Goal: Task Accomplishment & Management: Manage account settings

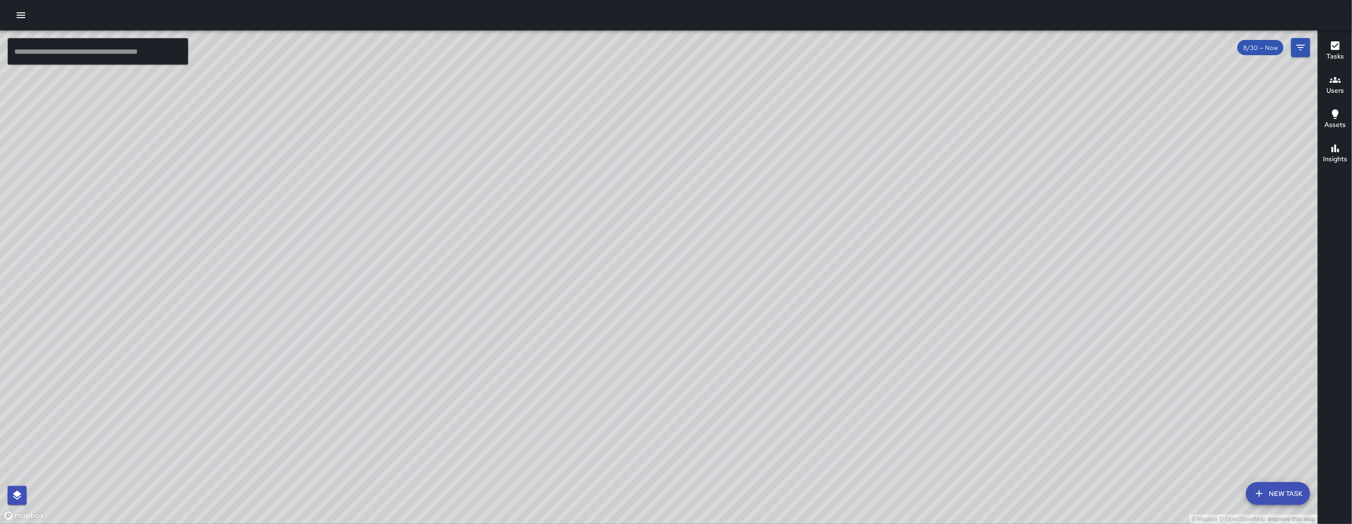
drag, startPoint x: 578, startPoint y: 329, endPoint x: 499, endPoint y: 243, distance: 117.1
click at [499, 243] on div "© Mapbox © OpenStreetMap Improve this map" at bounding box center [658, 276] width 1317 height 493
click at [17, 17] on icon "button" at bounding box center [21, 15] width 9 height 6
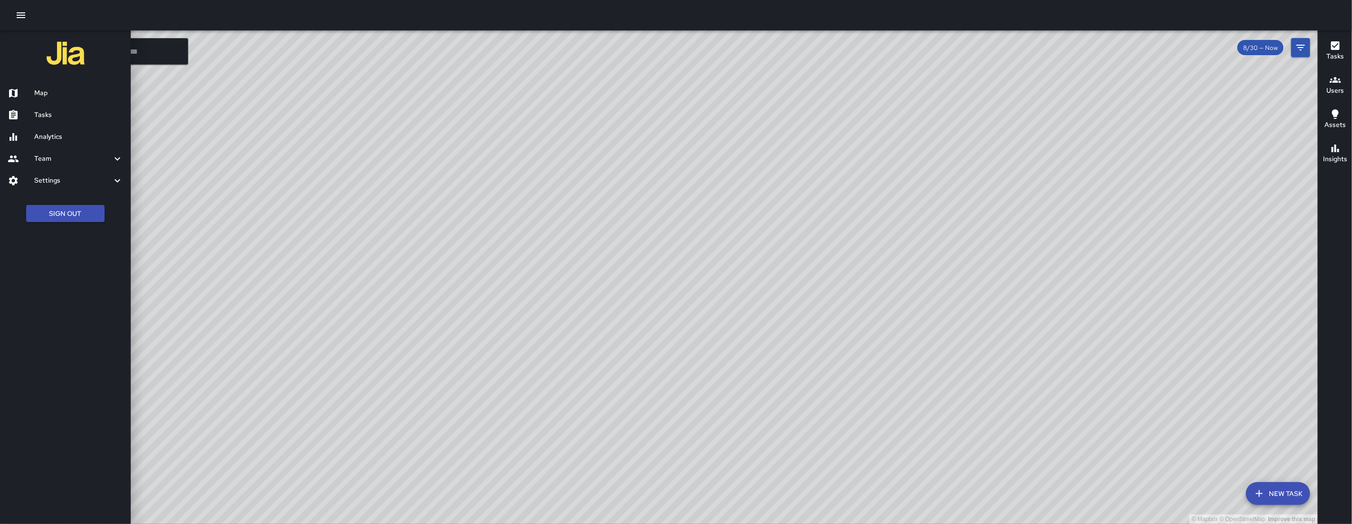
click at [57, 106] on link "Tasks" at bounding box center [65, 115] width 131 height 22
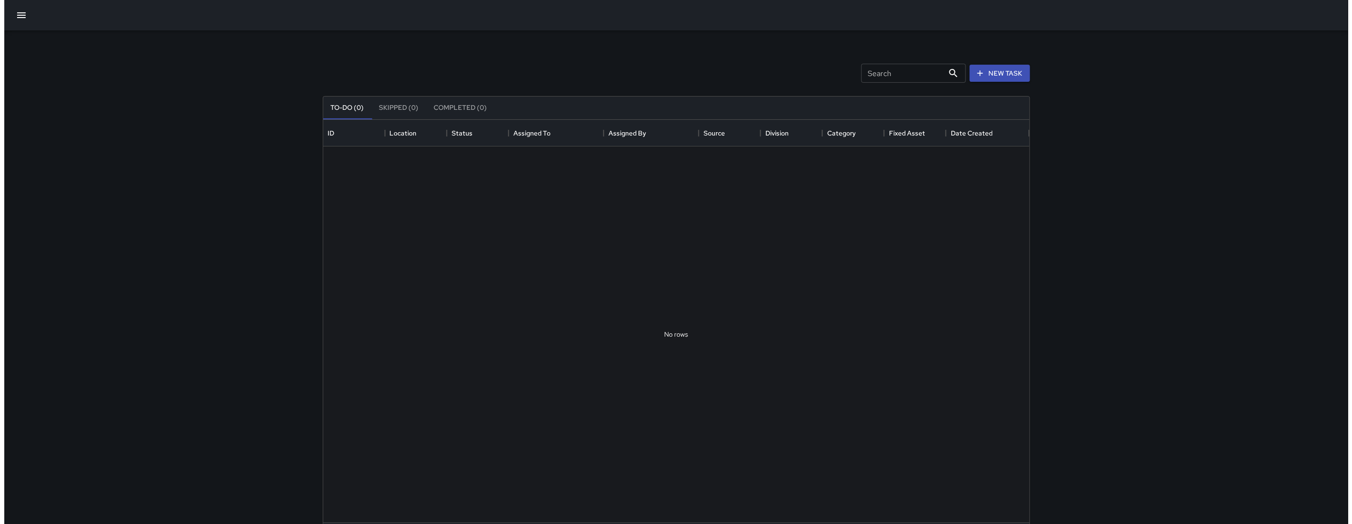
scroll to position [394, 698]
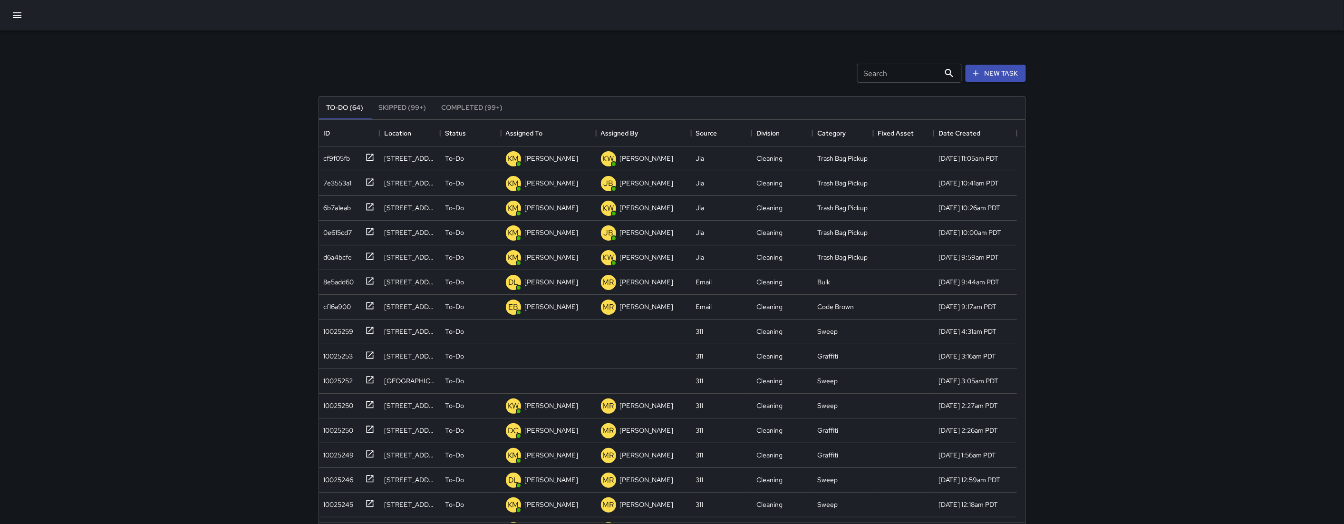
click at [10, 8] on button "button" at bounding box center [17, 15] width 23 height 23
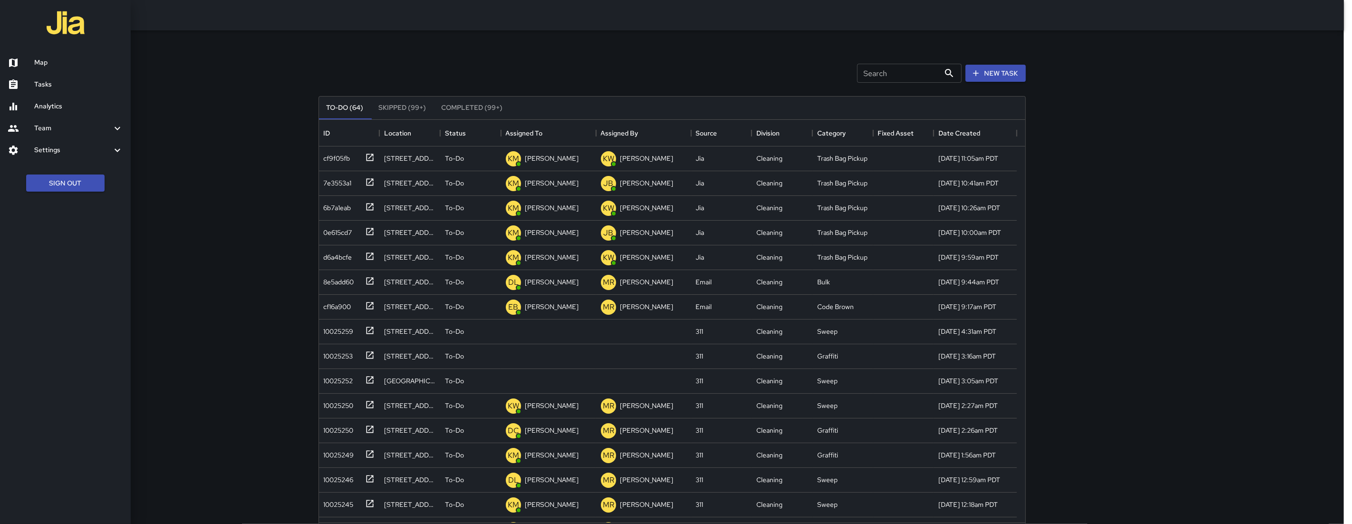
click at [49, 59] on h6 "Map" at bounding box center [78, 63] width 89 height 10
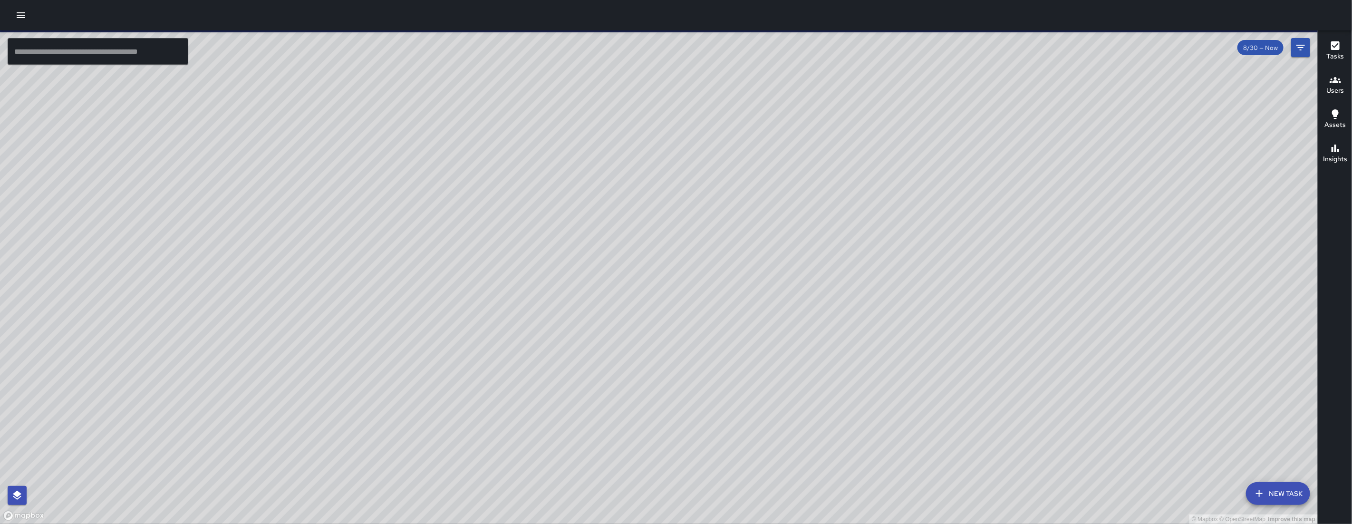
drag, startPoint x: 661, startPoint y: 332, endPoint x: 551, endPoint y: 359, distance: 112.7
click at [572, 358] on div "© Mapbox © OpenStreetMap Improve this map" at bounding box center [658, 276] width 1317 height 493
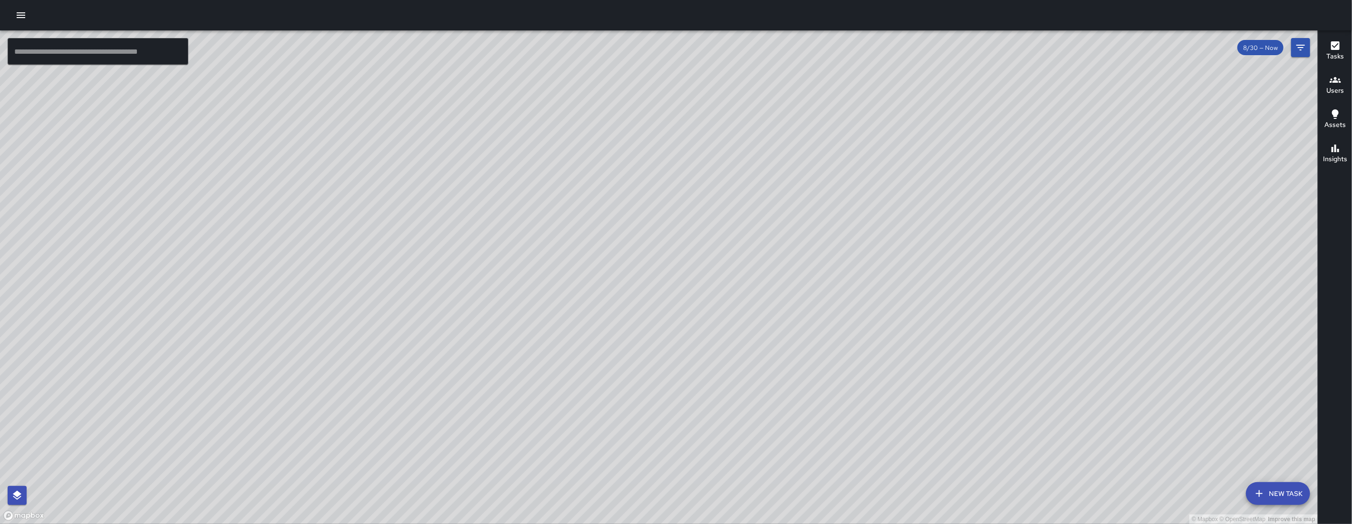
drag, startPoint x: 524, startPoint y: 369, endPoint x: 497, endPoint y: 279, distance: 93.7
click at [499, 285] on div "© Mapbox © OpenStreetMap Improve this map" at bounding box center [658, 276] width 1317 height 493
click at [1309, 44] on button "Filters" at bounding box center [1300, 47] width 19 height 19
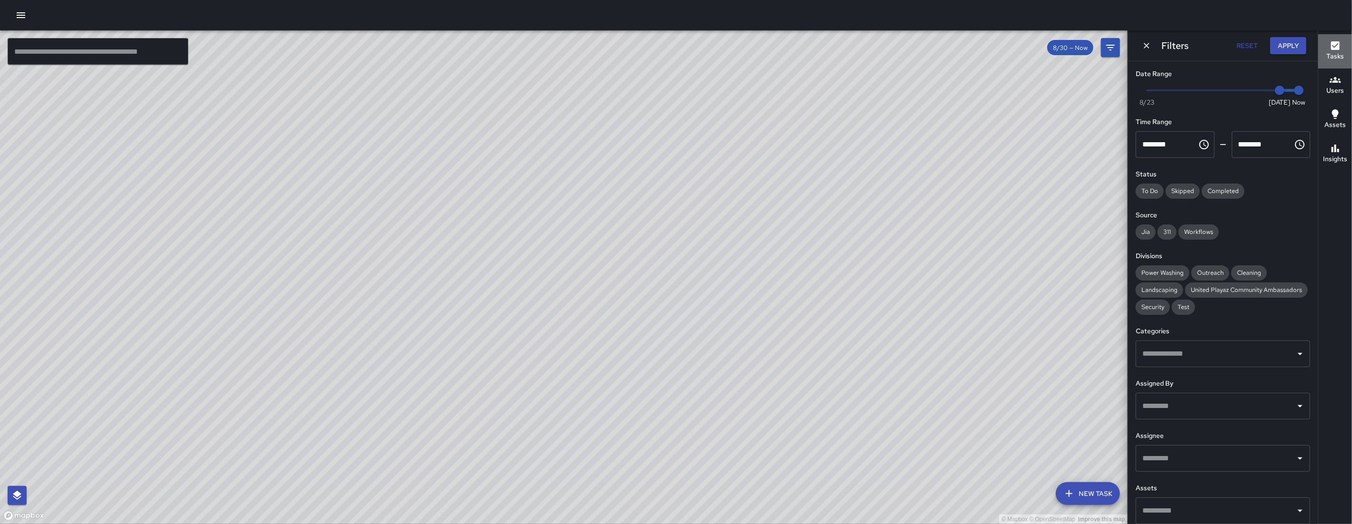
click at [1333, 45] on icon "button" at bounding box center [1335, 45] width 9 height 9
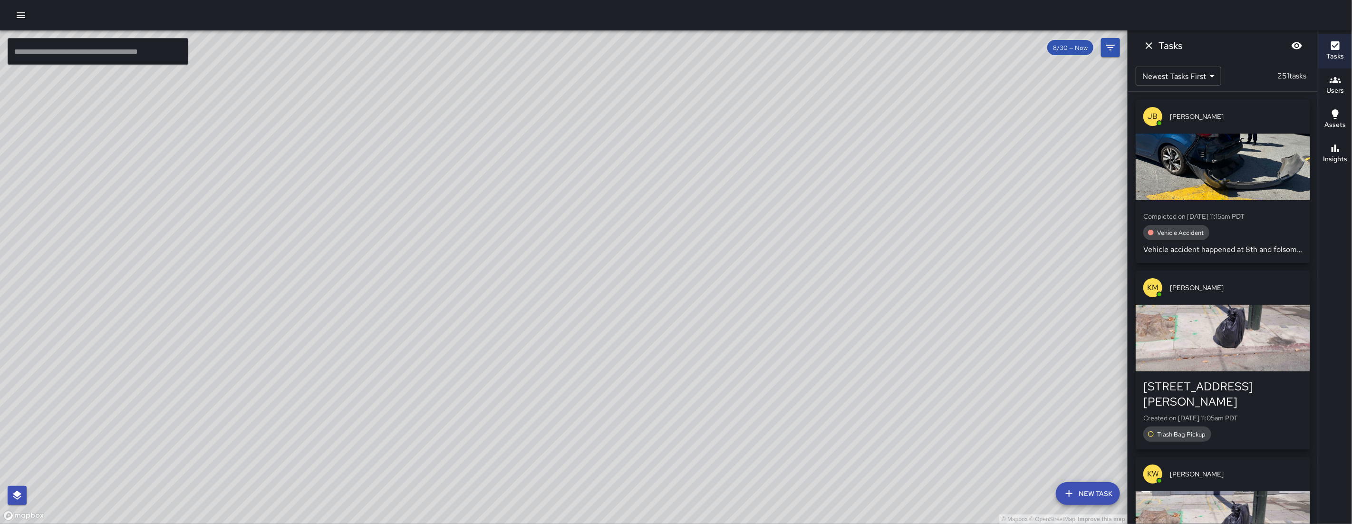
click at [410, 218] on div "© Mapbox © OpenStreetMap Improve this map EB [PERSON_NAME] Ambassador Tasks 29 …" at bounding box center [563, 276] width 1127 height 493
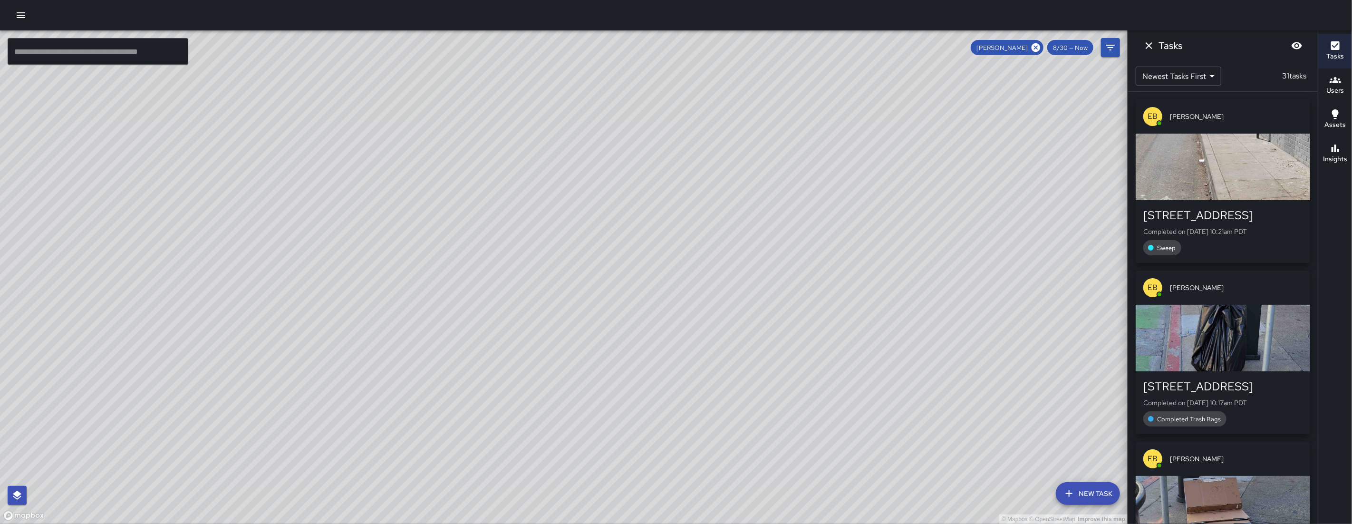
click at [404, 215] on div "© Mapbox © OpenStreetMap Improve this map EB [PERSON_NAME] Ambassador Tasks 29 …" at bounding box center [563, 276] width 1127 height 493
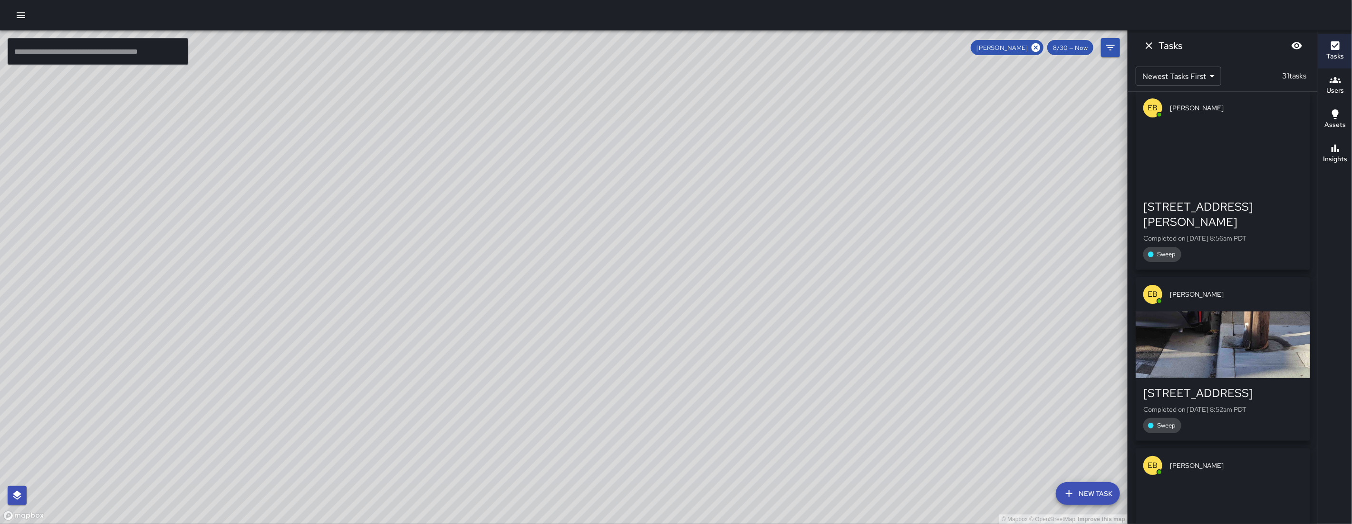
scroll to position [2629, 0]
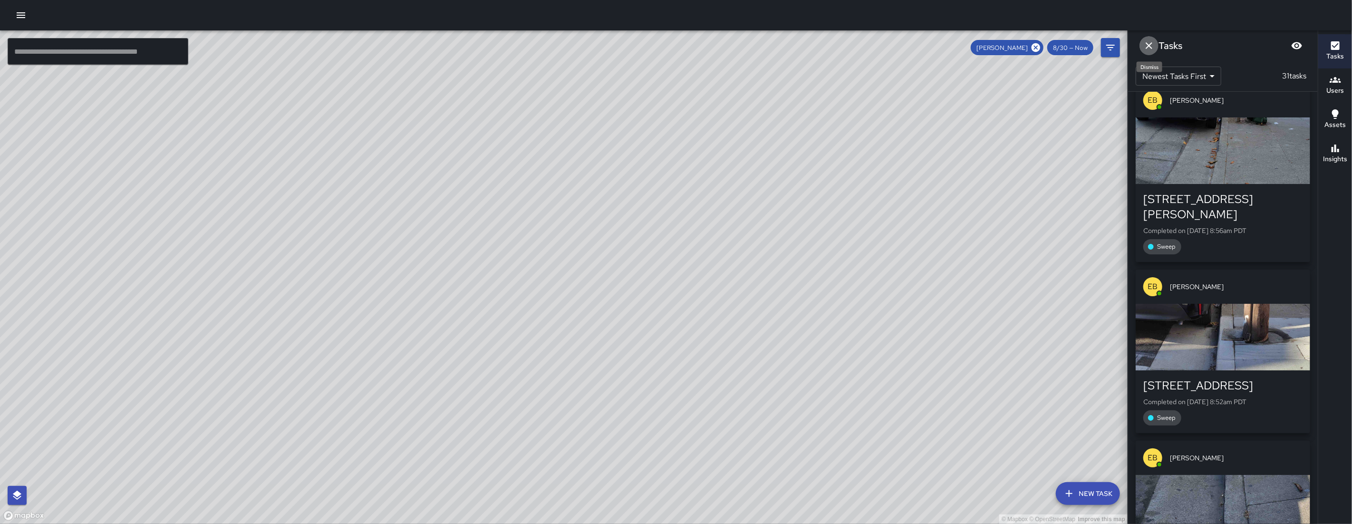
click at [1144, 44] on icon "Dismiss" at bounding box center [1148, 45] width 11 height 11
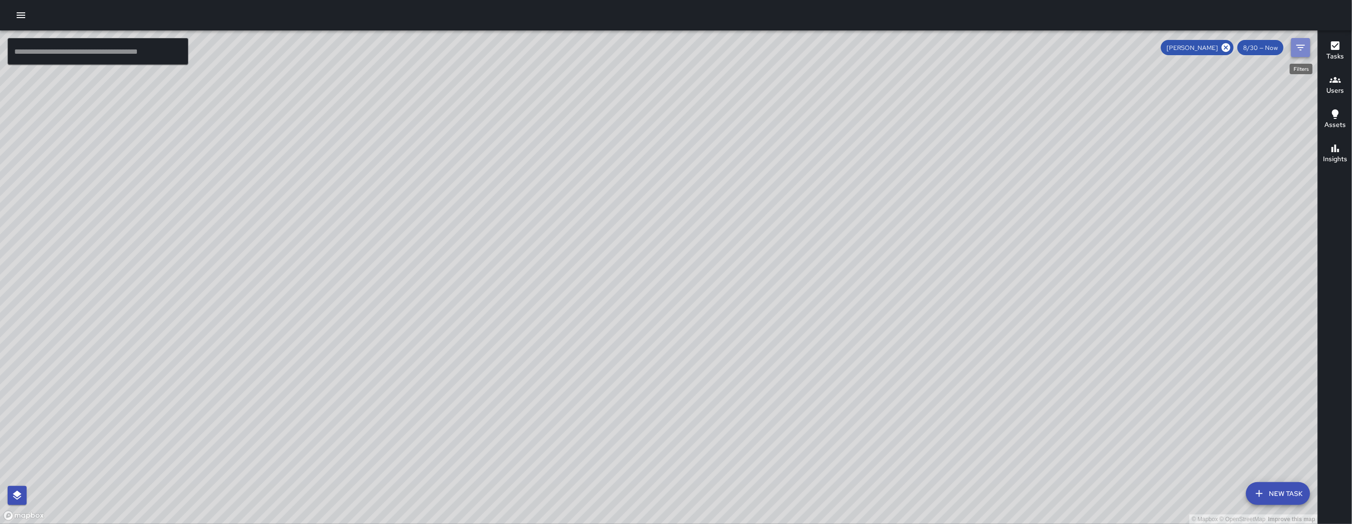
click at [1293, 47] on button "Filters" at bounding box center [1300, 47] width 19 height 19
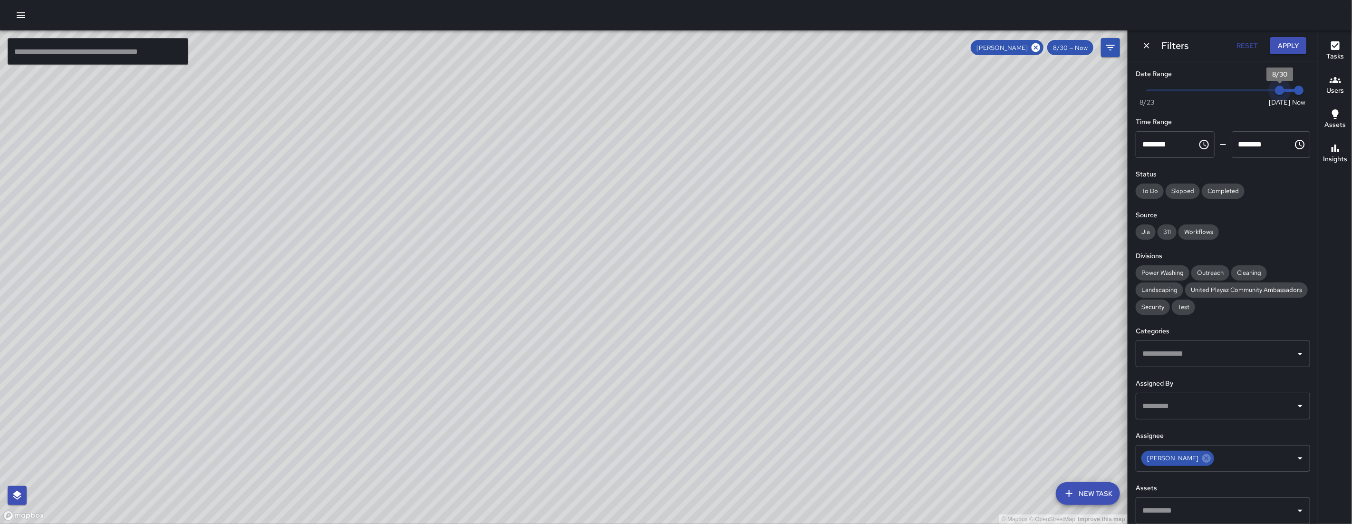
type input "*"
drag, startPoint x: 1270, startPoint y: 94, endPoint x: 1263, endPoint y: 90, distance: 8.1
click at [1263, 89] on span "8/29" at bounding box center [1261, 91] width 10 height 10
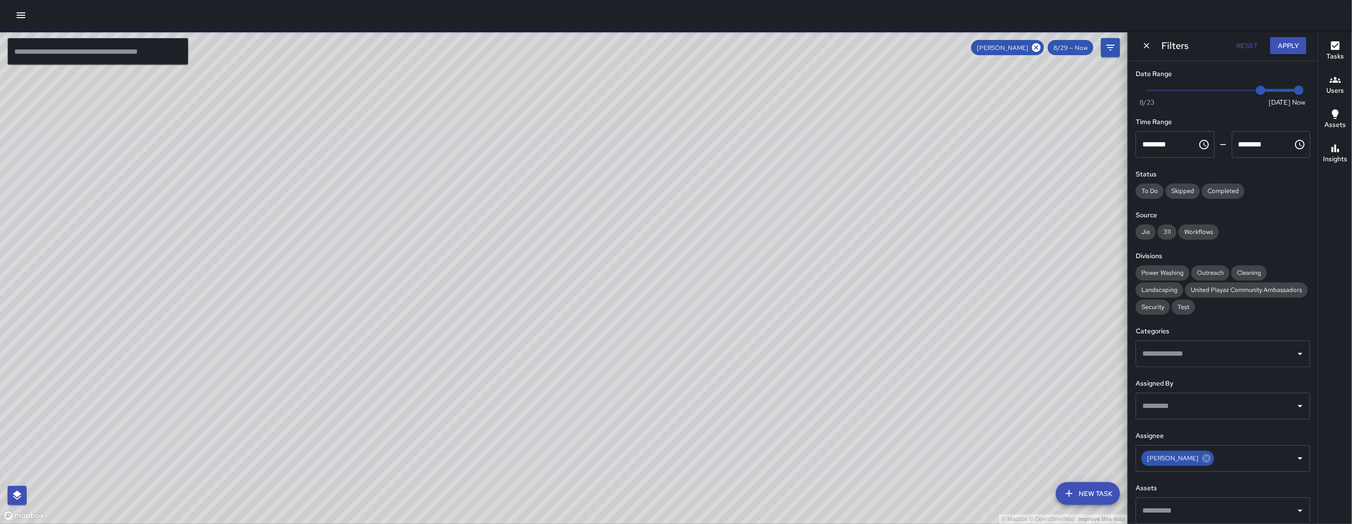
scroll to position [2815, 0]
click at [420, 223] on div "© Mapbox © OpenStreetMap Improve this map EB [PERSON_NAME] [STREET_ADDRESS] Com…" at bounding box center [563, 276] width 1127 height 493
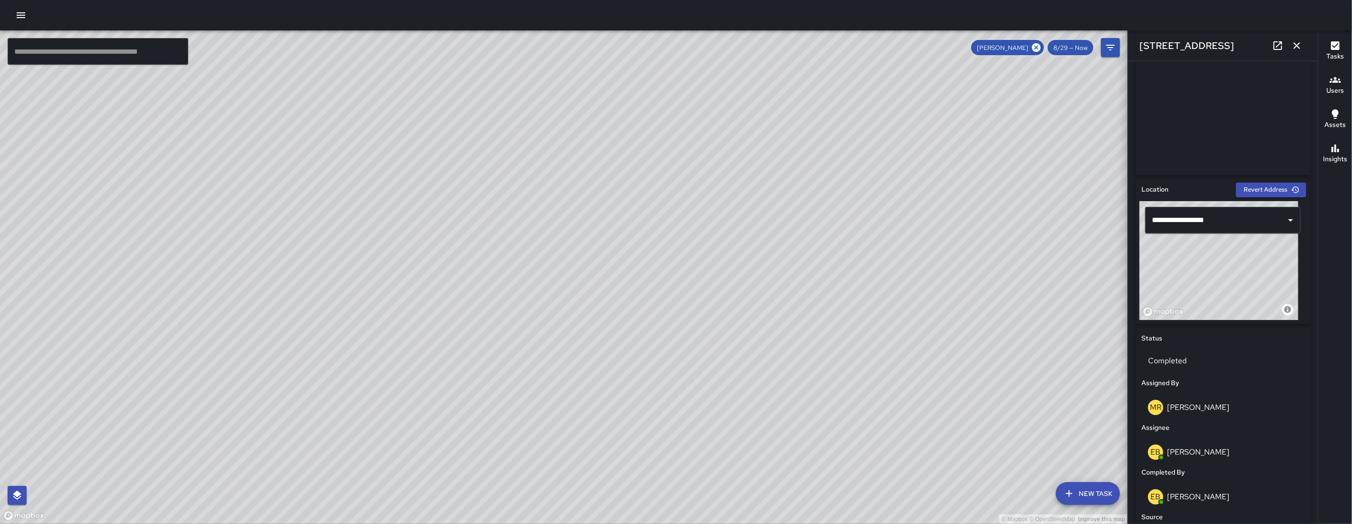
scroll to position [16, 0]
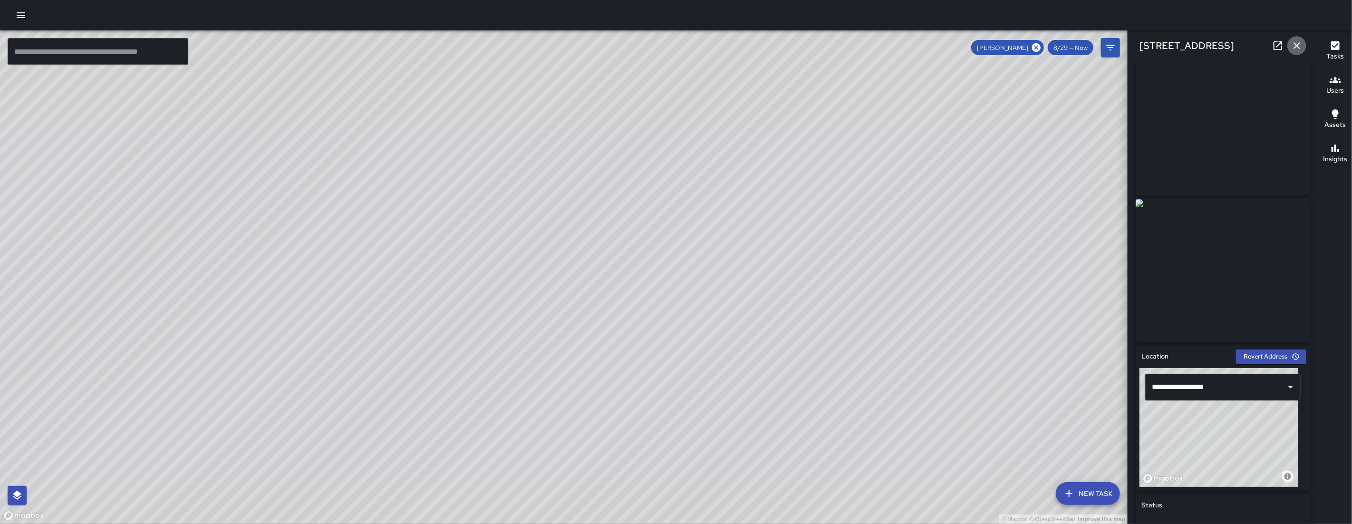
click at [1293, 48] on icon "button" at bounding box center [1296, 45] width 11 height 11
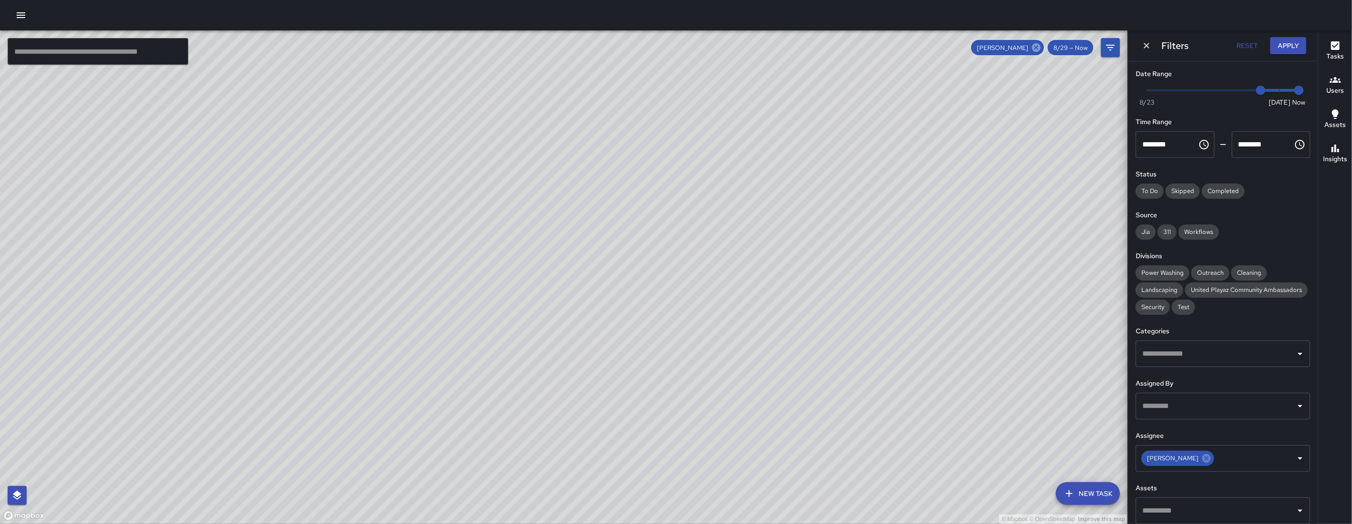
click at [1034, 50] on icon at bounding box center [1036, 47] width 9 height 9
drag, startPoint x: 951, startPoint y: 257, endPoint x: 809, endPoint y: 299, distance: 148.1
click at [809, 299] on div "© Mapbox © OpenStreetMap Improve this map" at bounding box center [563, 276] width 1127 height 493
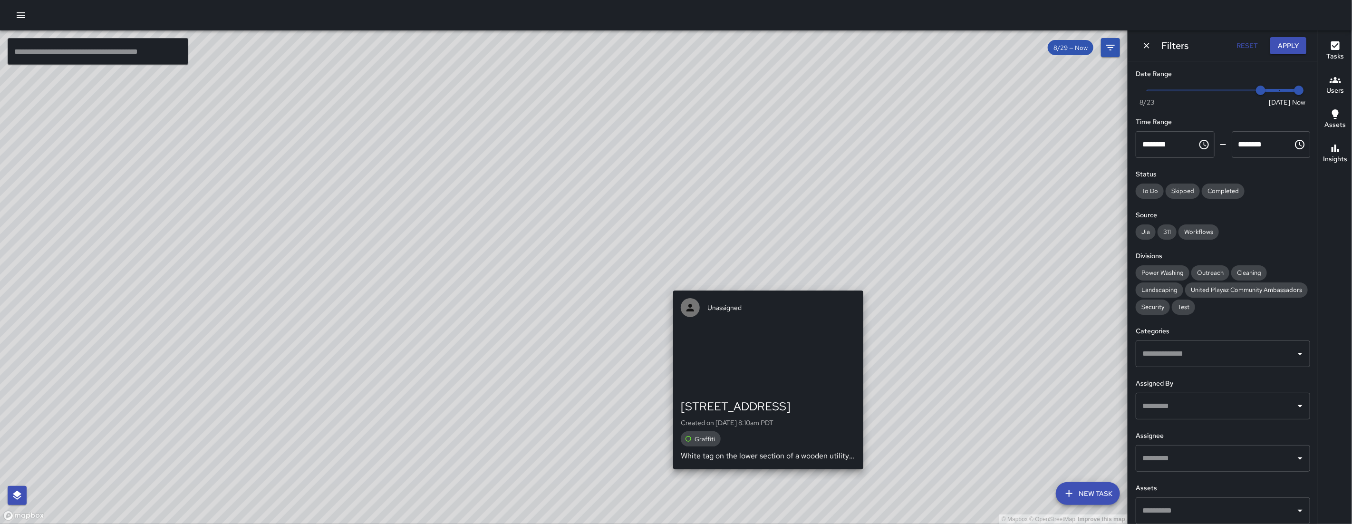
click at [766, 287] on div "Unassigned [GEOGRAPHIC_DATA] Created on [DATE] 8:10am PDT Graffiti White tag on…" at bounding box center [768, 380] width 198 height 186
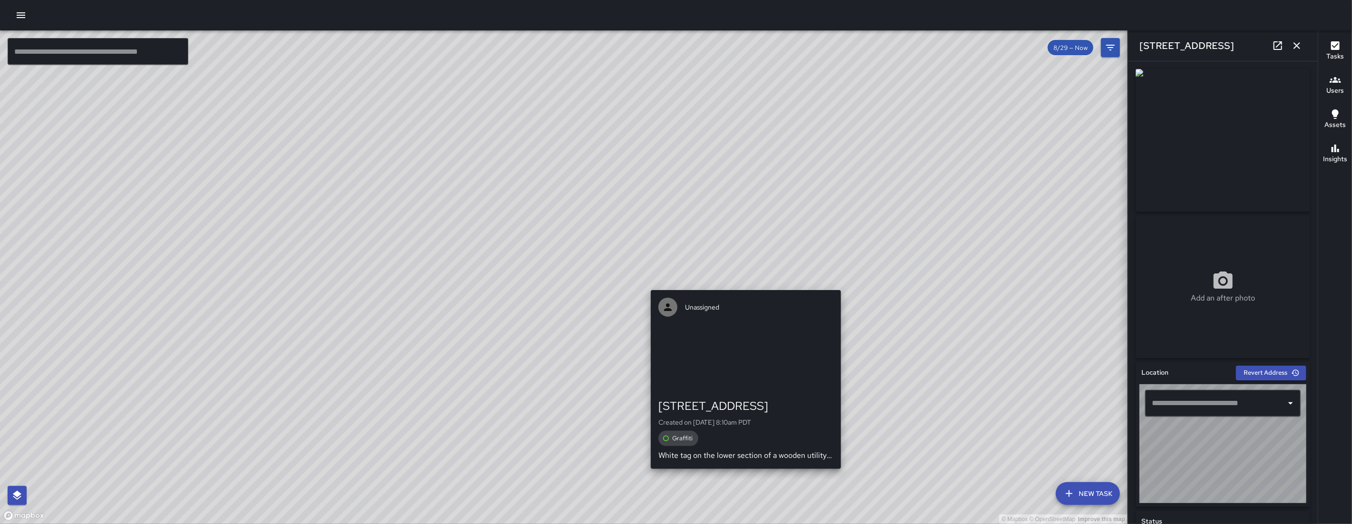
type input "**********"
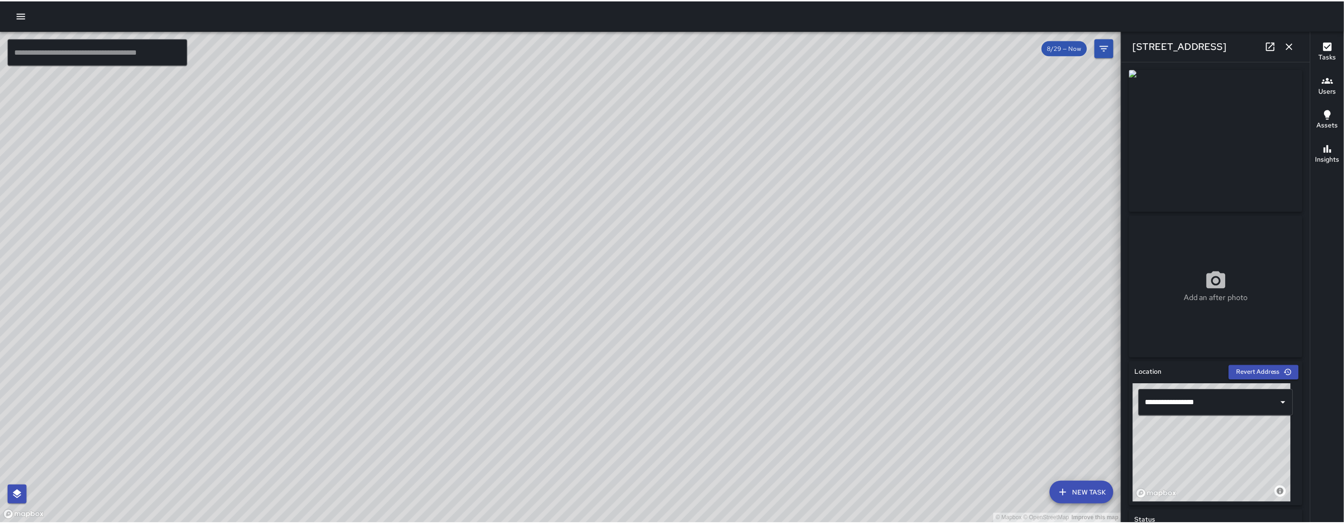
scroll to position [349, 0]
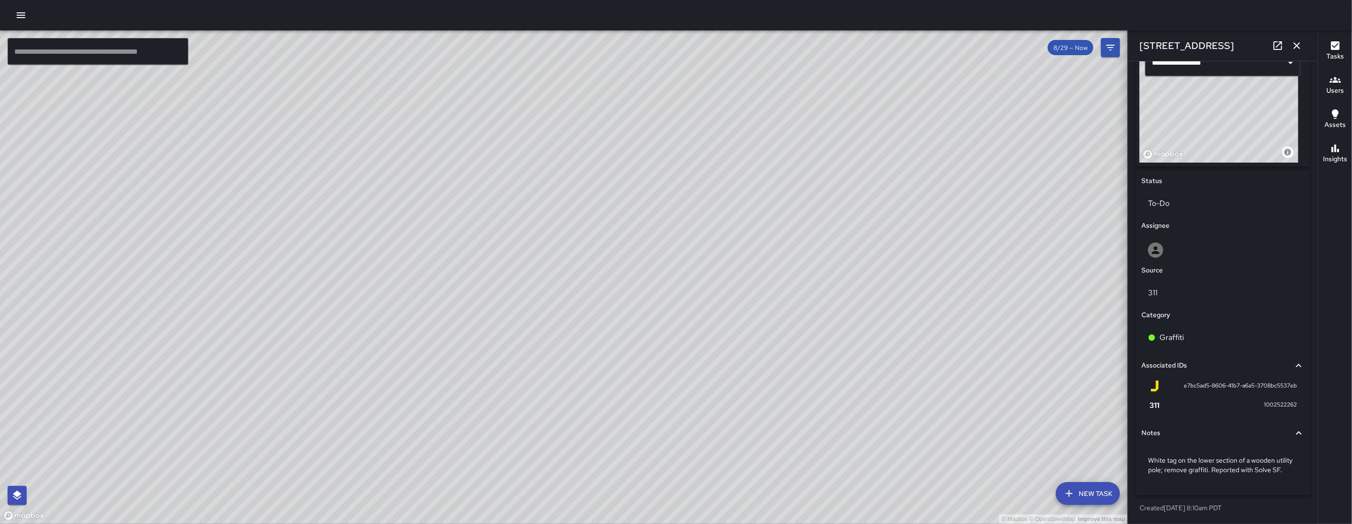
drag, startPoint x: 392, startPoint y: 231, endPoint x: 532, endPoint y: 325, distance: 168.5
click at [532, 326] on div "© Mapbox © OpenStreetMap Improve this map" at bounding box center [563, 276] width 1127 height 493
click at [24, 17] on icon "button" at bounding box center [20, 15] width 11 height 11
click at [13, 9] on button "button" at bounding box center [20, 15] width 19 height 19
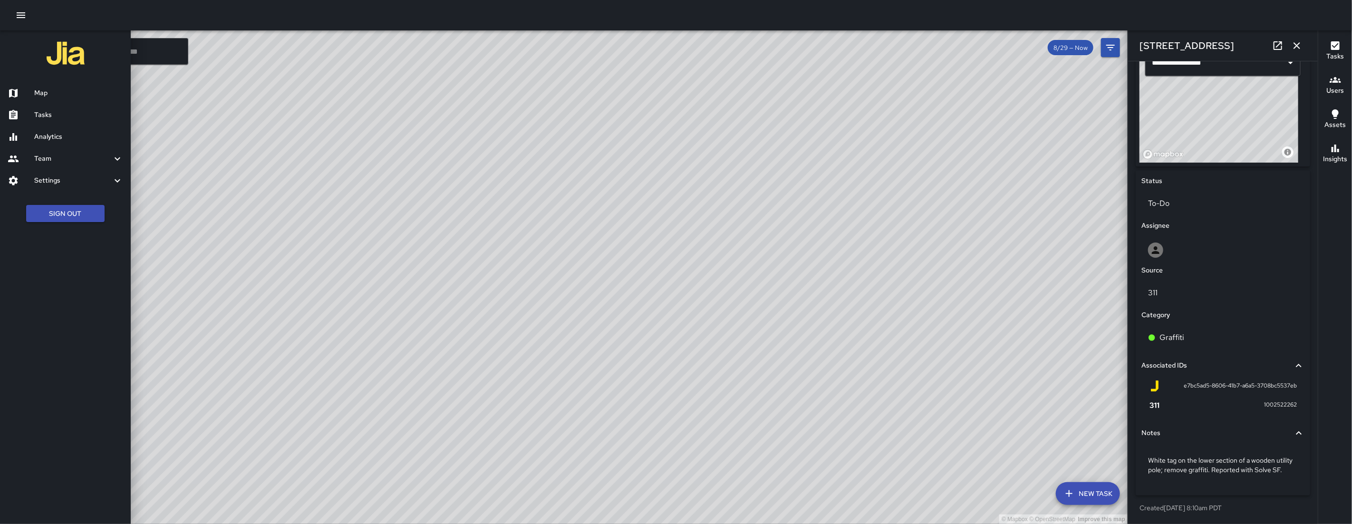
click at [45, 107] on link "Tasks" at bounding box center [65, 115] width 131 height 22
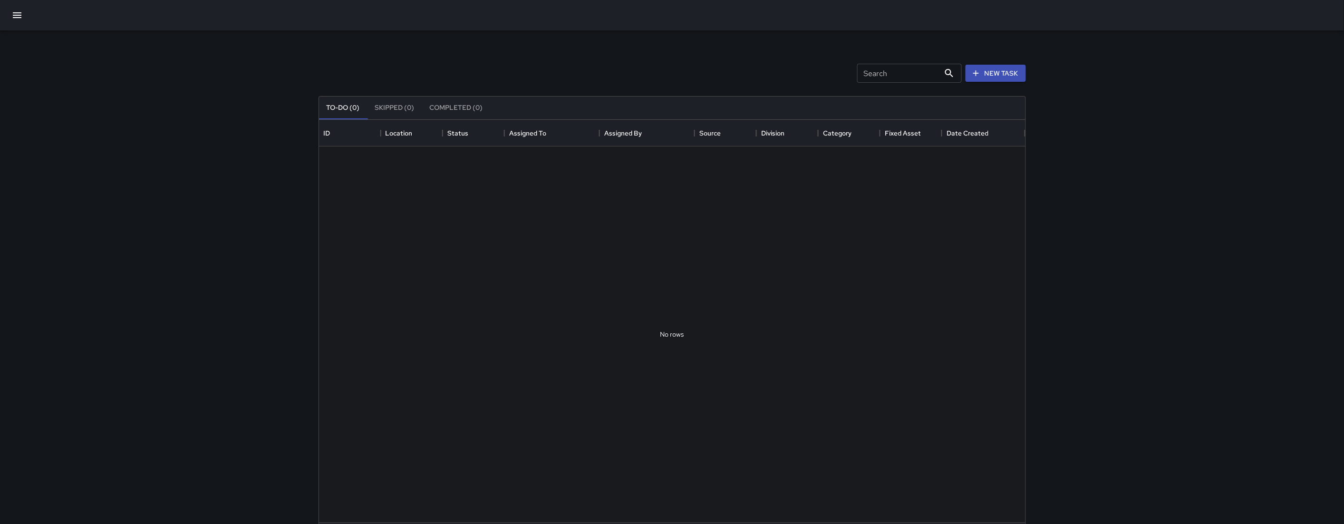
scroll to position [394, 698]
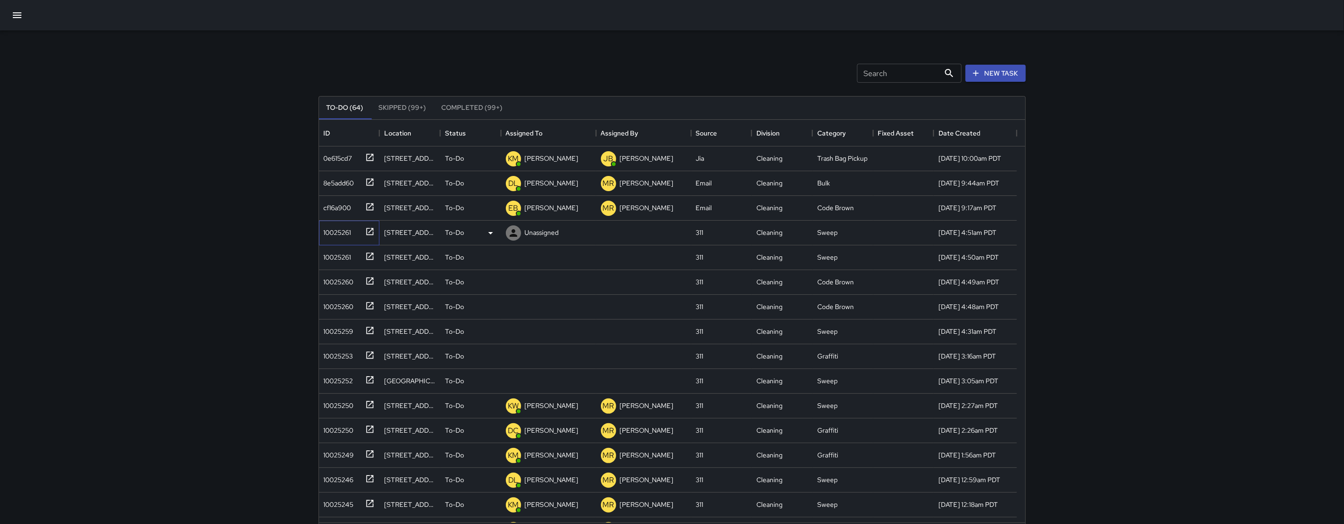
click at [346, 228] on div "10025261" at bounding box center [335, 230] width 31 height 13
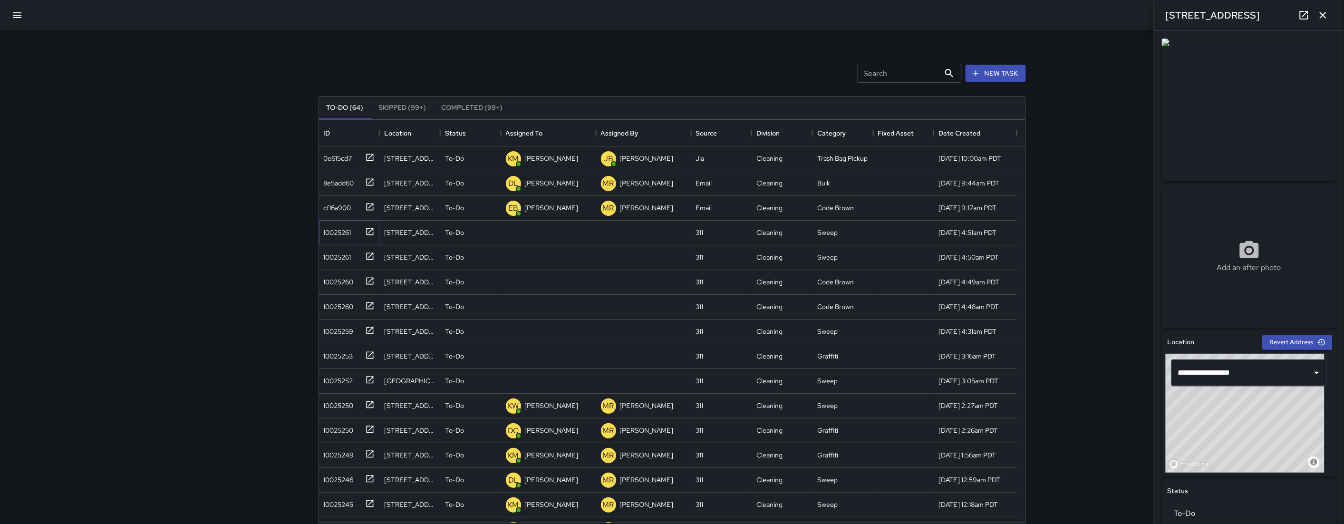
scroll to position [328, 0]
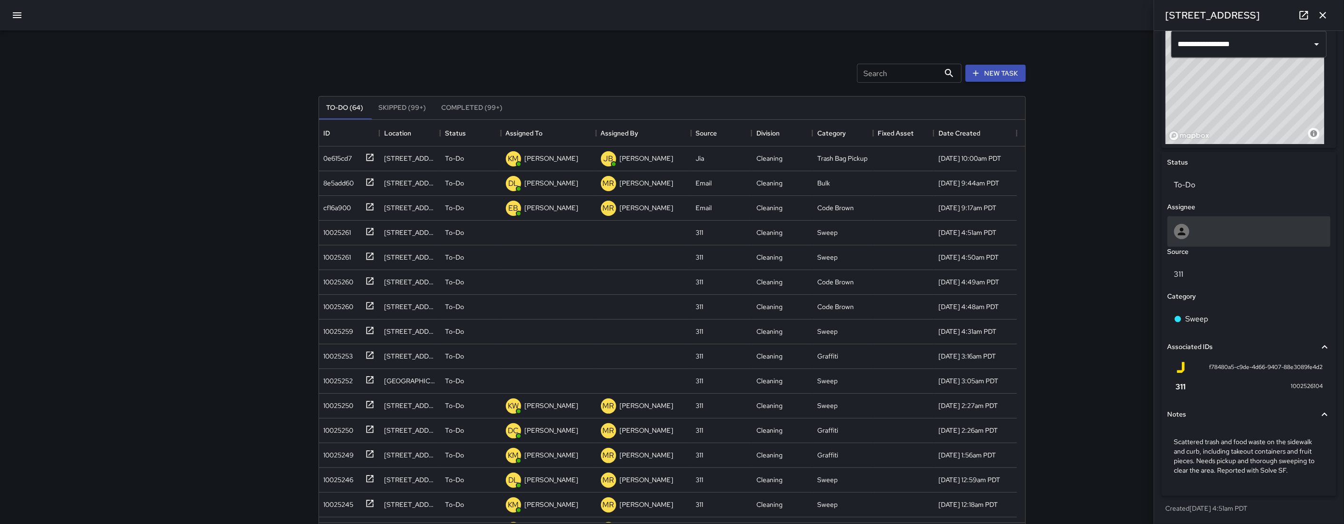
click at [1241, 221] on div at bounding box center [1248, 231] width 163 height 30
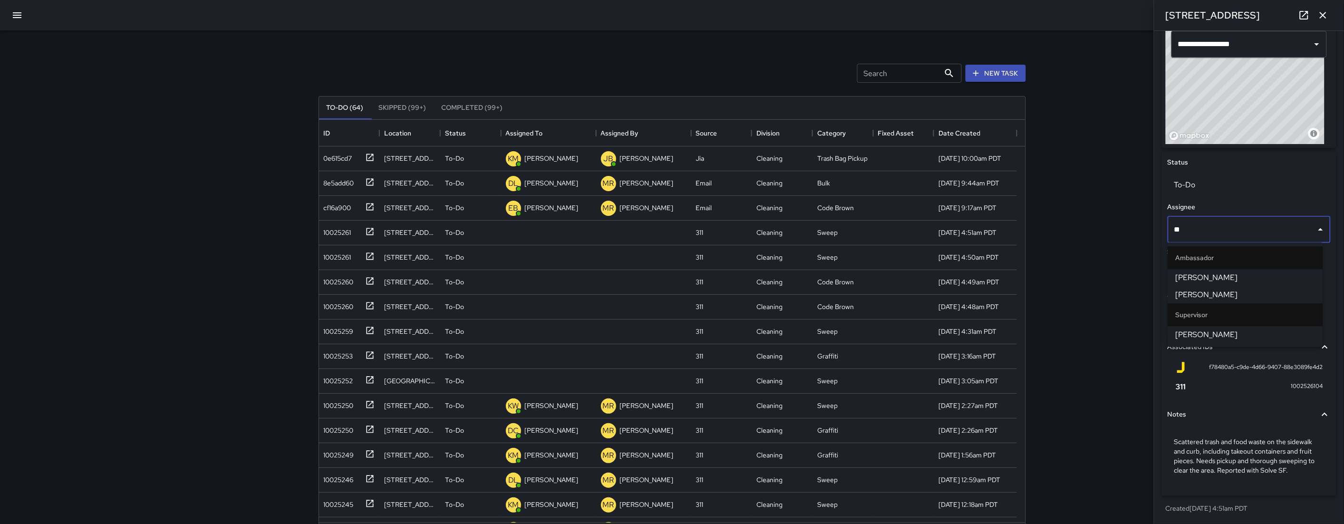
type input "***"
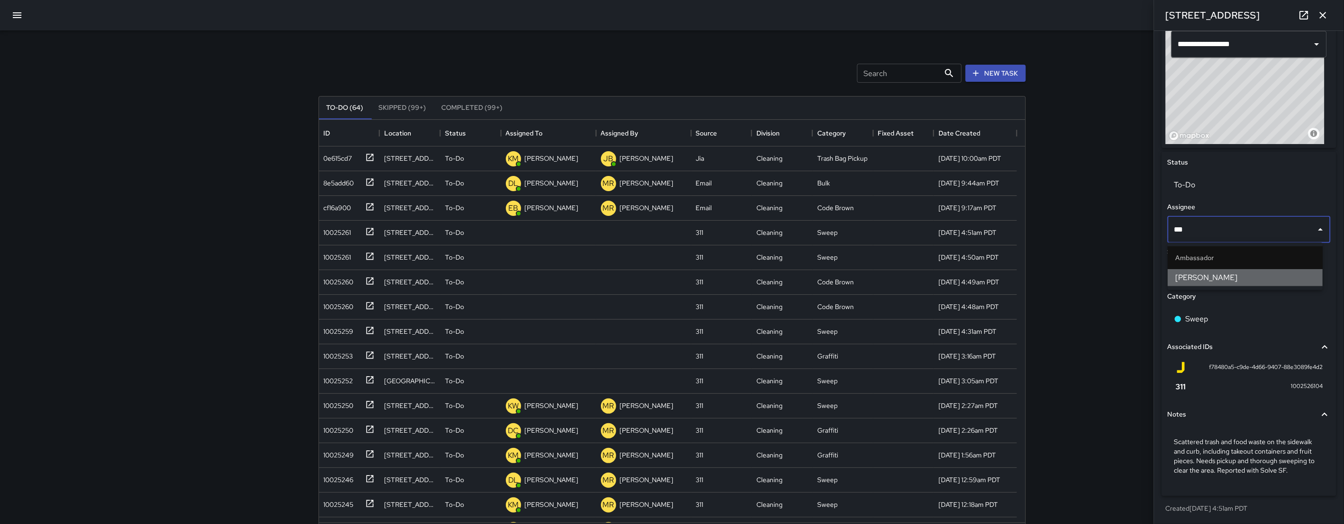
click at [1224, 278] on span "[PERSON_NAME]" at bounding box center [1245, 277] width 140 height 11
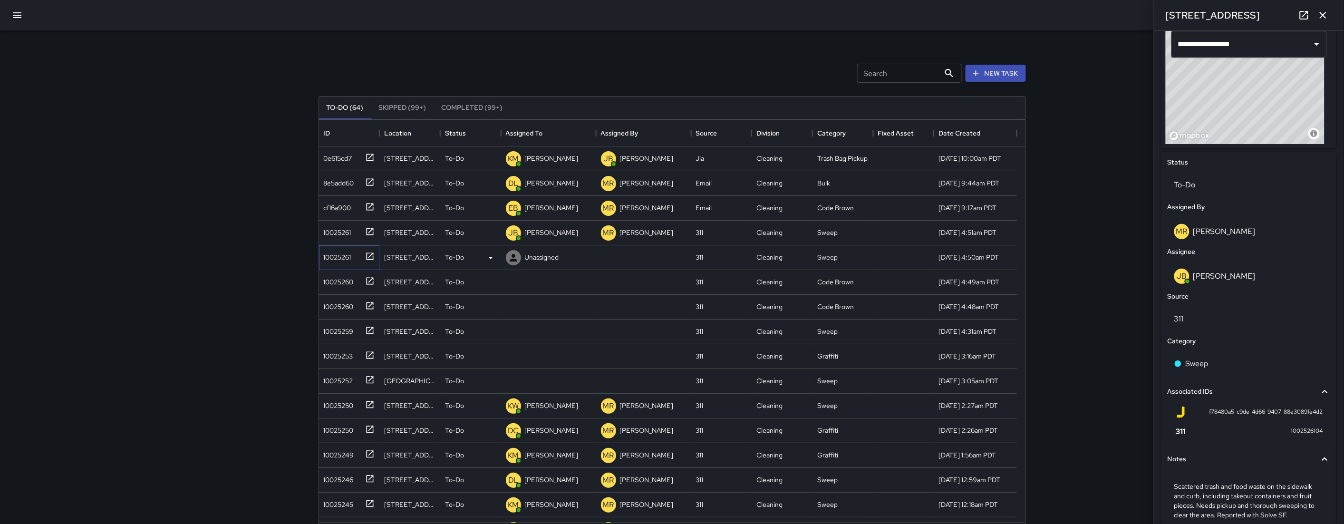
click at [346, 255] on div "10025261" at bounding box center [335, 255] width 31 height 13
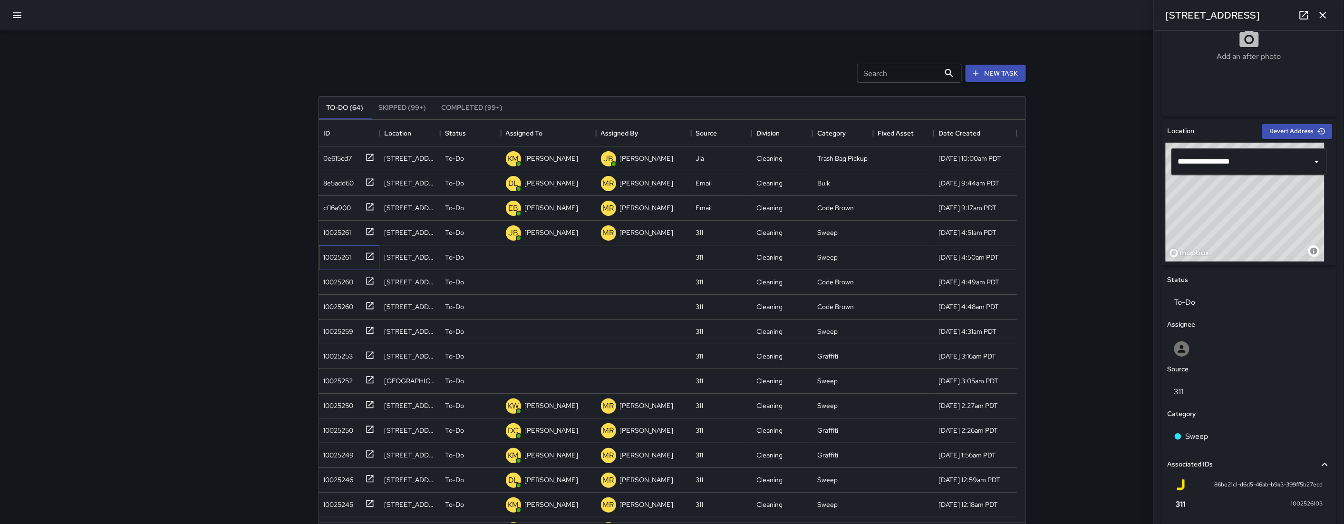
scroll to position [338, 0]
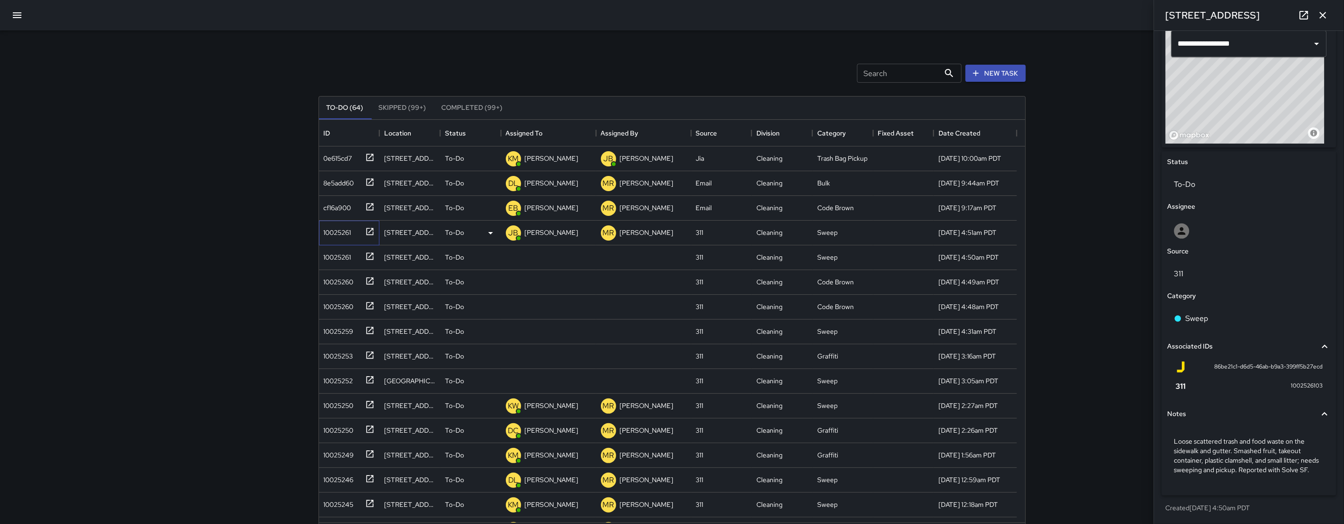
click at [333, 233] on div "10025261" at bounding box center [335, 230] width 31 height 13
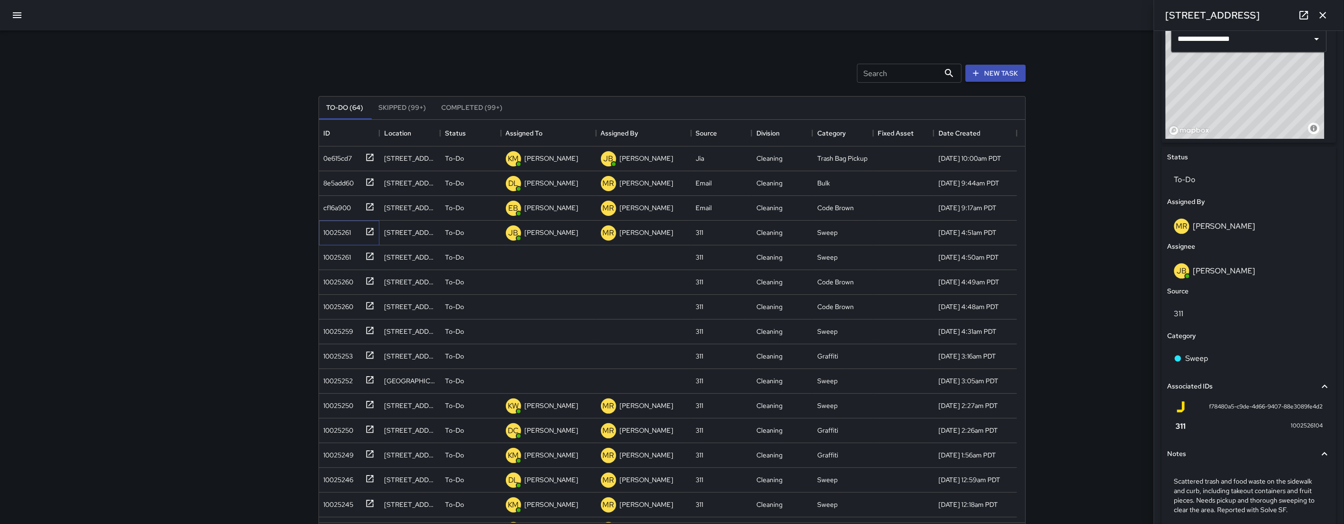
scroll to position [373, 0]
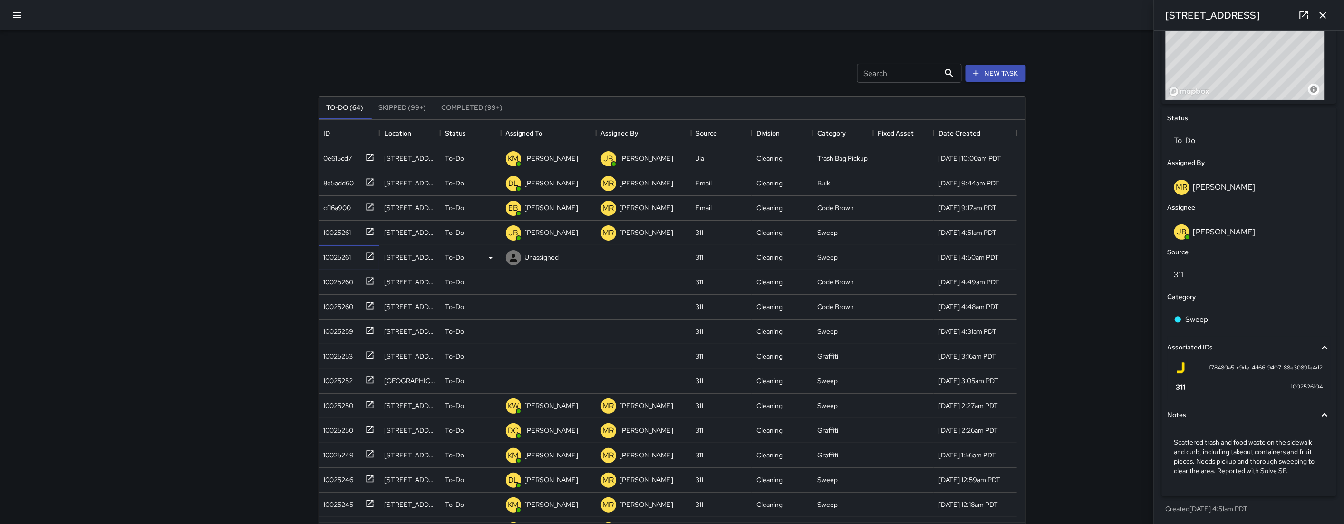
click at [335, 260] on div "10025261" at bounding box center [335, 255] width 31 height 13
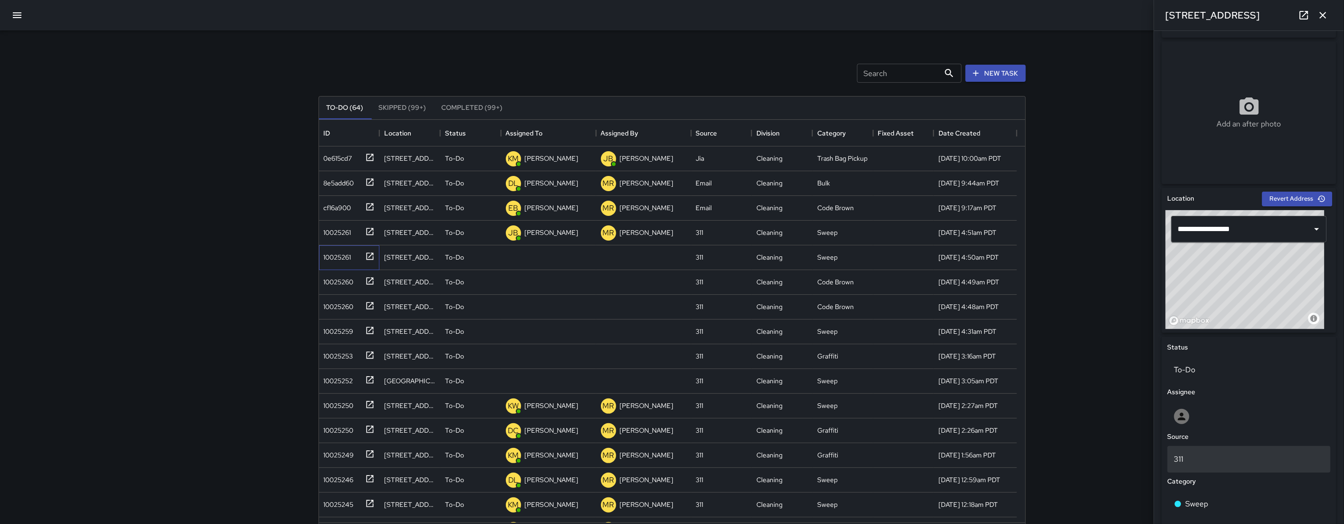
scroll to position [338, 0]
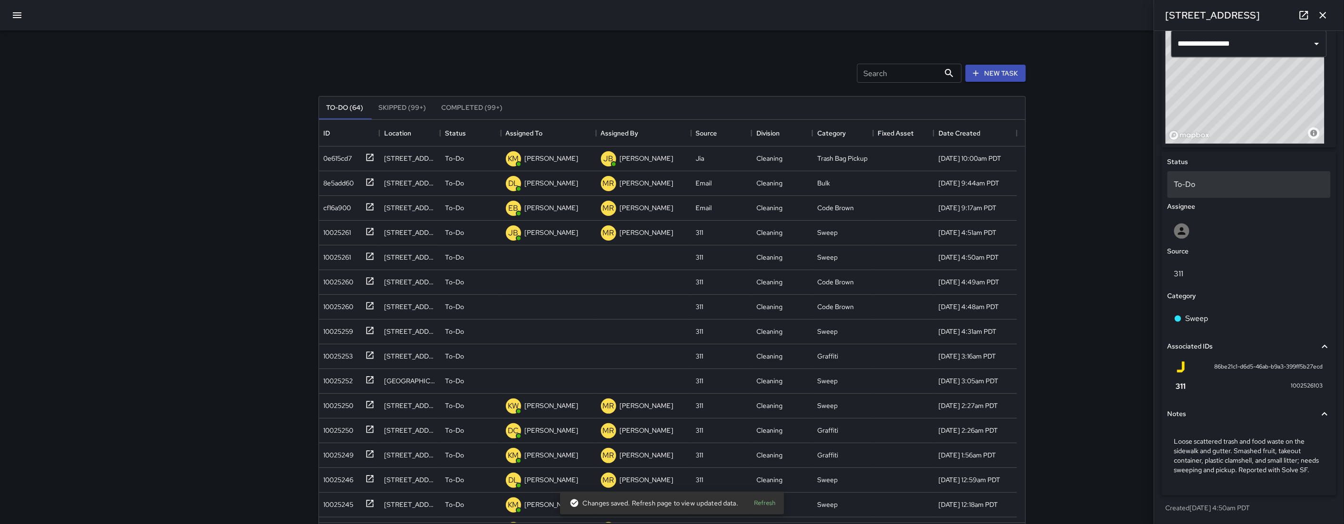
click at [1196, 179] on p "To-Do" at bounding box center [1249, 184] width 150 height 11
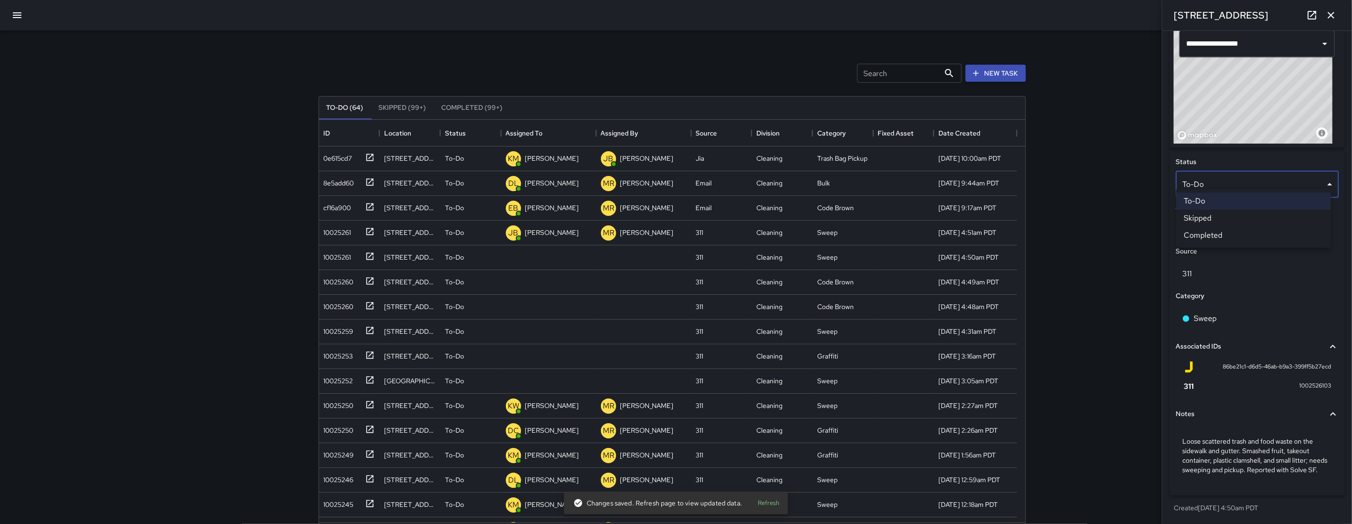
click at [1204, 220] on li "Skipped" at bounding box center [1253, 218] width 155 height 17
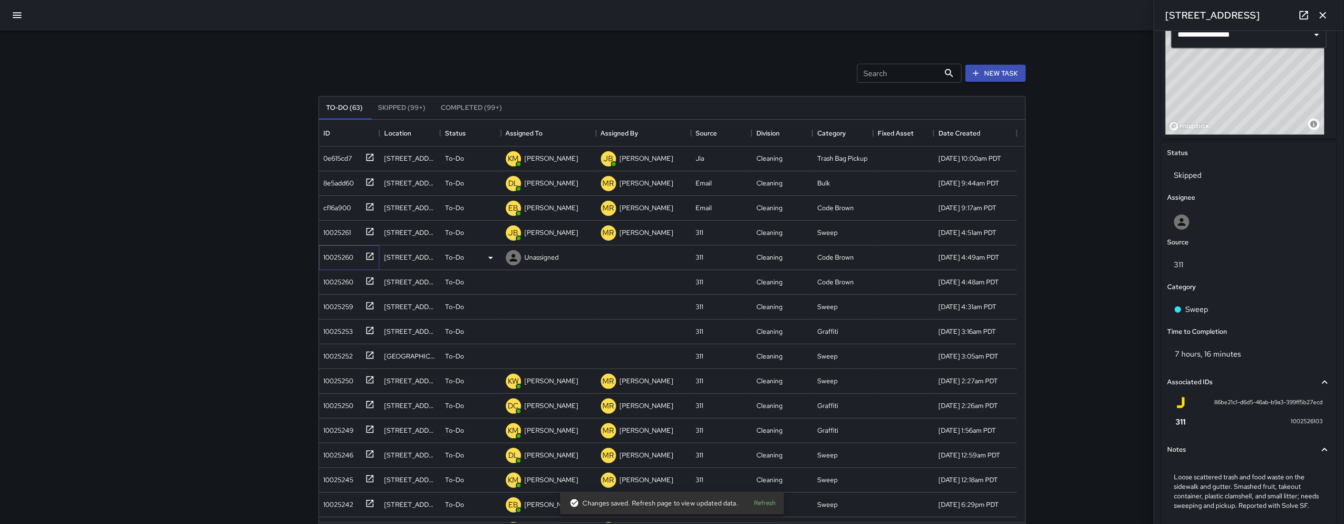
click at [331, 259] on div "10025260" at bounding box center [337, 255] width 34 height 13
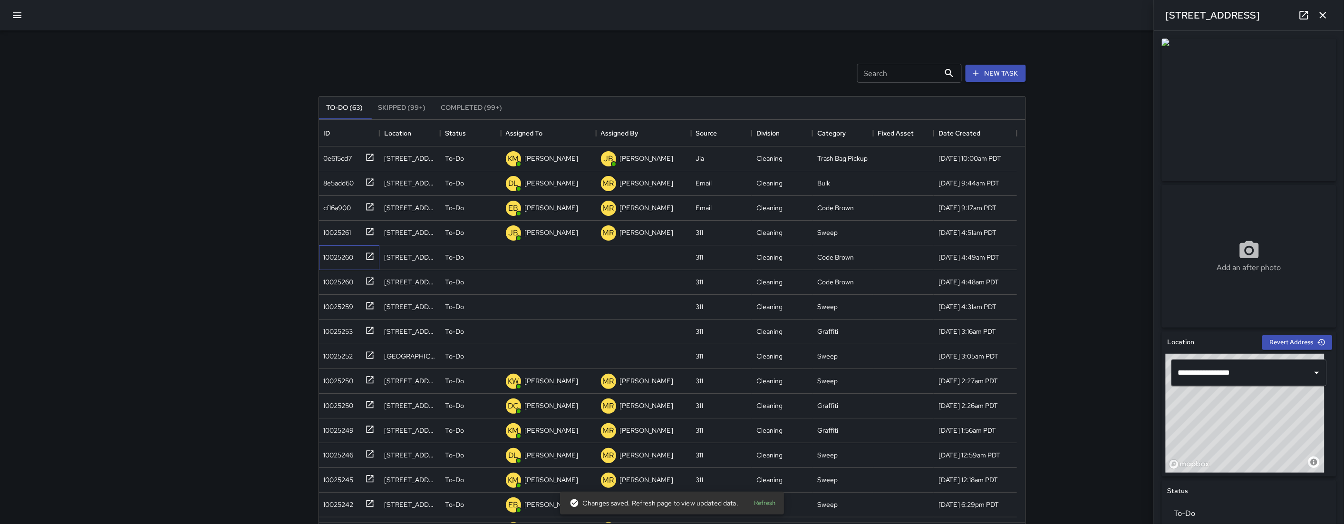
scroll to position [219, 0]
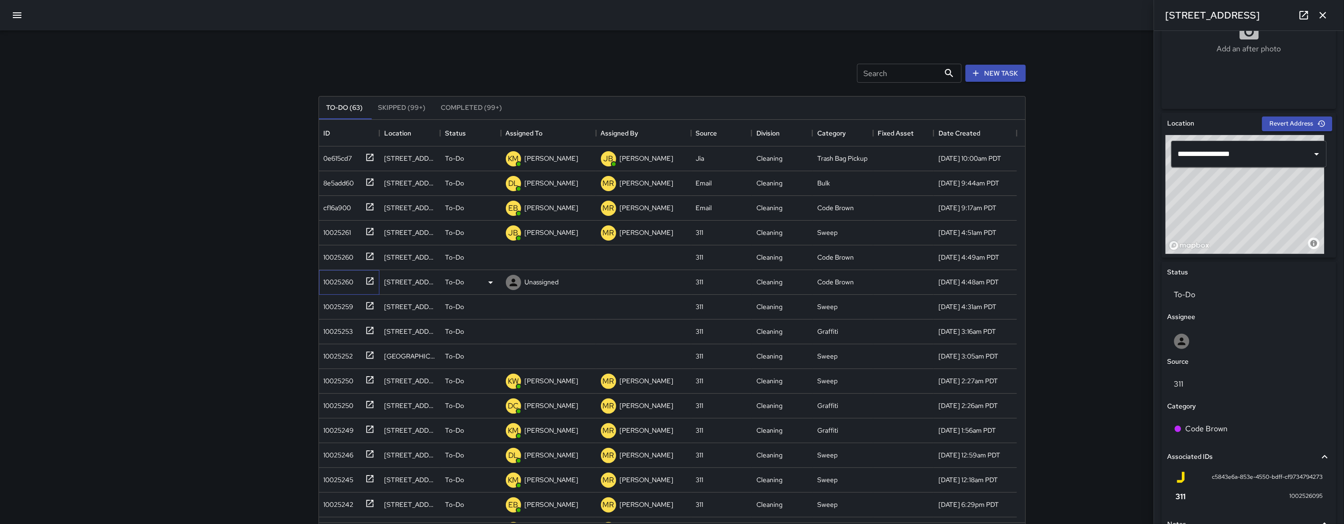
click at [336, 281] on div "10025260" at bounding box center [337, 279] width 34 height 13
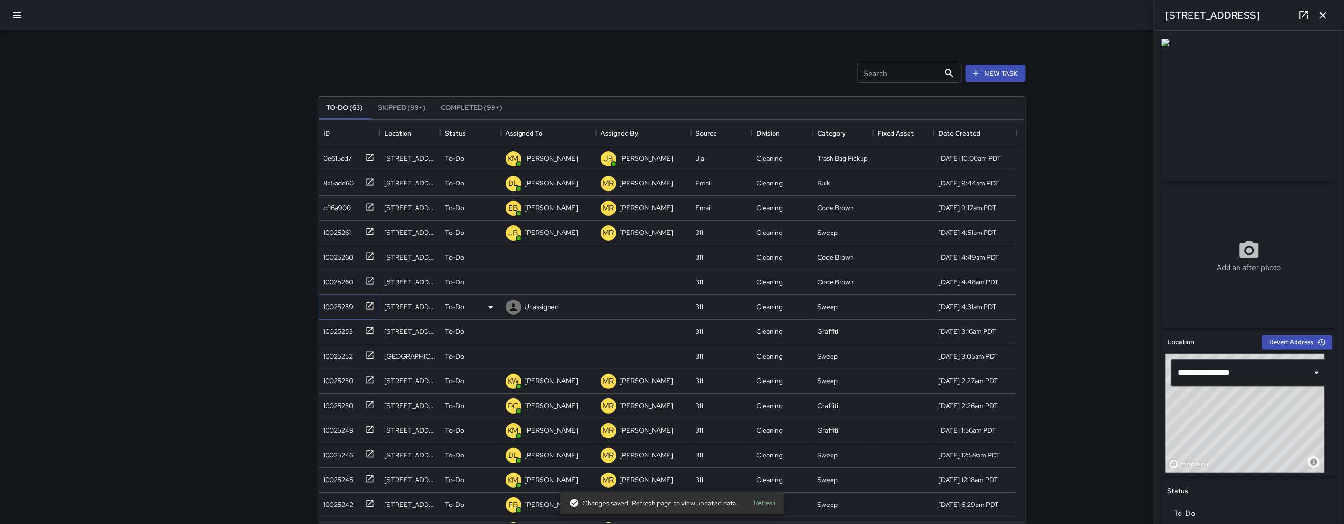
click at [333, 309] on div "10025259" at bounding box center [337, 304] width 34 height 13
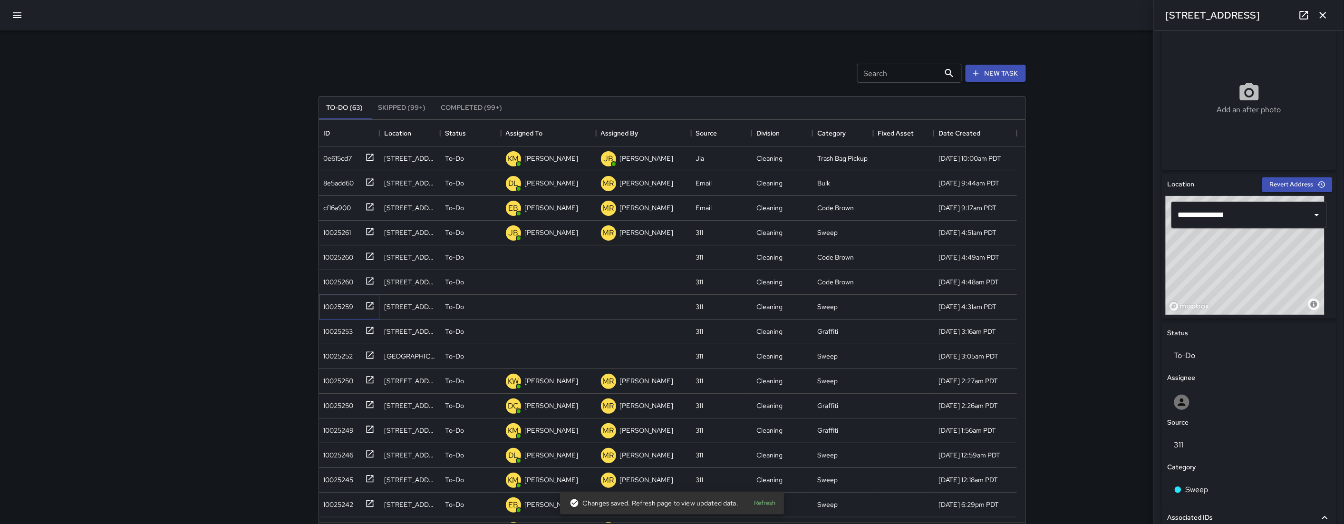
scroll to position [191, 0]
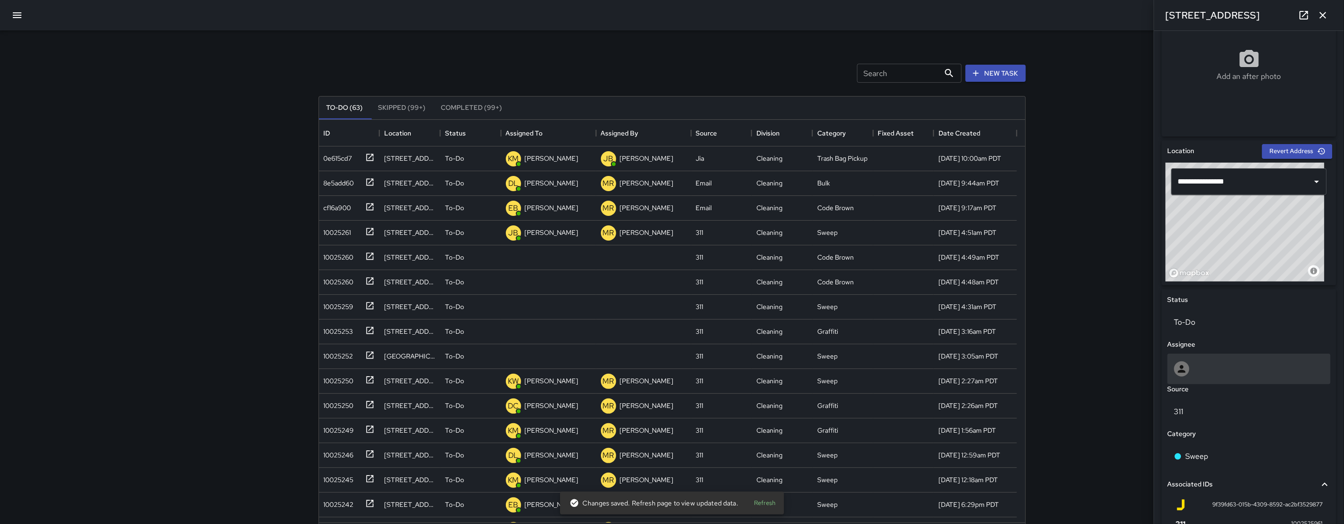
click at [1201, 372] on div at bounding box center [1249, 368] width 150 height 15
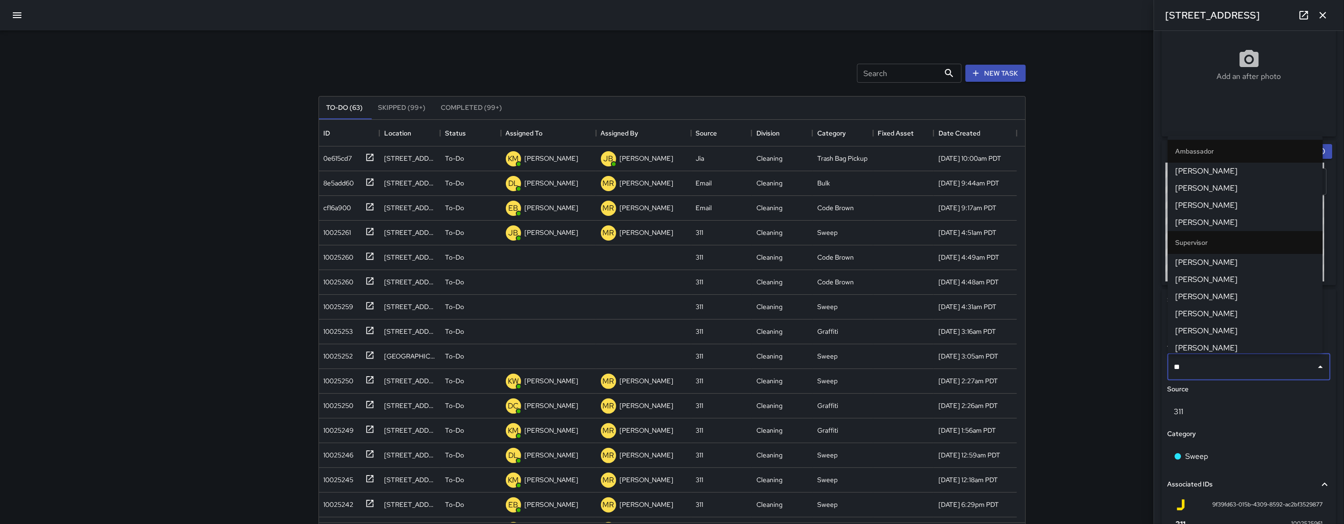
type input "***"
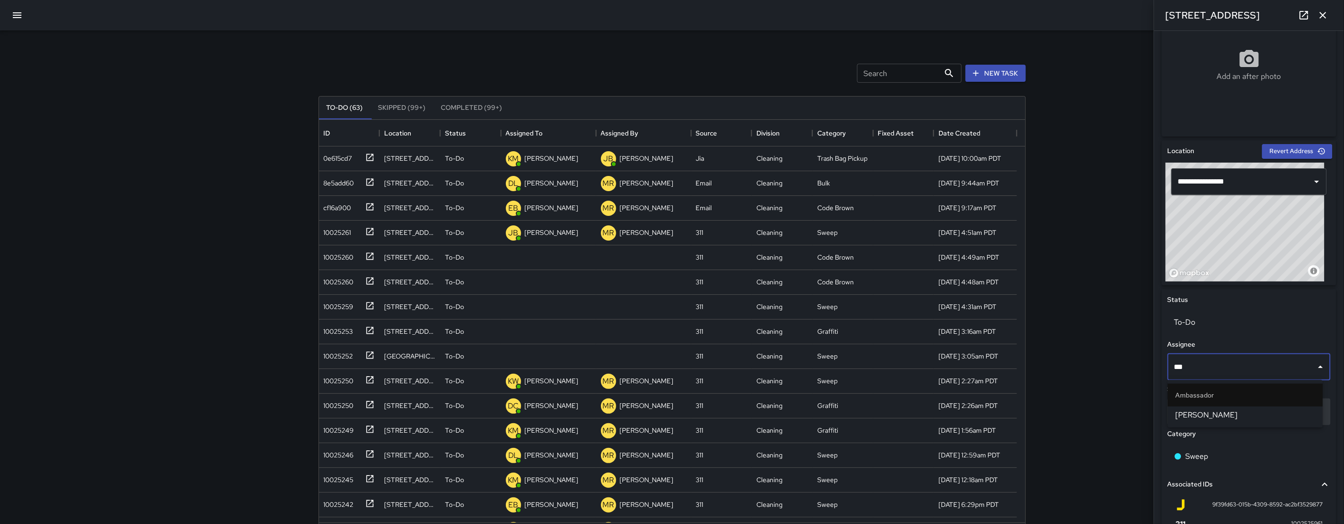
click at [1208, 415] on span "[PERSON_NAME]" at bounding box center [1245, 414] width 140 height 11
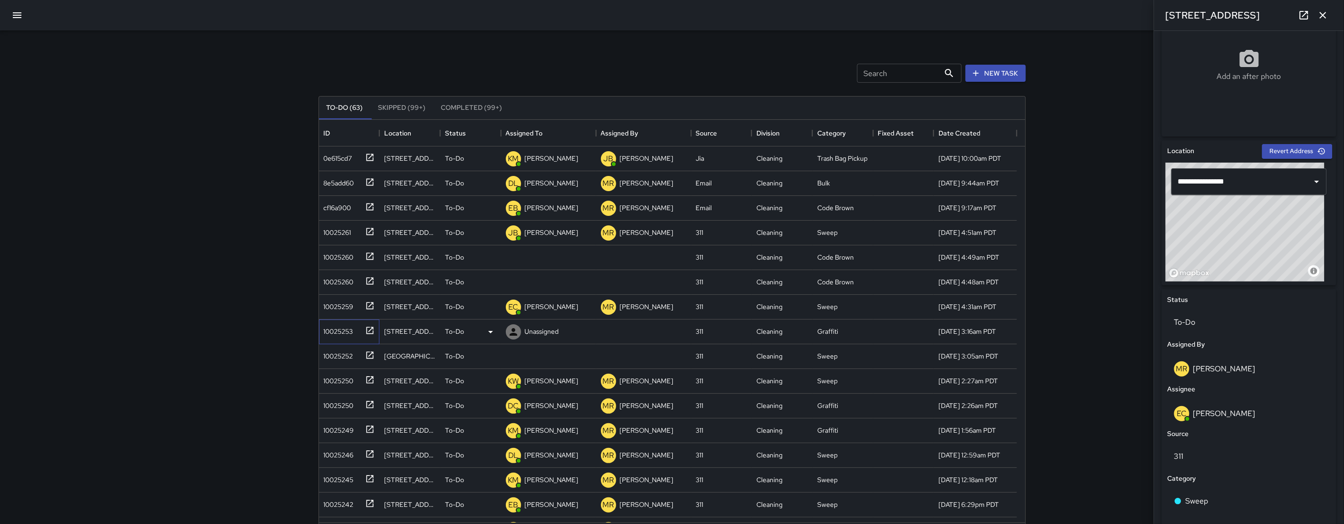
click at [335, 337] on div "10025253" at bounding box center [347, 330] width 55 height 16
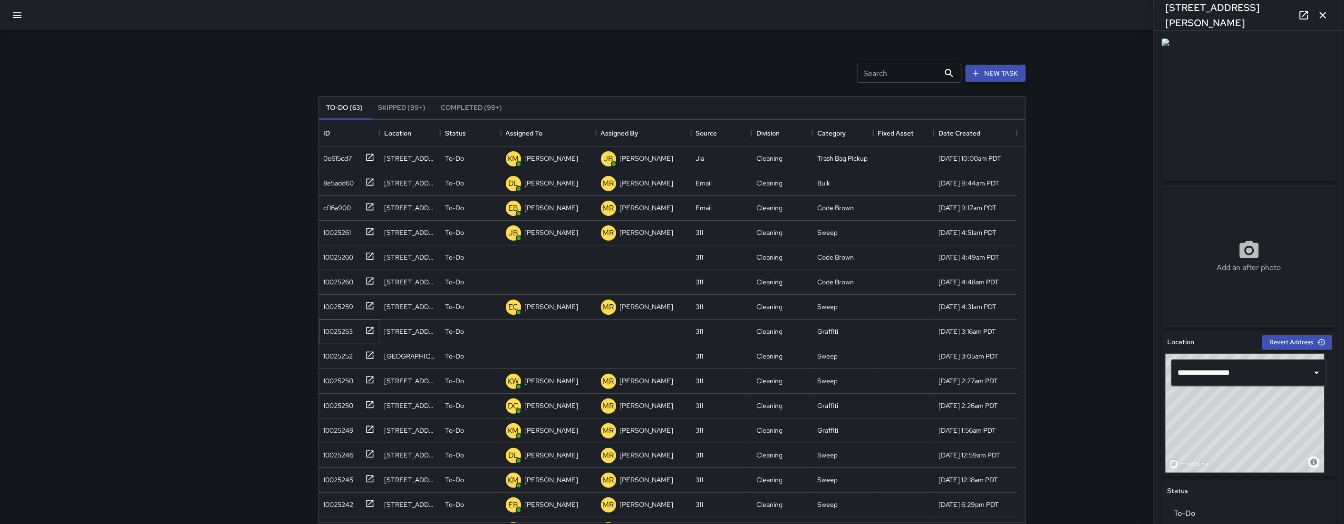
scroll to position [319, 0]
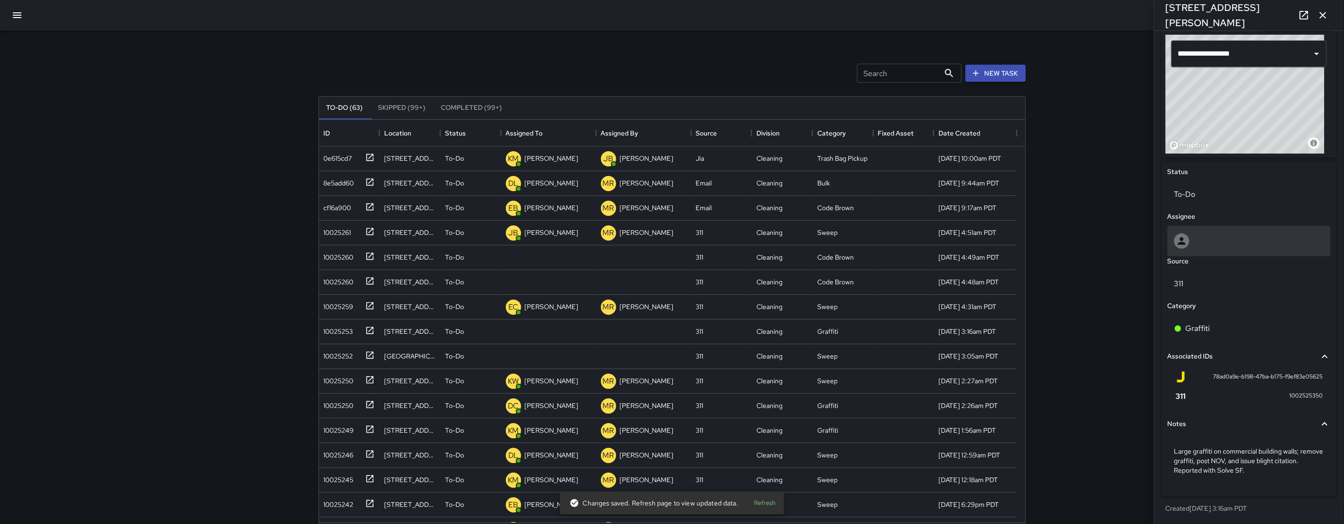
click at [1205, 245] on div at bounding box center [1249, 240] width 150 height 15
type input "****"
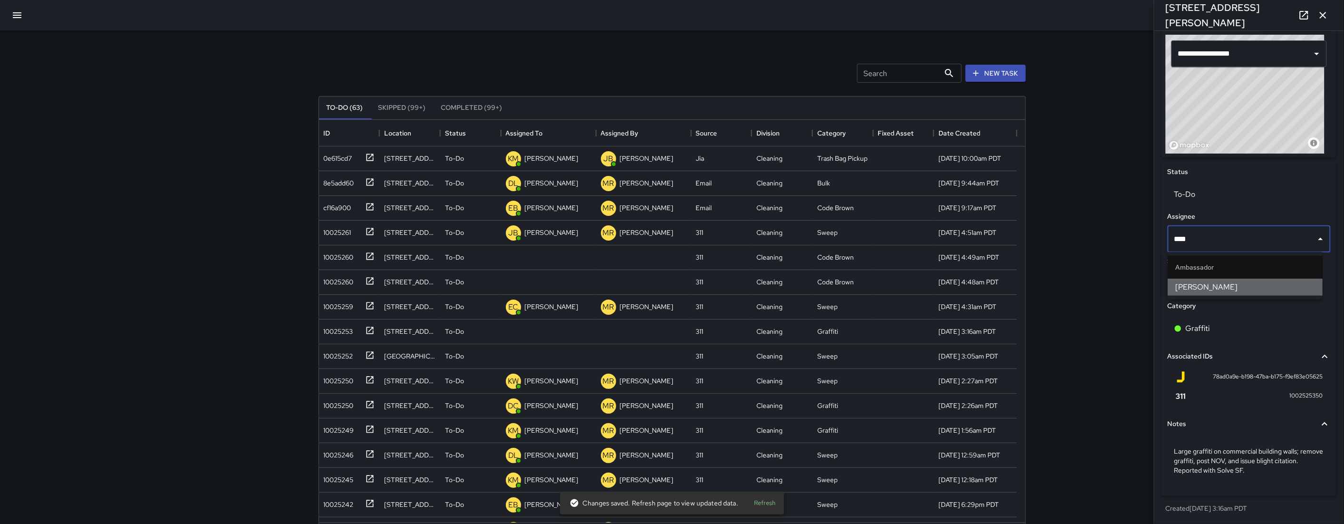
click at [1203, 294] on li "[PERSON_NAME]" at bounding box center [1245, 286] width 155 height 17
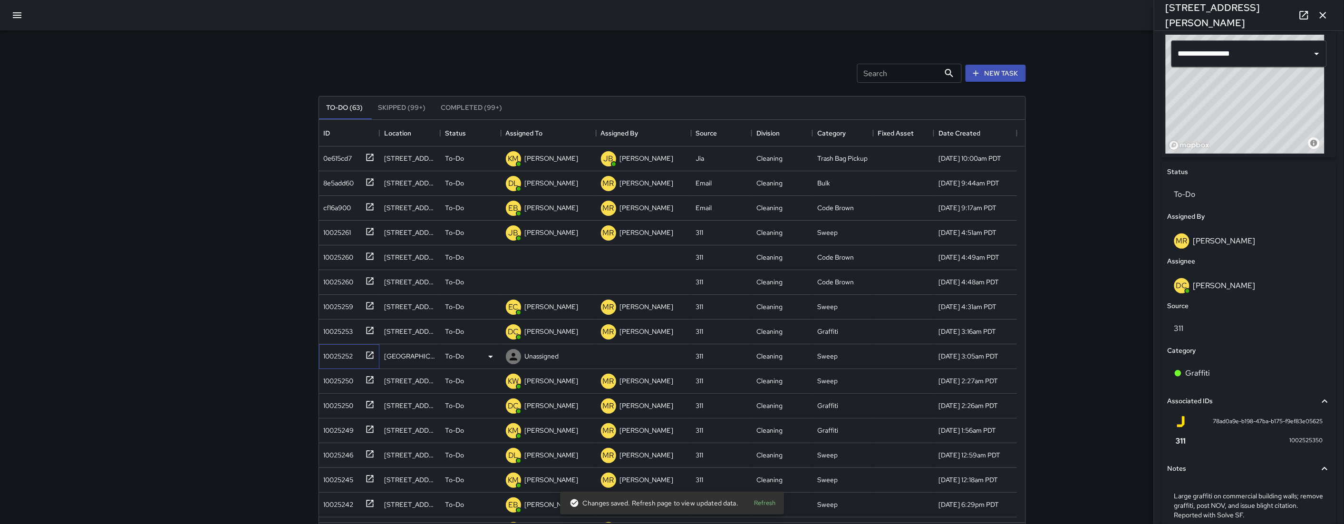
click at [346, 356] on div "10025252" at bounding box center [336, 353] width 33 height 13
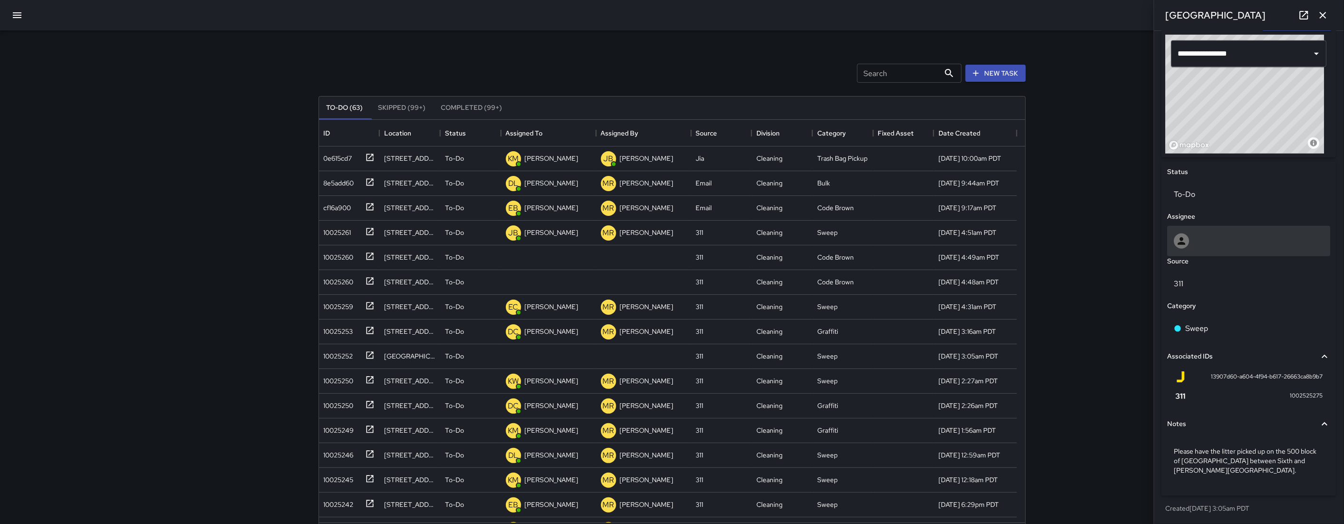
click at [1191, 237] on div at bounding box center [1249, 240] width 150 height 15
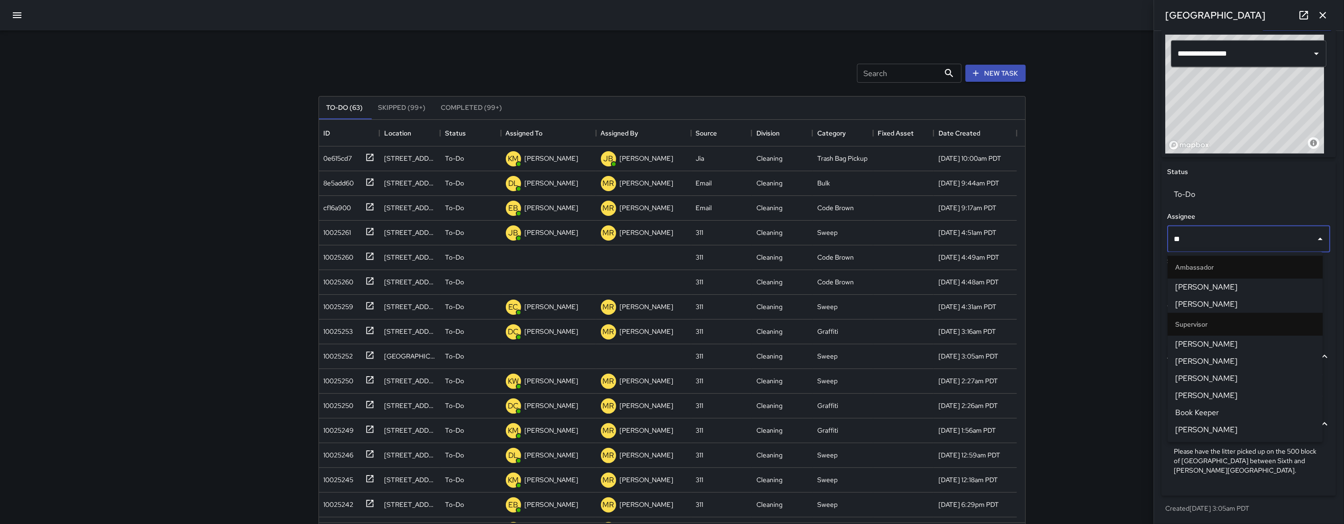
type input "***"
click at [1226, 300] on span "[PERSON_NAME]" at bounding box center [1245, 303] width 140 height 11
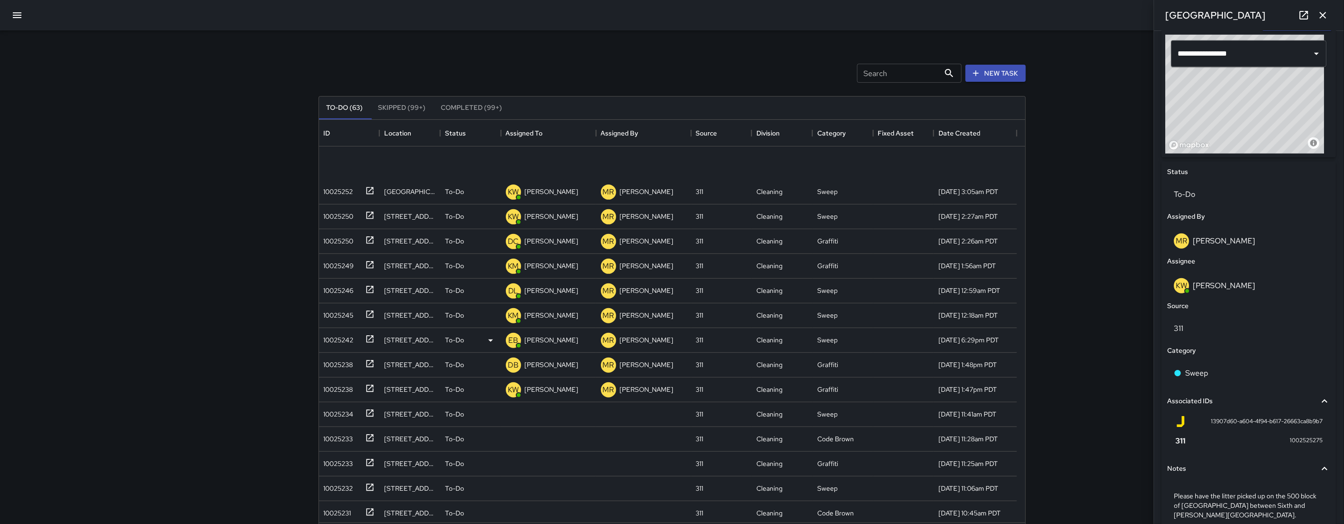
scroll to position [155, 0]
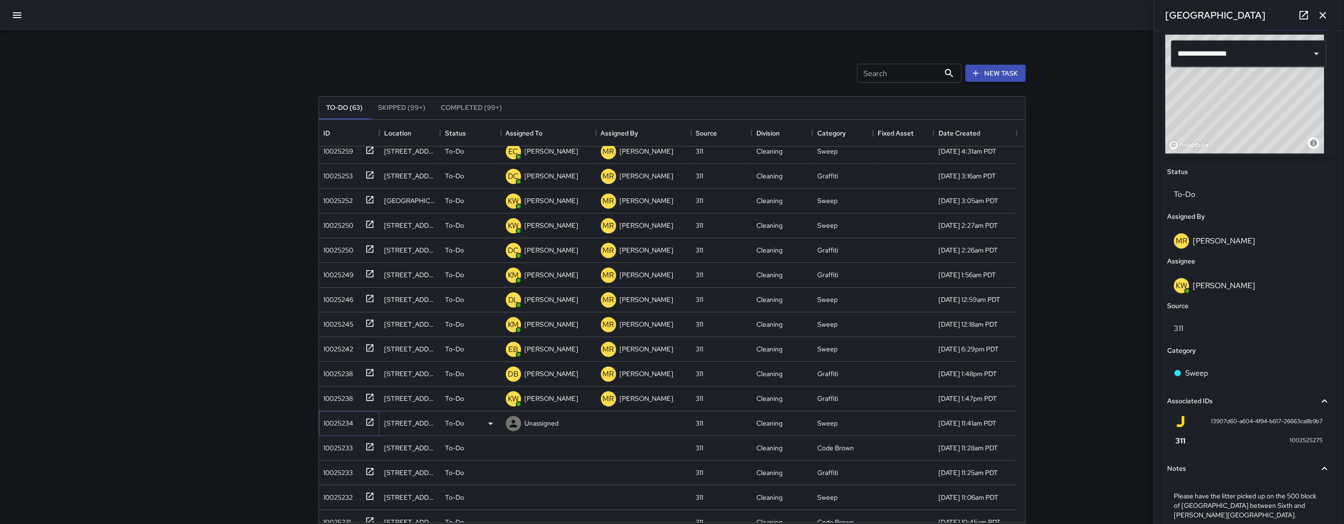
click at [356, 420] on div "10025234" at bounding box center [347, 421] width 55 height 16
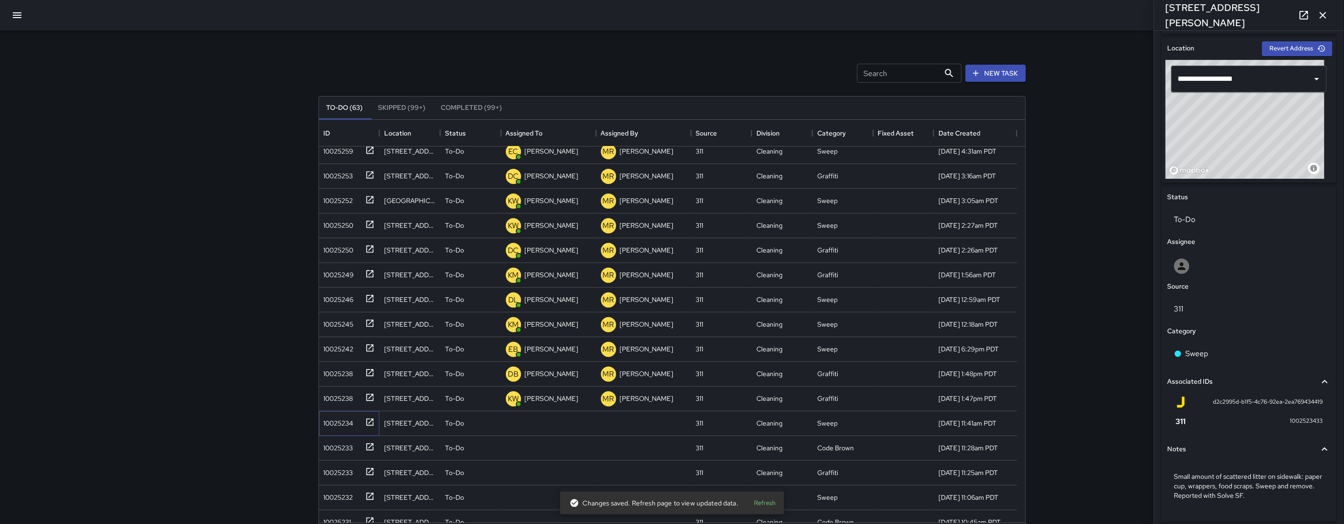
scroll to position [158, 0]
click at [339, 449] on div "10025233" at bounding box center [336, 443] width 33 height 13
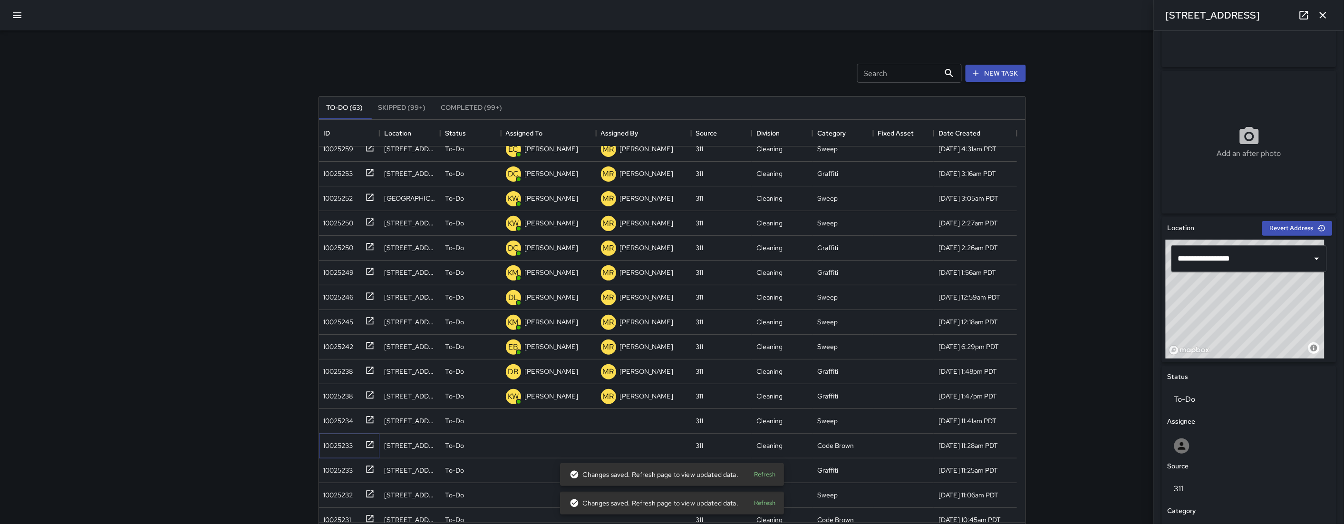
scroll to position [160, 0]
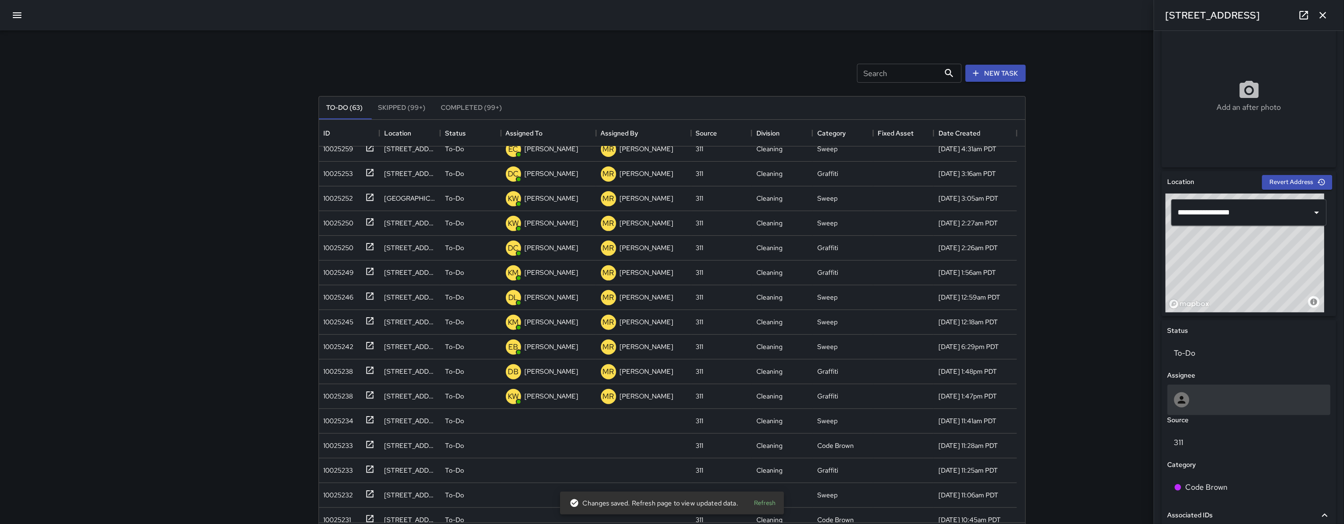
click at [1178, 405] on div at bounding box center [1181, 399] width 15 height 15
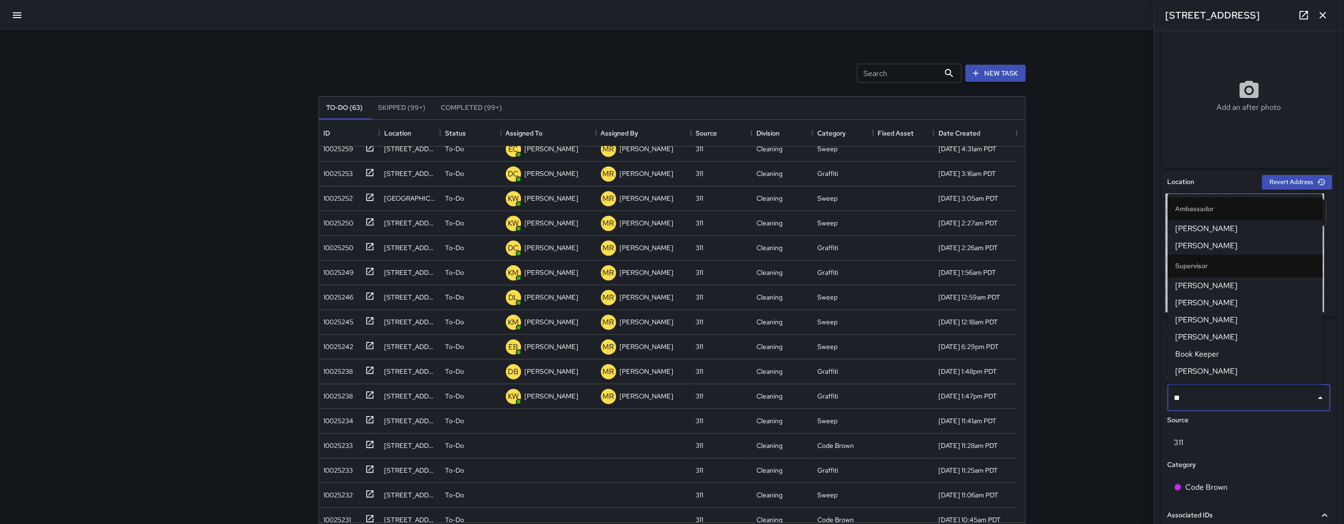
type input "***"
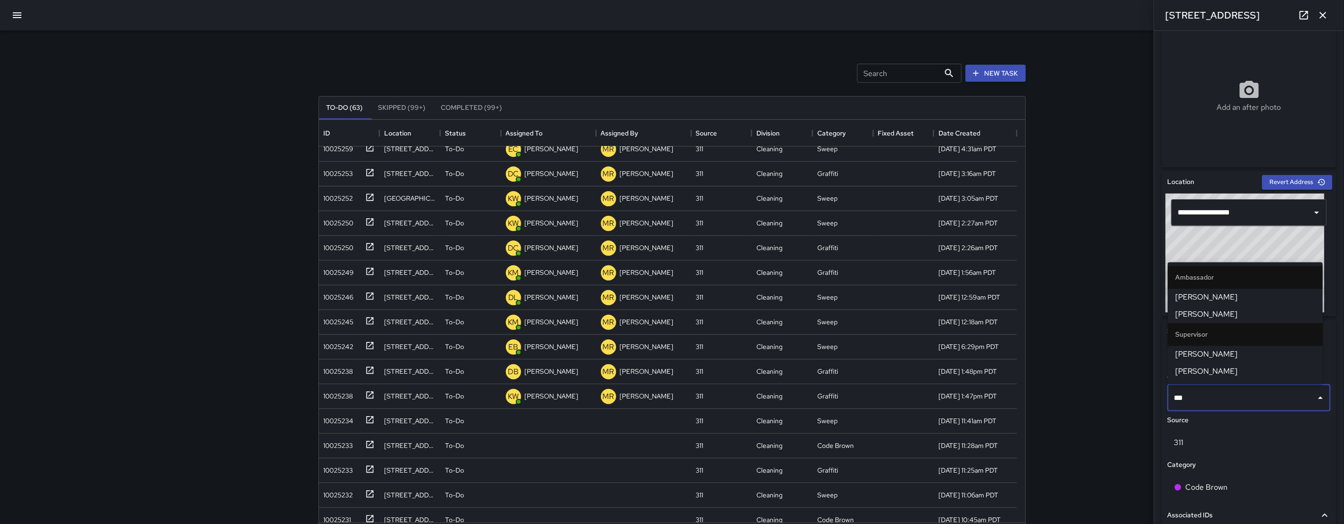
click at [1197, 314] on span "[PERSON_NAME]" at bounding box center [1245, 314] width 140 height 11
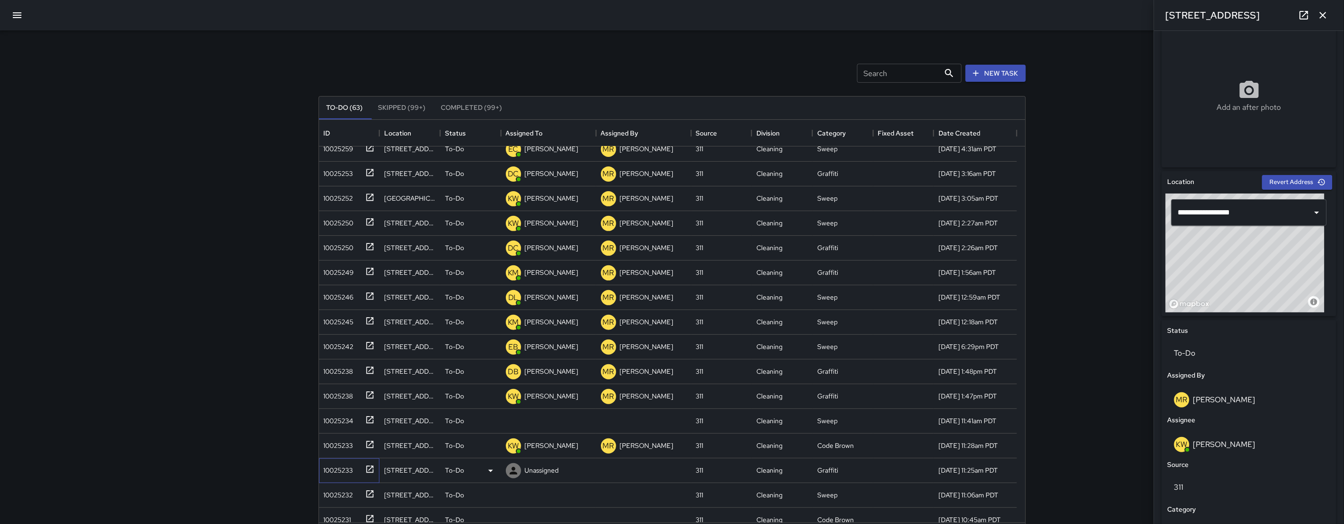
click at [329, 473] on div "10025233" at bounding box center [336, 467] width 33 height 13
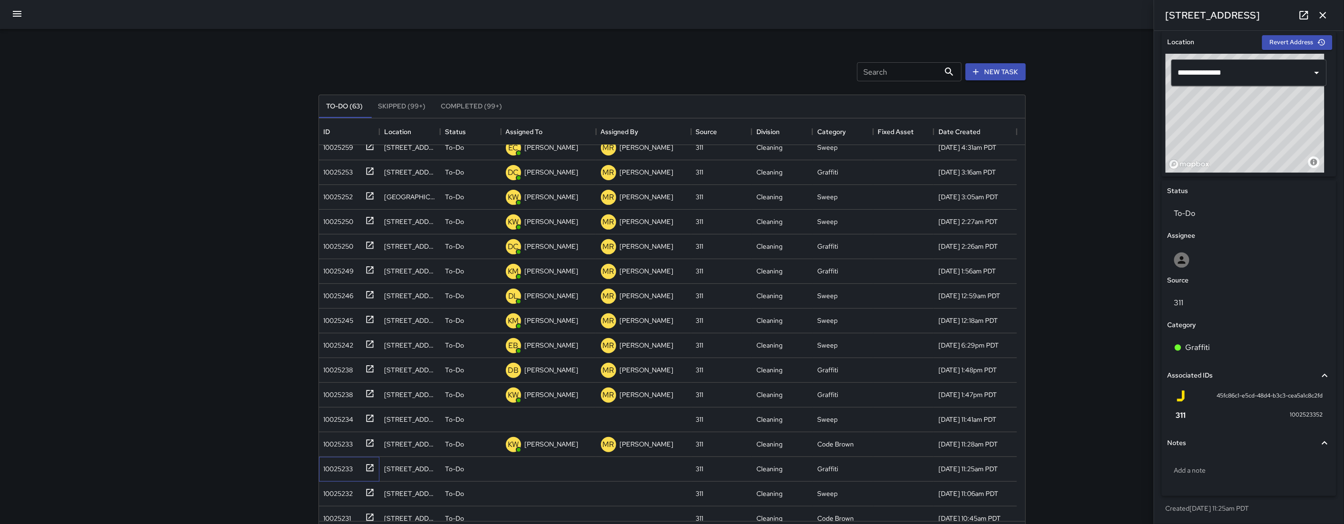
scroll to position [2, 0]
click at [1186, 221] on div "To-Do" at bounding box center [1248, 213] width 163 height 27
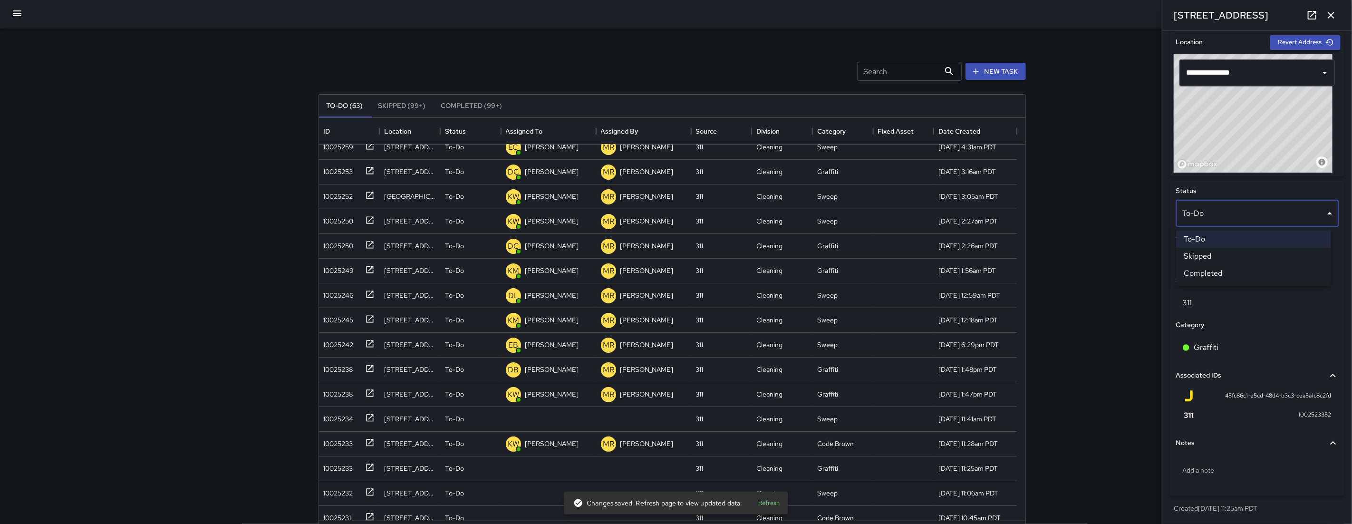
click at [1236, 467] on div at bounding box center [676, 262] width 1352 height 524
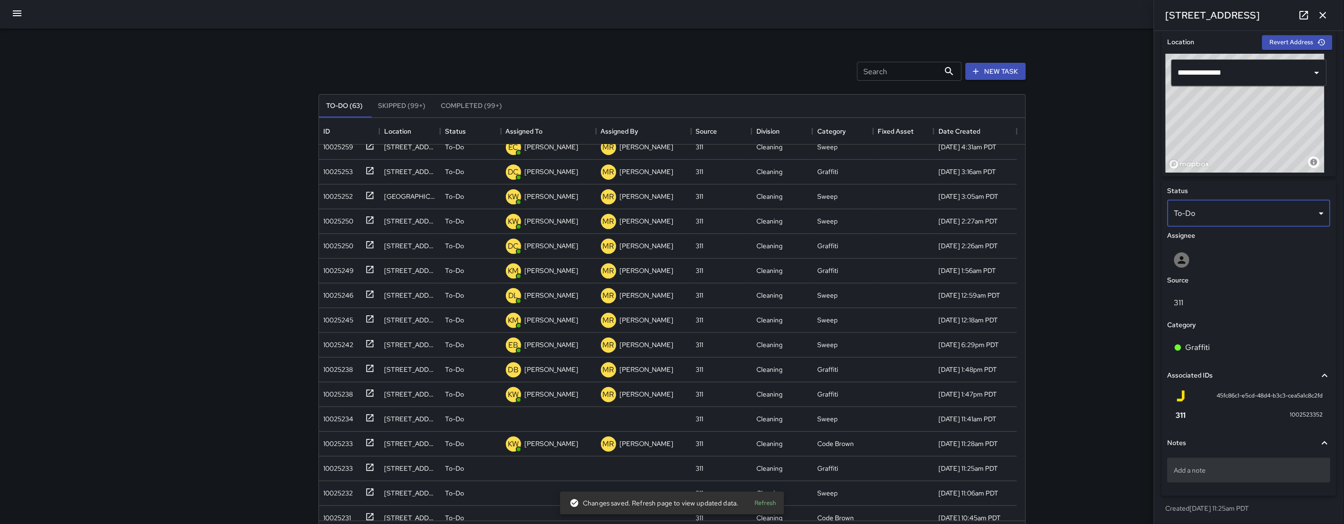
click at [1237, 465] on p "Add a note" at bounding box center [1249, 470] width 150 height 10
type textarea "**********"
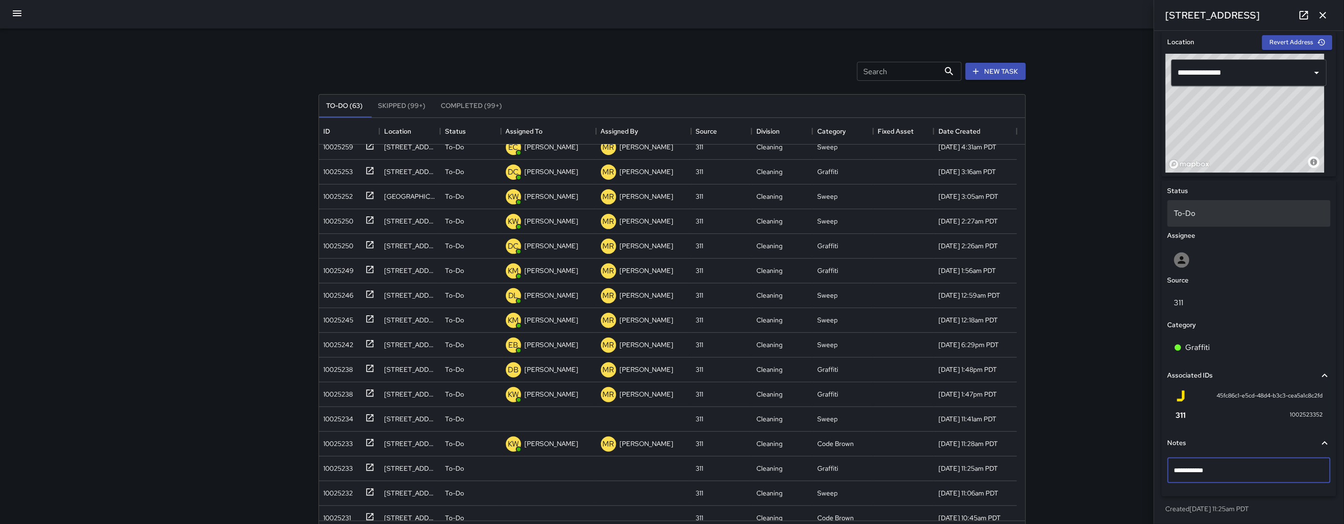
click at [1175, 218] on p "To-Do" at bounding box center [1249, 213] width 150 height 11
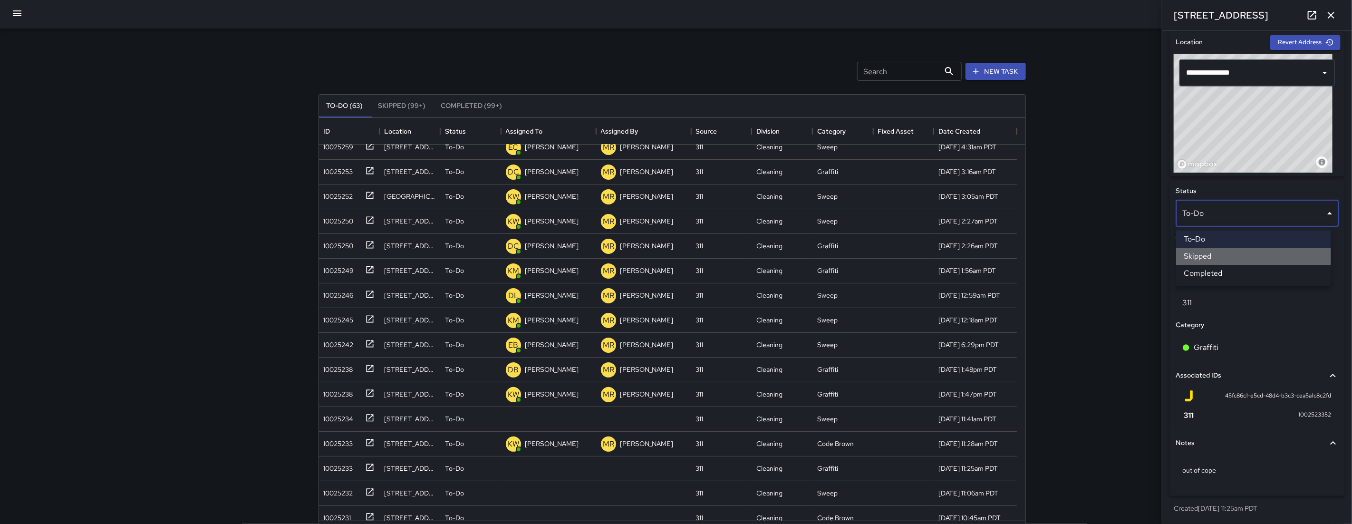
click at [1198, 257] on li "Skipped" at bounding box center [1253, 256] width 155 height 17
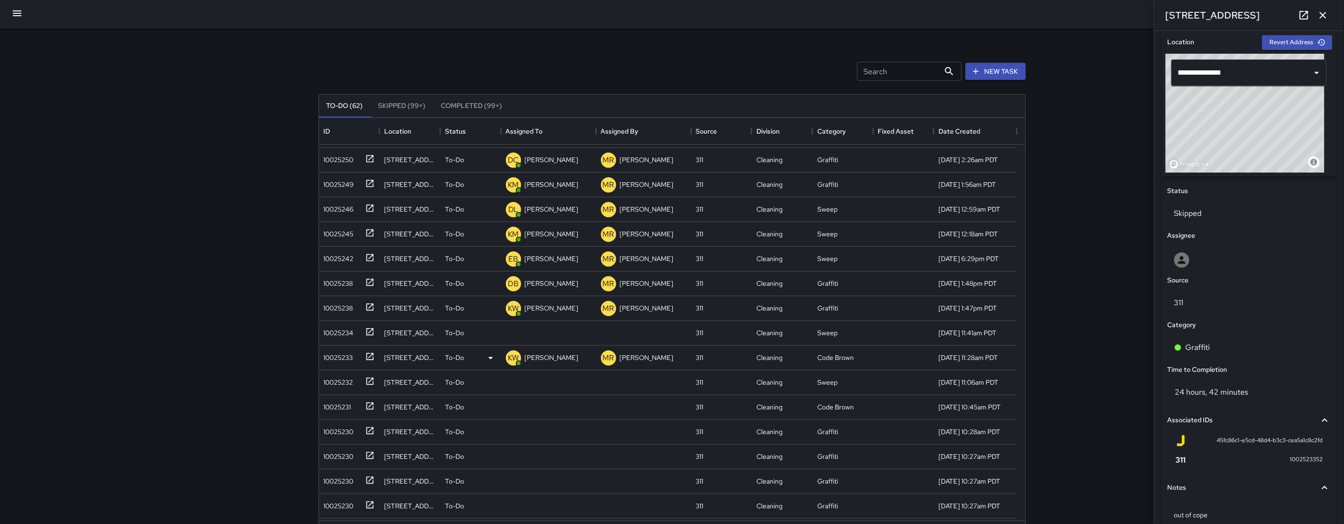
scroll to position [244, 0]
click at [342, 378] on div "10025232" at bounding box center [336, 379] width 33 height 13
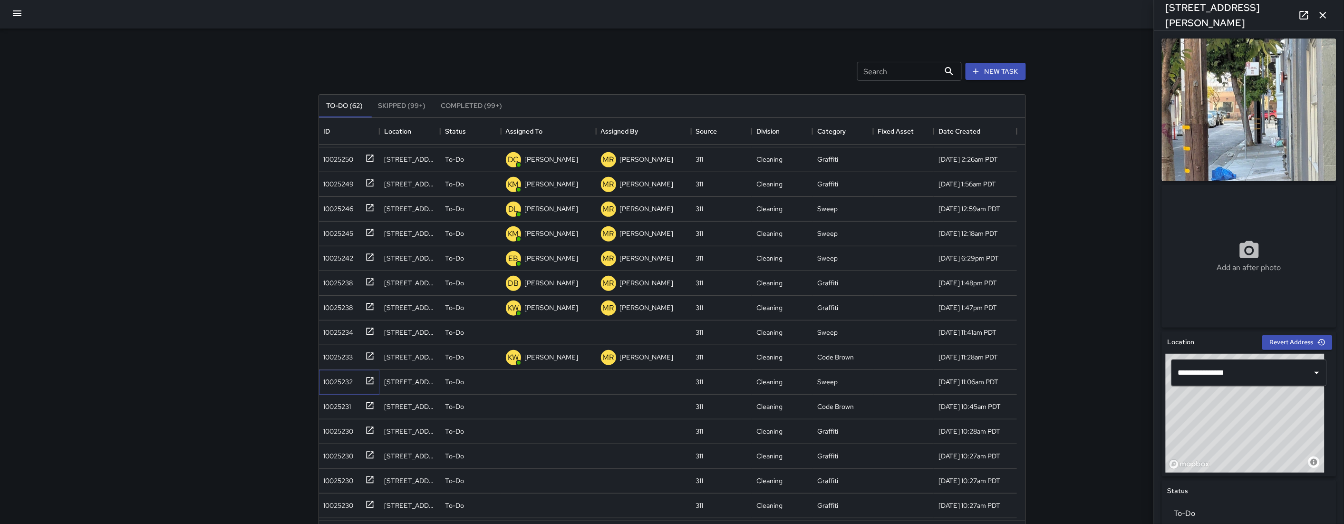
scroll to position [201, 0]
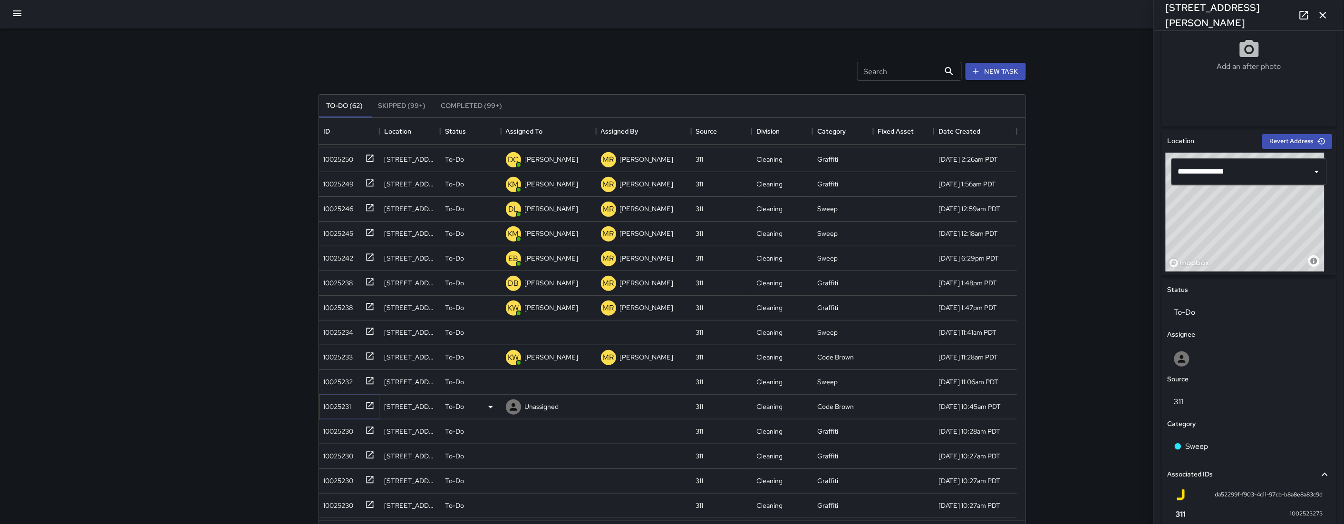
click at [336, 406] on div "10025231" at bounding box center [335, 404] width 31 height 13
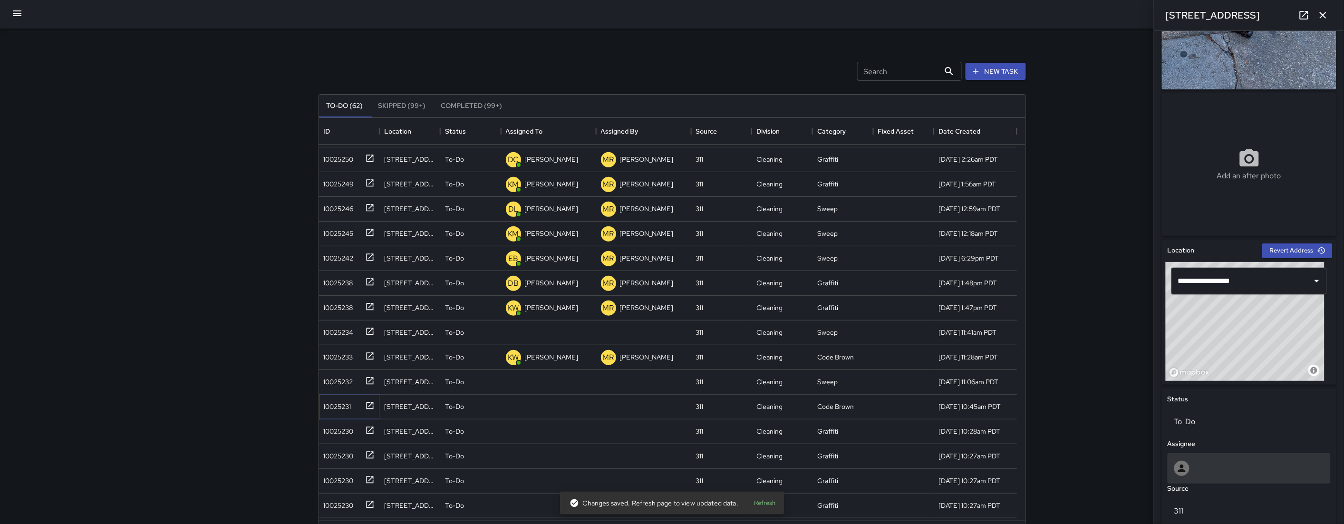
scroll to position [92, 0]
click at [1215, 462] on div at bounding box center [1249, 467] width 150 height 15
type input "****"
click at [1210, 434] on span "[PERSON_NAME]" at bounding box center [1245, 439] width 140 height 11
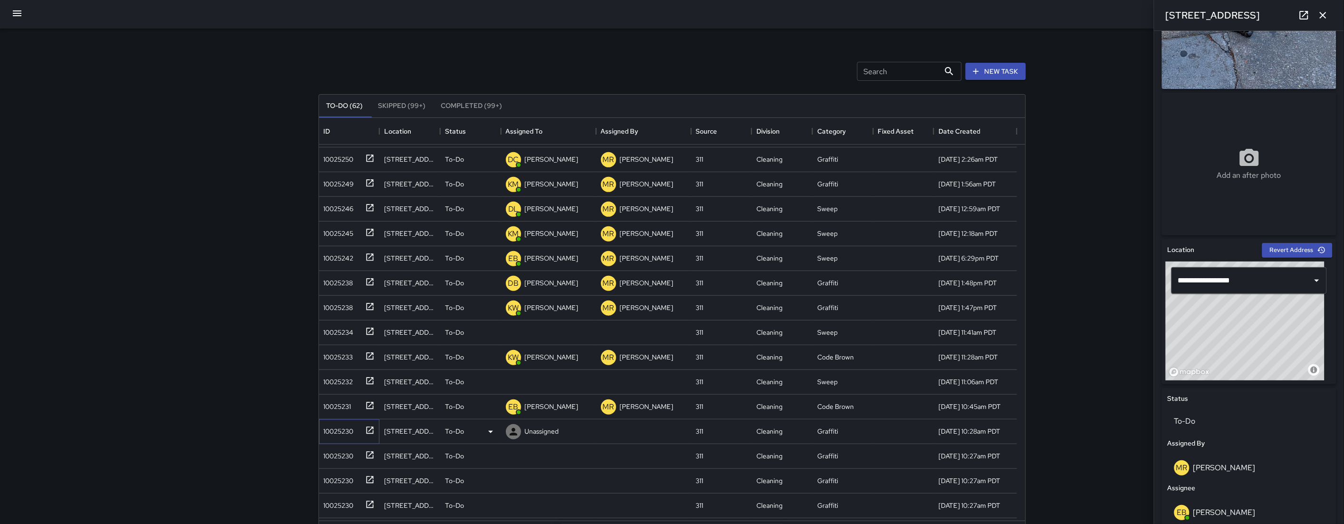
click at [341, 433] on div "10025230" at bounding box center [337, 429] width 34 height 13
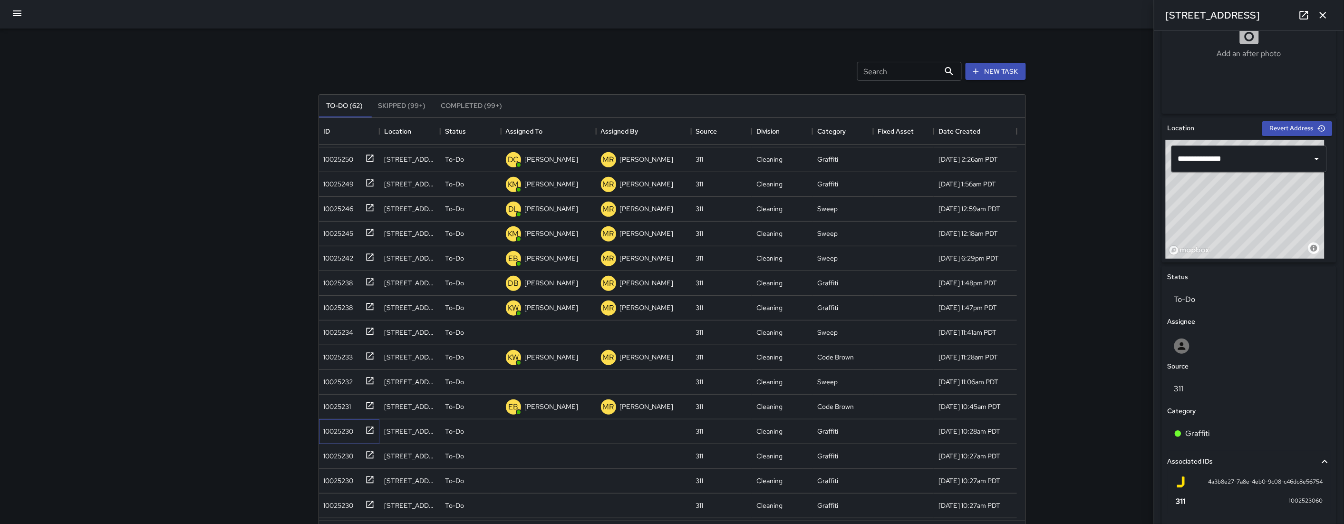
scroll to position [309, 0]
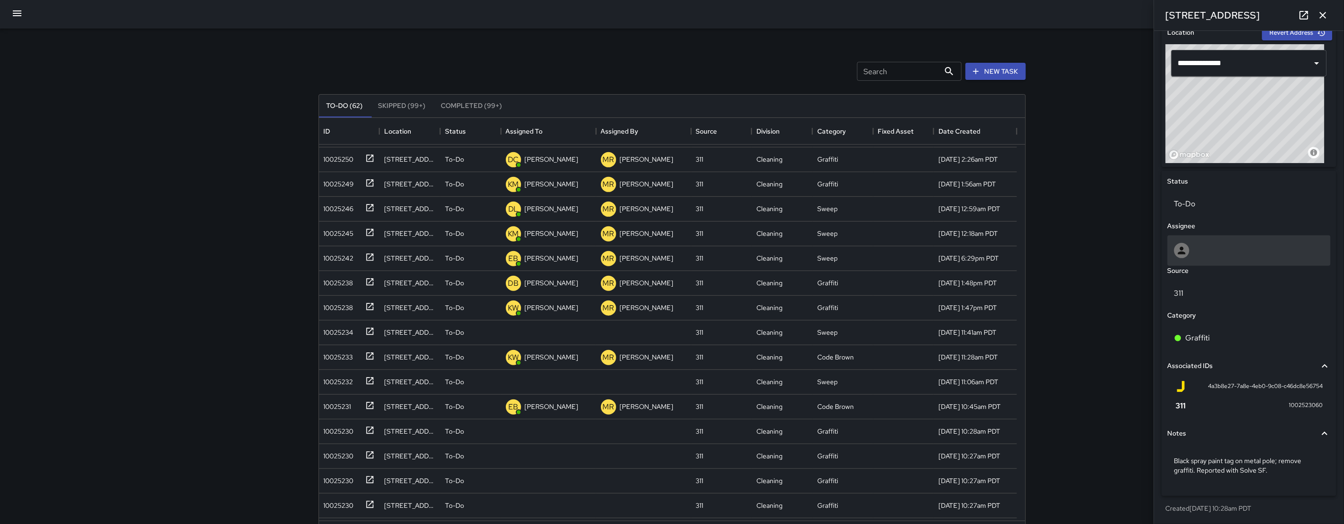
click at [1206, 246] on div at bounding box center [1249, 250] width 150 height 15
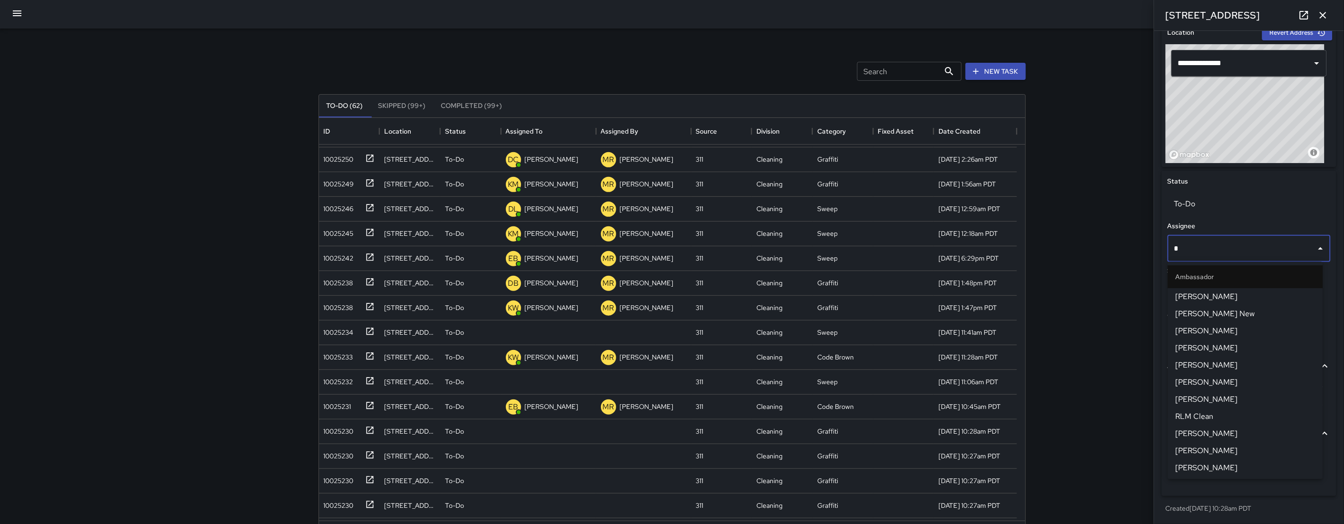
type input "**"
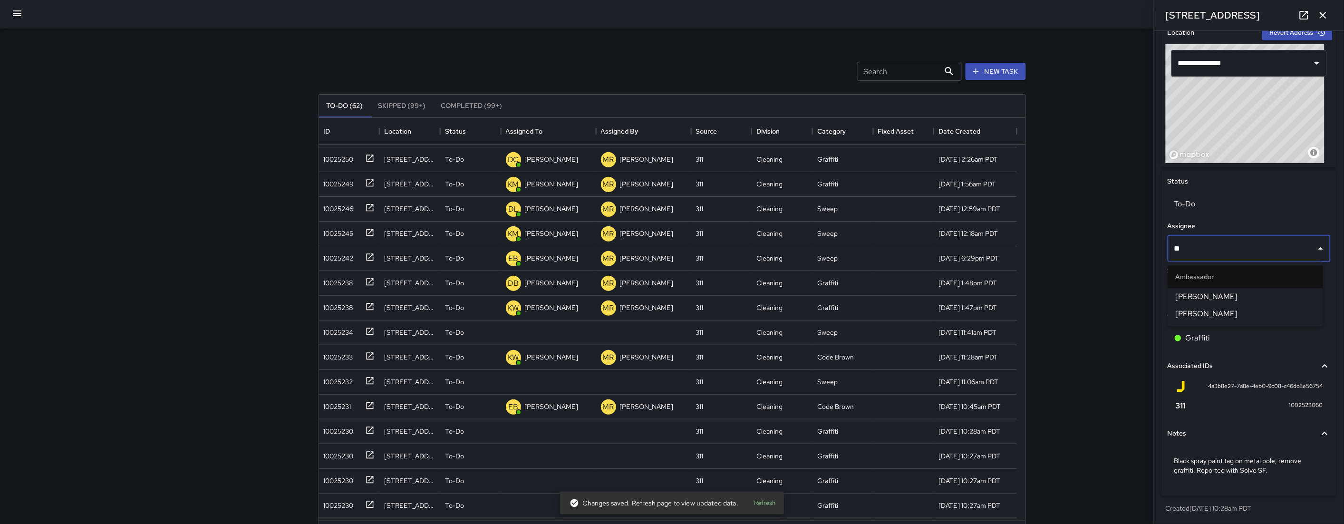
click at [1204, 296] on span "[PERSON_NAME]" at bounding box center [1245, 296] width 140 height 11
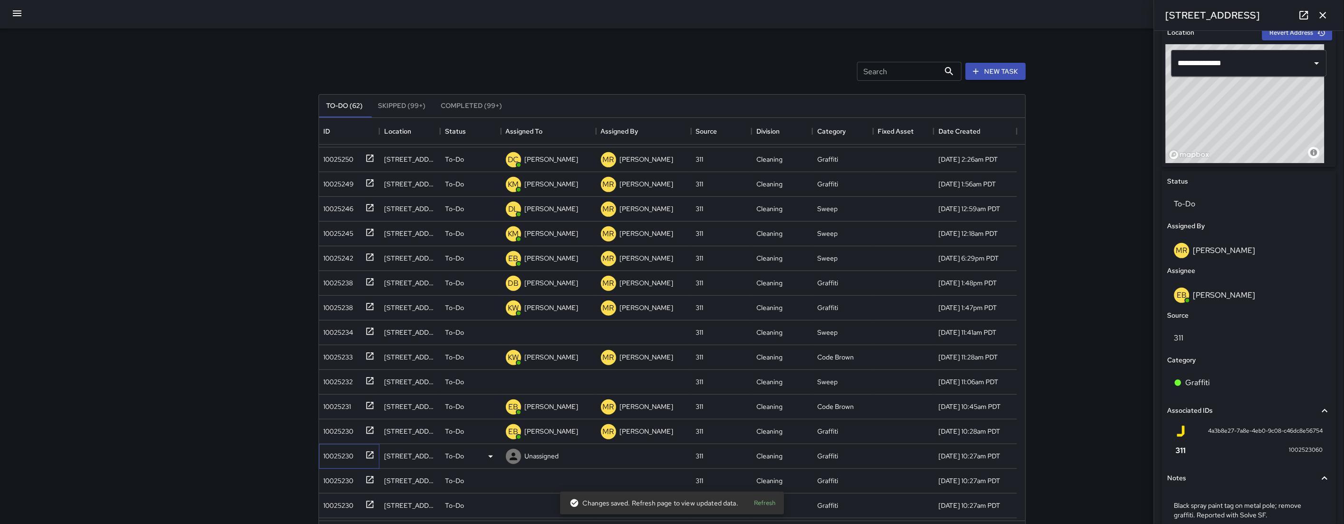
click at [341, 453] on div "10025230" at bounding box center [337, 453] width 34 height 13
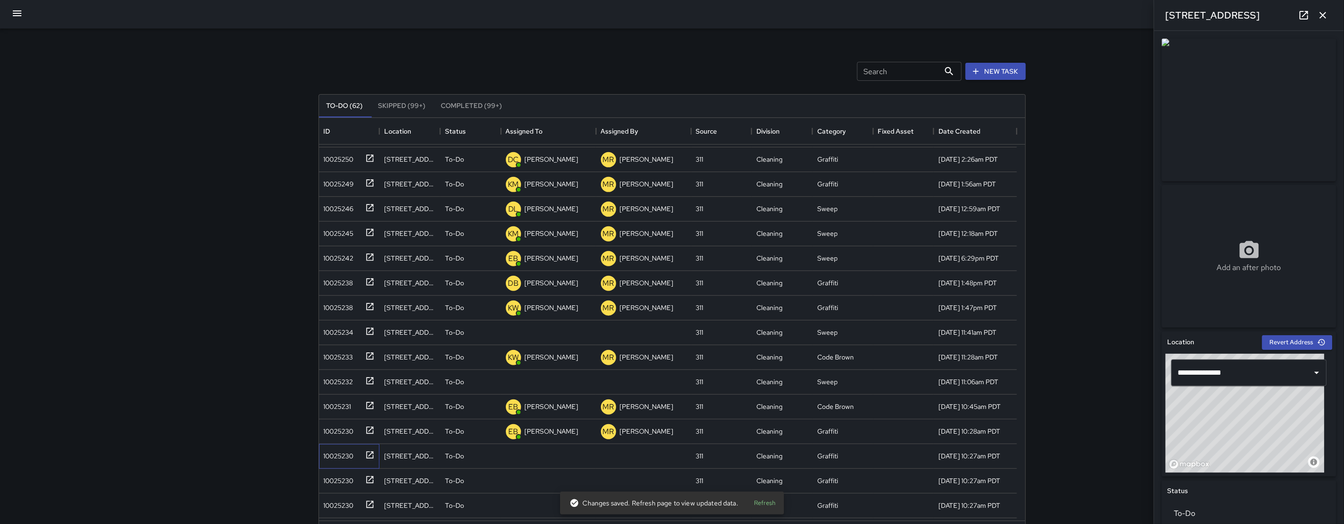
scroll to position [319, 0]
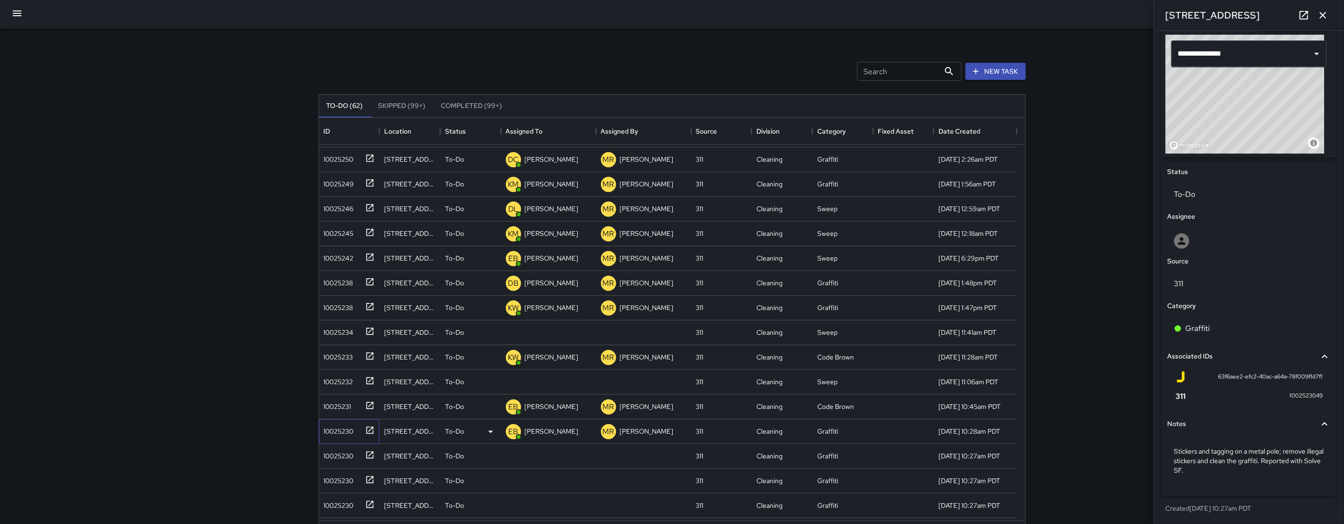
click at [334, 433] on div "10025230" at bounding box center [337, 429] width 34 height 13
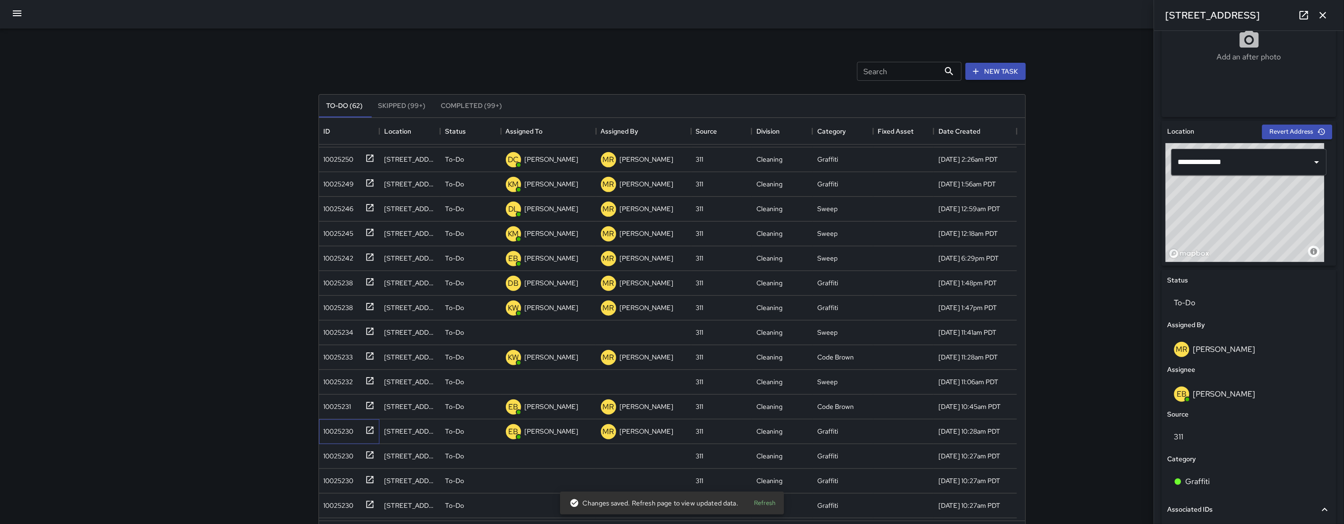
scroll to position [354, 0]
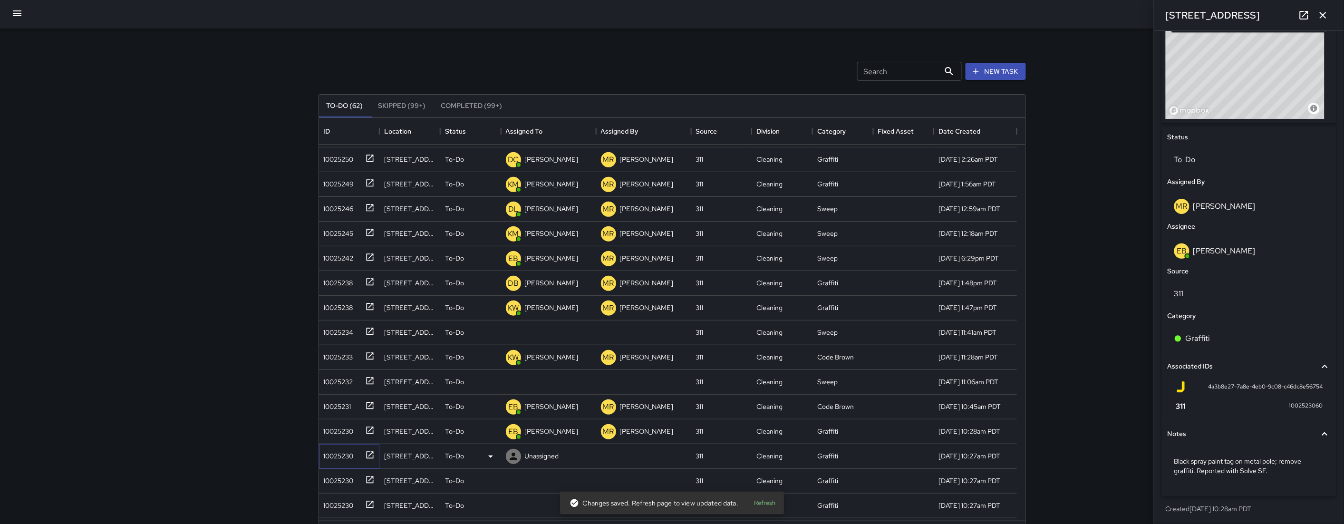
click at [342, 453] on div "10025230" at bounding box center [337, 453] width 34 height 13
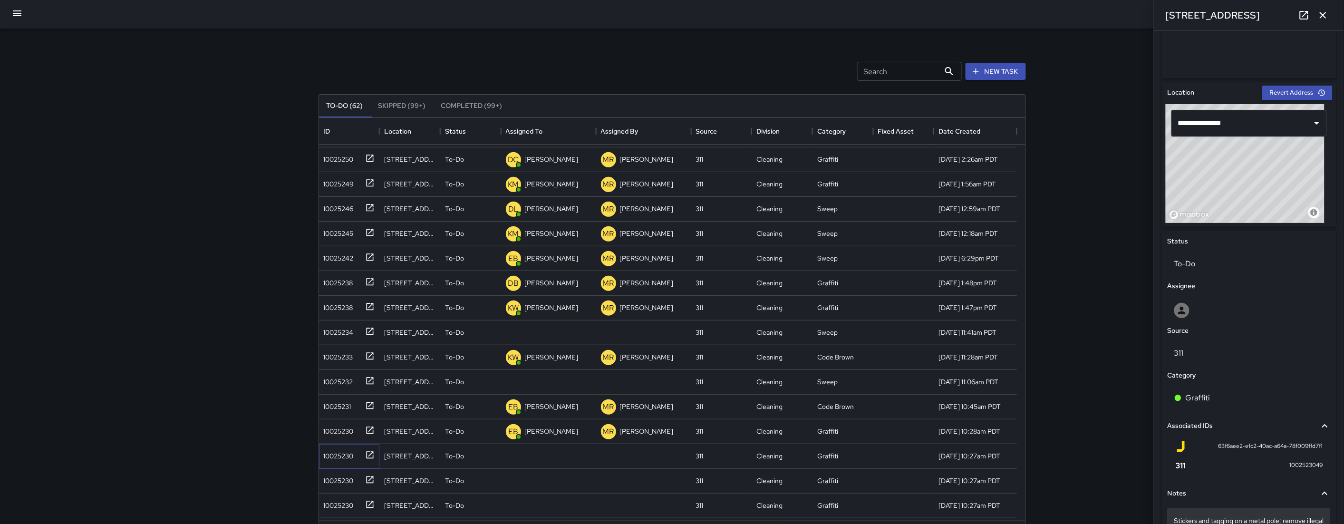
scroll to position [319, 0]
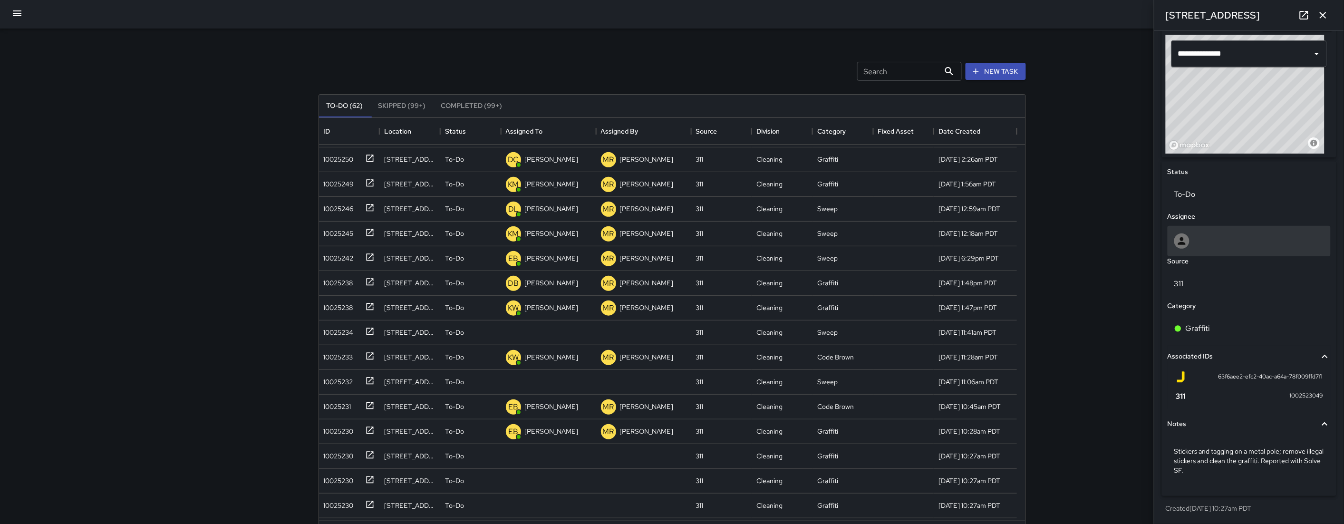
click at [1203, 236] on div at bounding box center [1249, 240] width 150 height 15
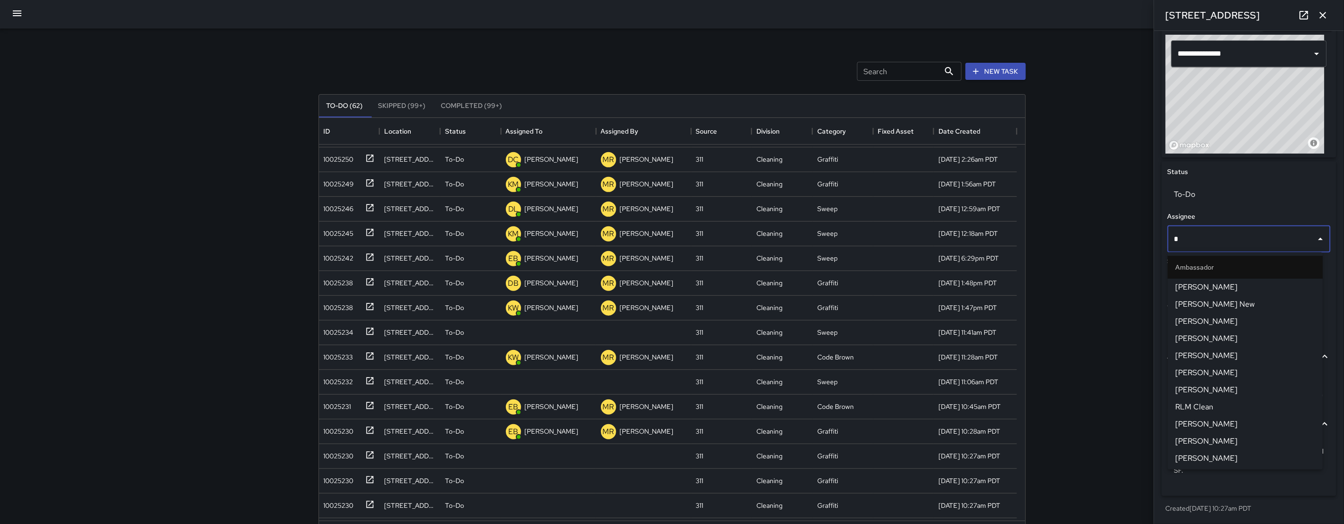
type input "**"
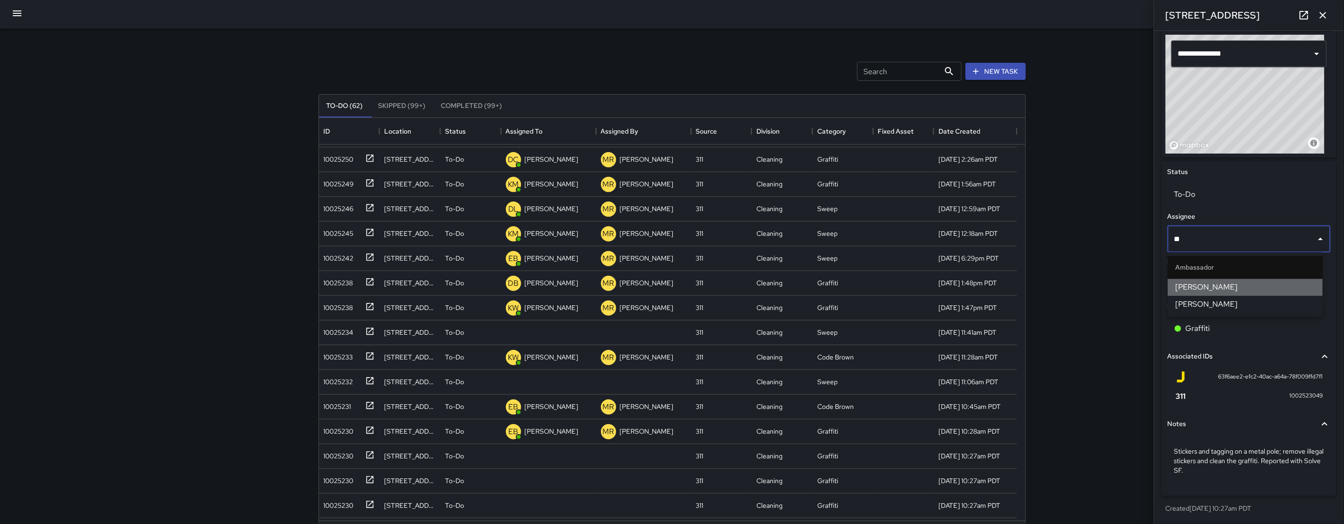
click at [1196, 288] on span "[PERSON_NAME]" at bounding box center [1245, 286] width 140 height 11
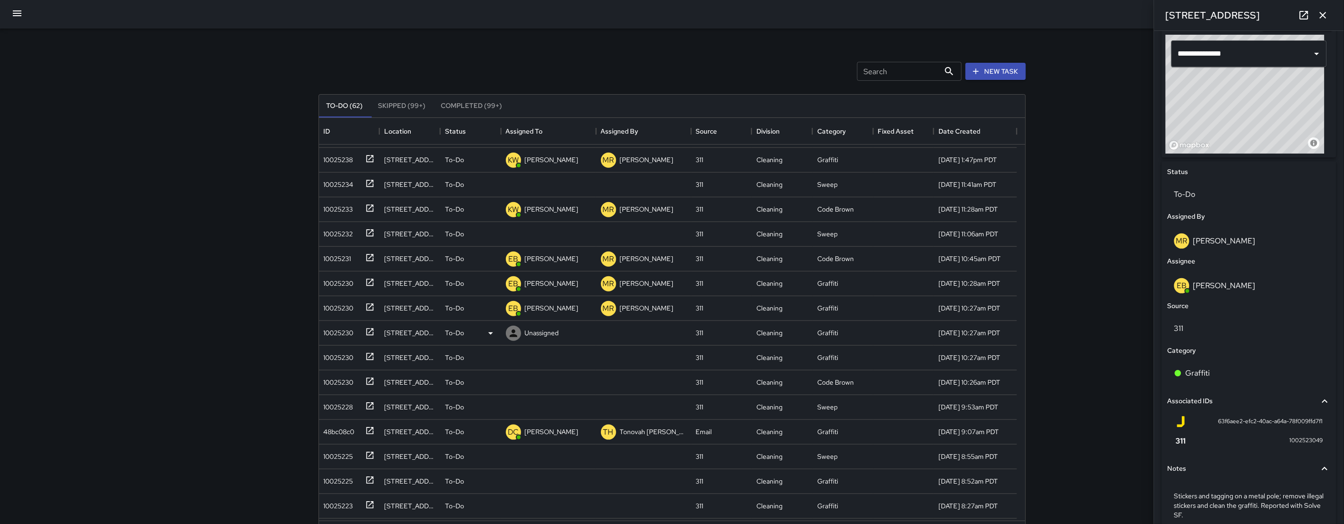
scroll to position [442, 0]
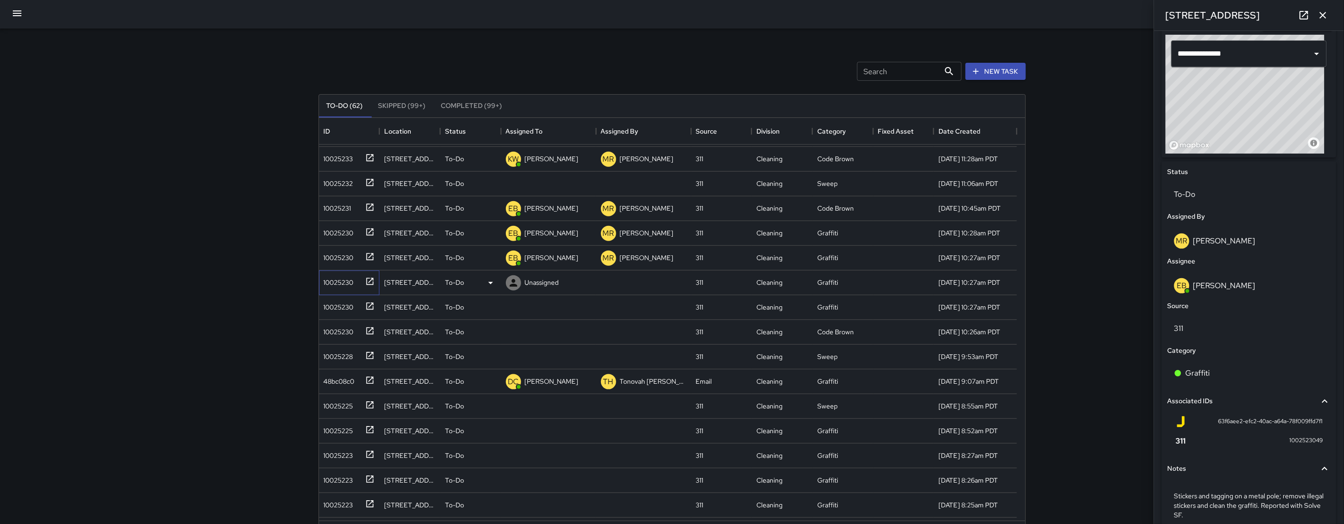
click at [331, 277] on div "10025230" at bounding box center [337, 280] width 34 height 13
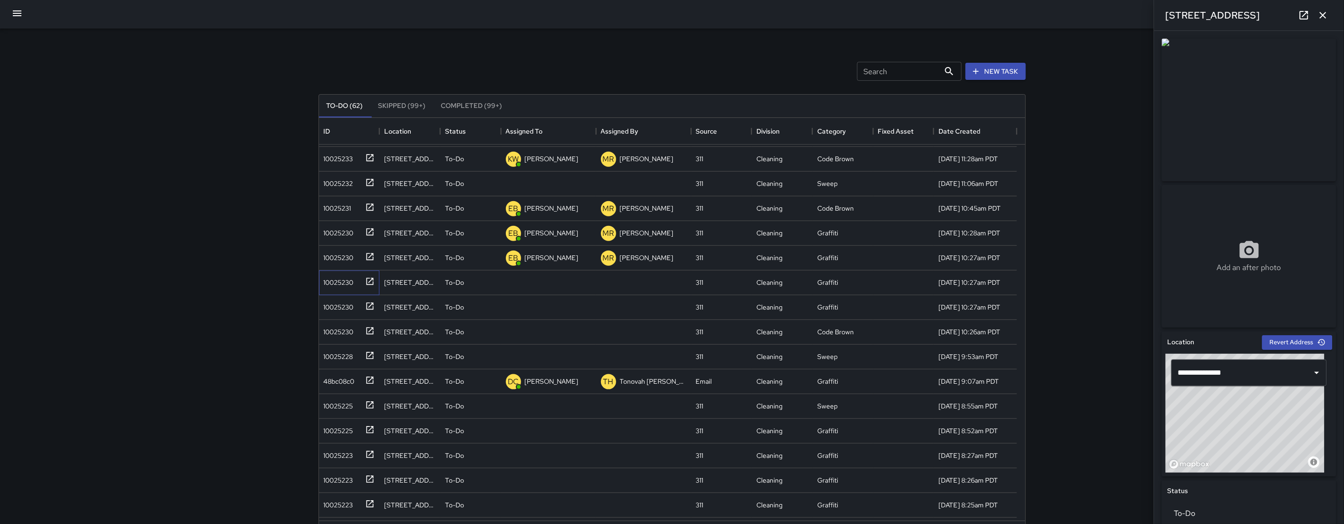
scroll to position [309, 0]
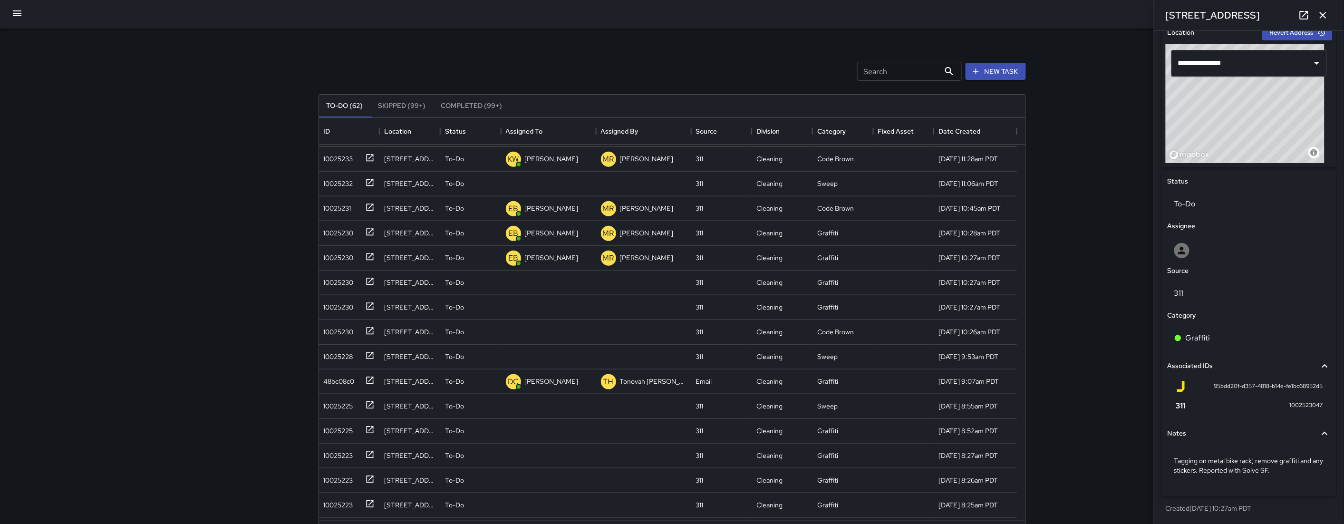
click at [317, 327] on div "Search Search New Task To-Do (62) Skipped (99+) Completed (99+) ID Location Sta…" at bounding box center [672, 294] width 730 height 531
click at [339, 330] on div "10025230" at bounding box center [337, 329] width 34 height 13
click at [1202, 243] on div at bounding box center [1249, 250] width 150 height 15
type input "*****"
click at [1205, 288] on li "[PERSON_NAME]" at bounding box center [1245, 296] width 155 height 17
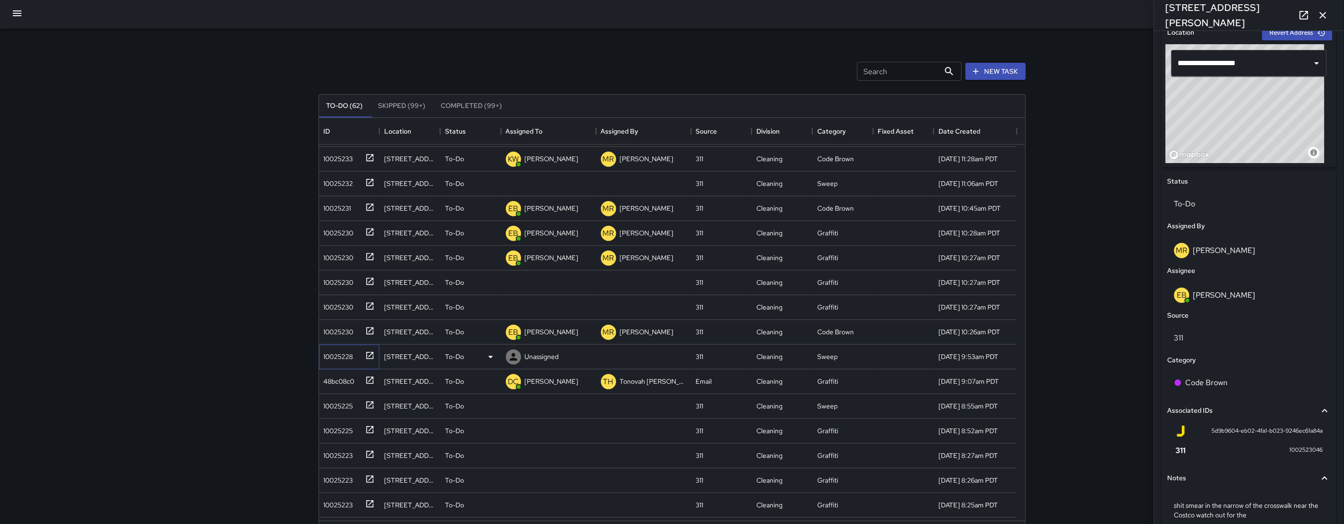
click at [347, 358] on div "10025228" at bounding box center [336, 354] width 33 height 13
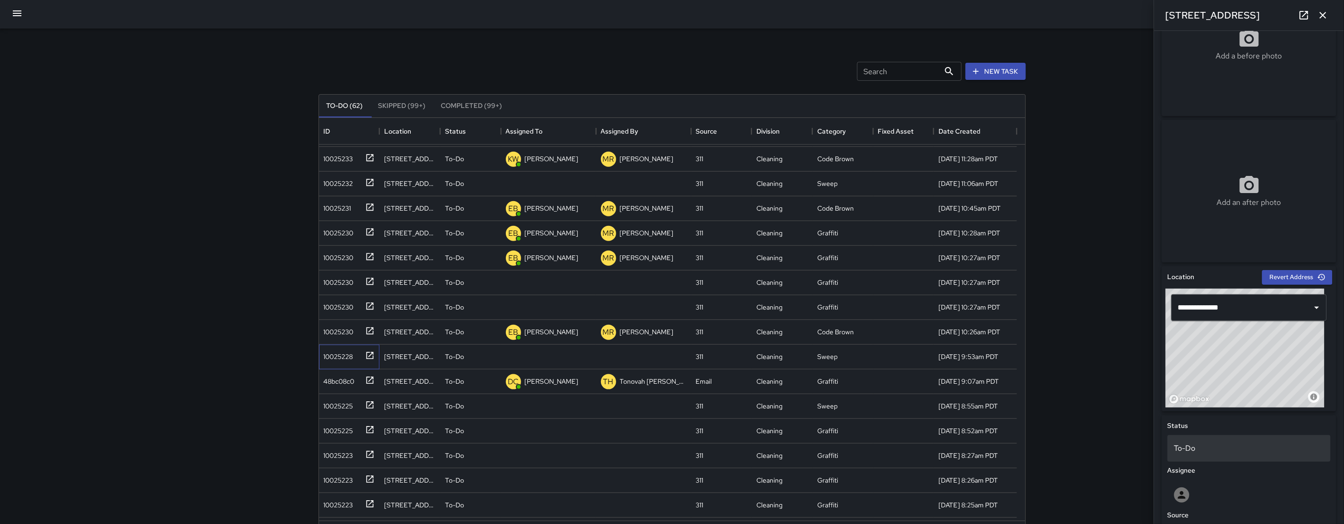
scroll to position [72, 0]
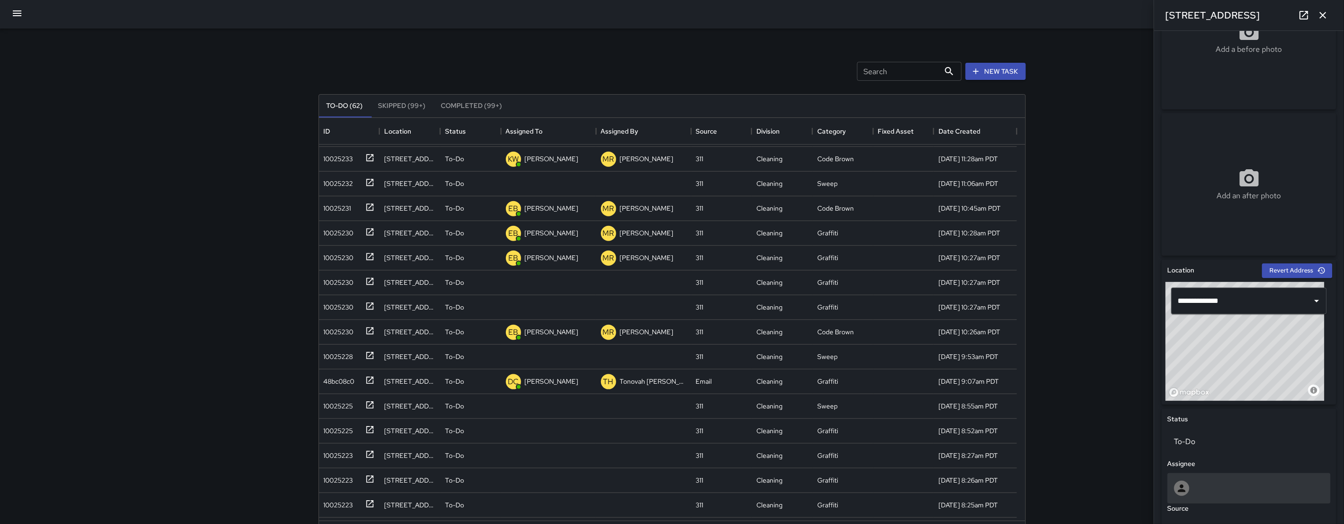
click at [1200, 486] on div at bounding box center [1249, 487] width 150 height 15
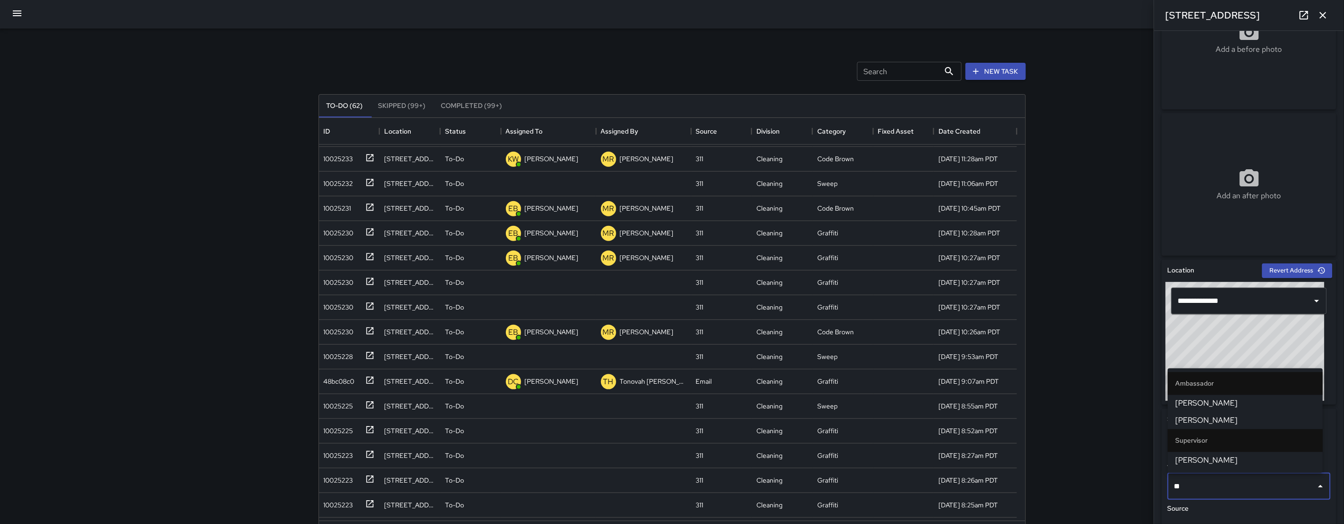
type input "***"
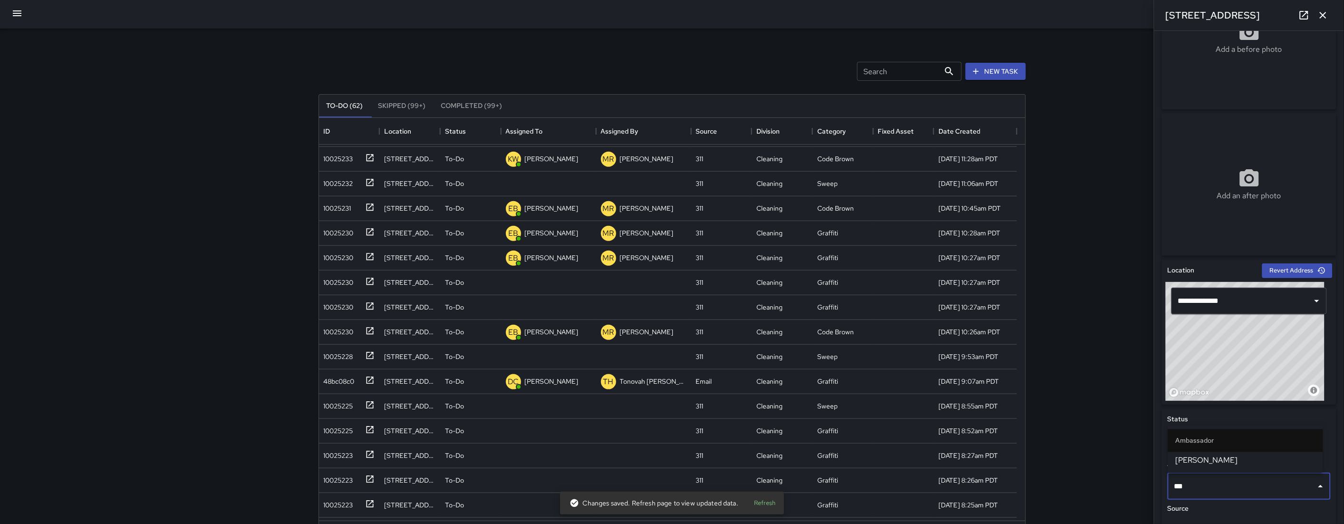
click at [1214, 466] on li "[PERSON_NAME]" at bounding box center [1245, 460] width 155 height 17
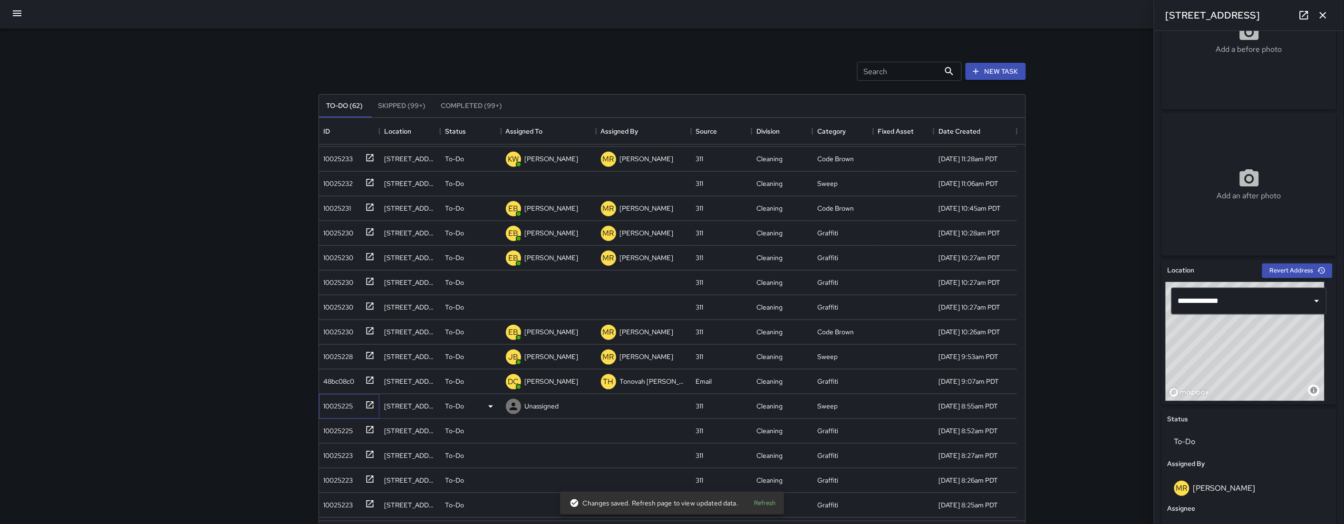
click at [338, 403] on div "10025225" at bounding box center [336, 403] width 33 height 13
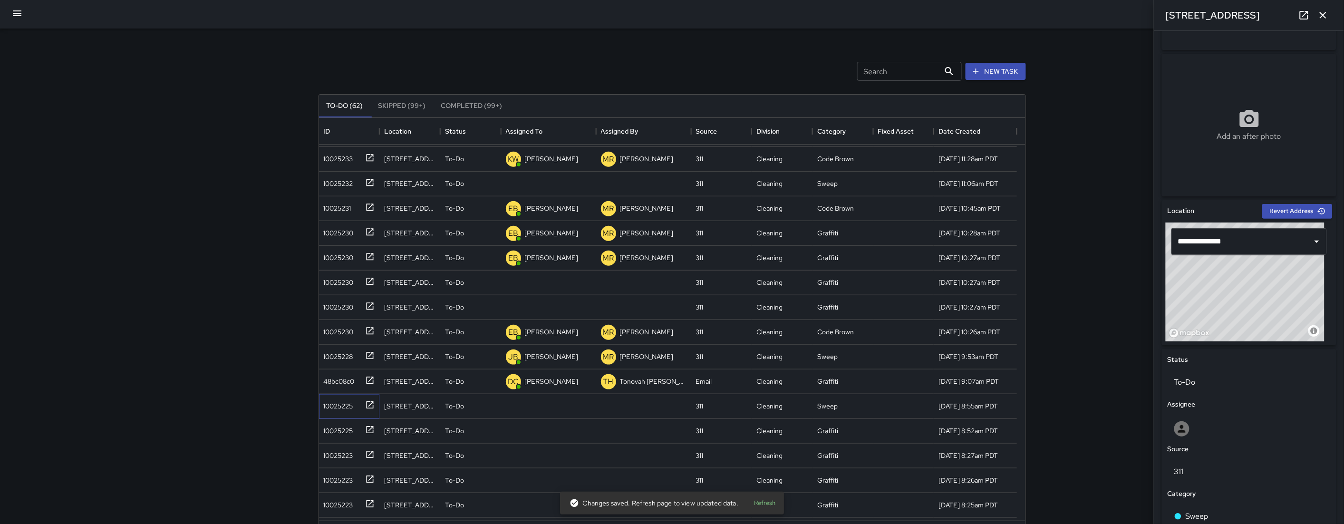
scroll to position [157, 0]
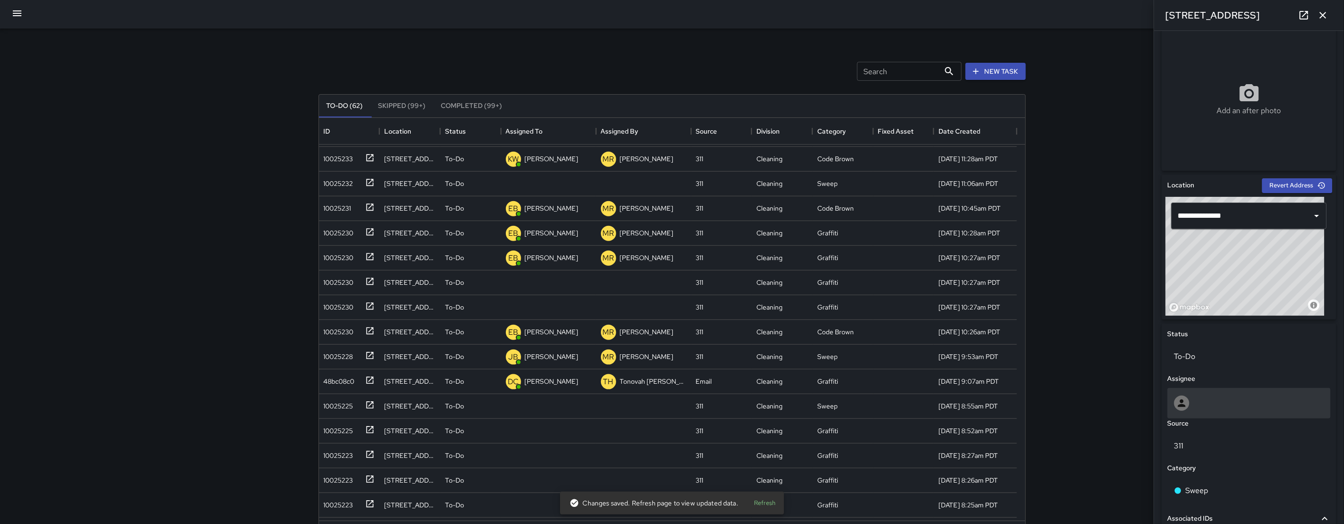
click at [1188, 400] on div at bounding box center [1181, 402] width 15 height 15
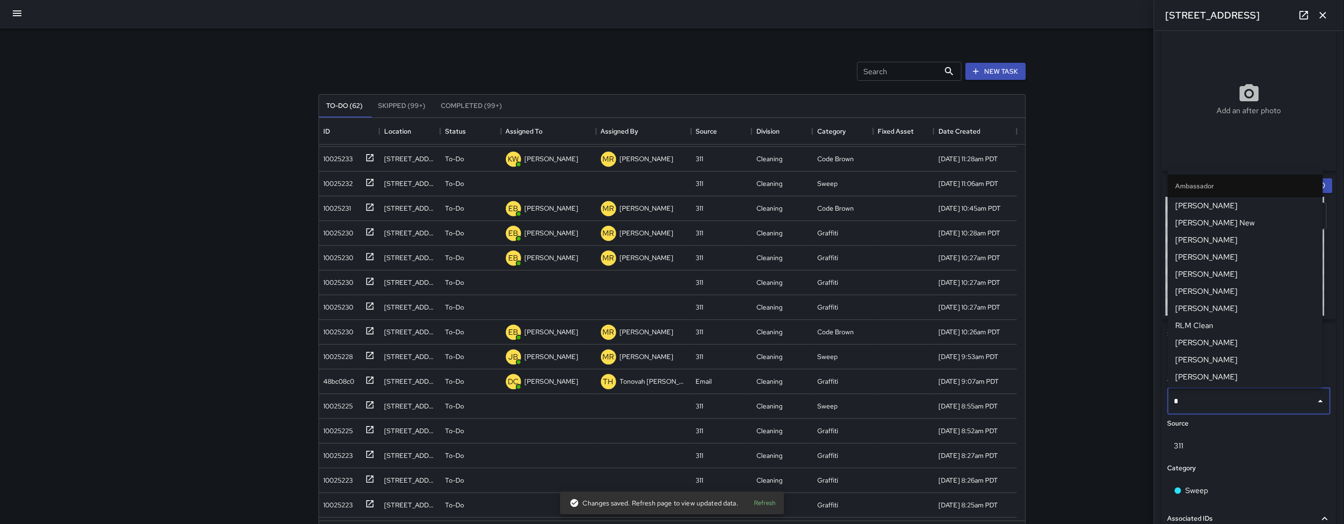
type input "**"
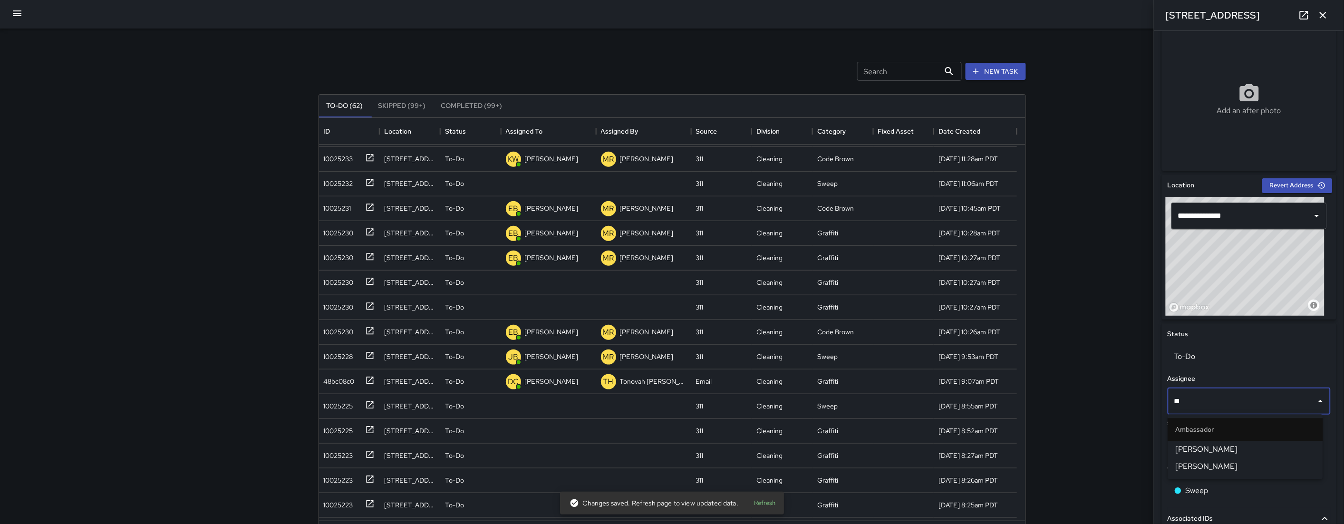
click at [1196, 446] on span "[PERSON_NAME]" at bounding box center [1245, 449] width 140 height 11
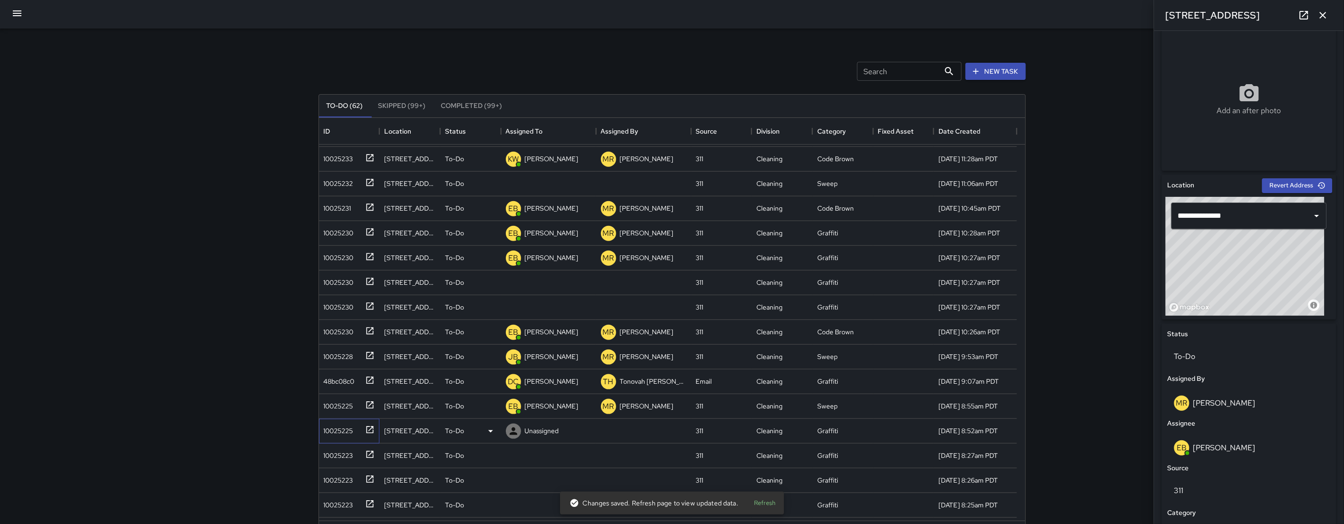
click at [350, 425] on div "10025225" at bounding box center [336, 428] width 33 height 13
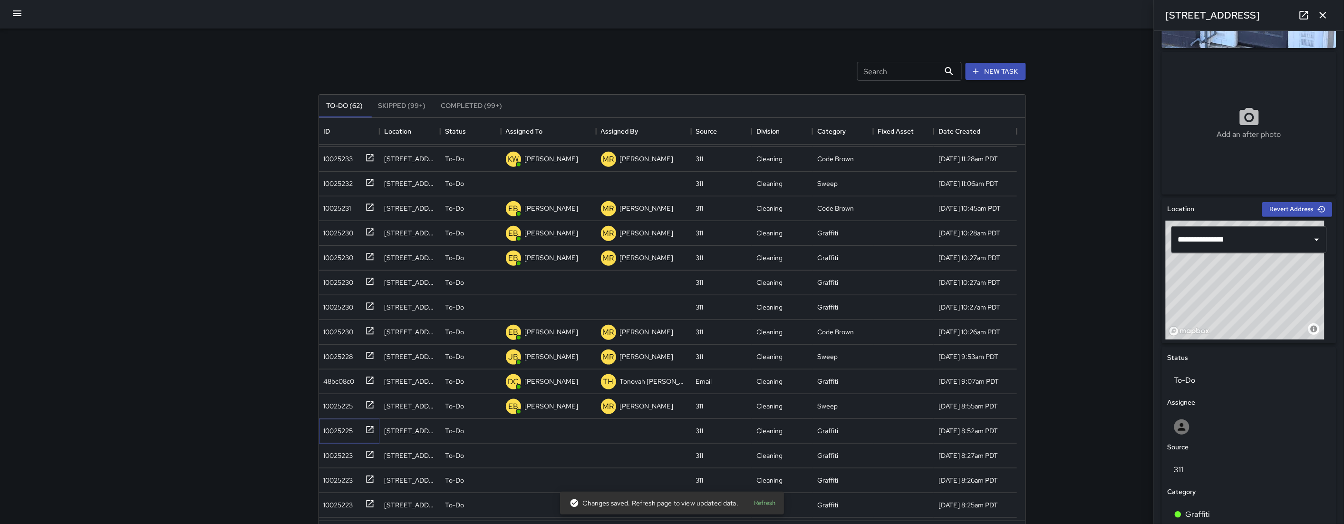
scroll to position [132, 0]
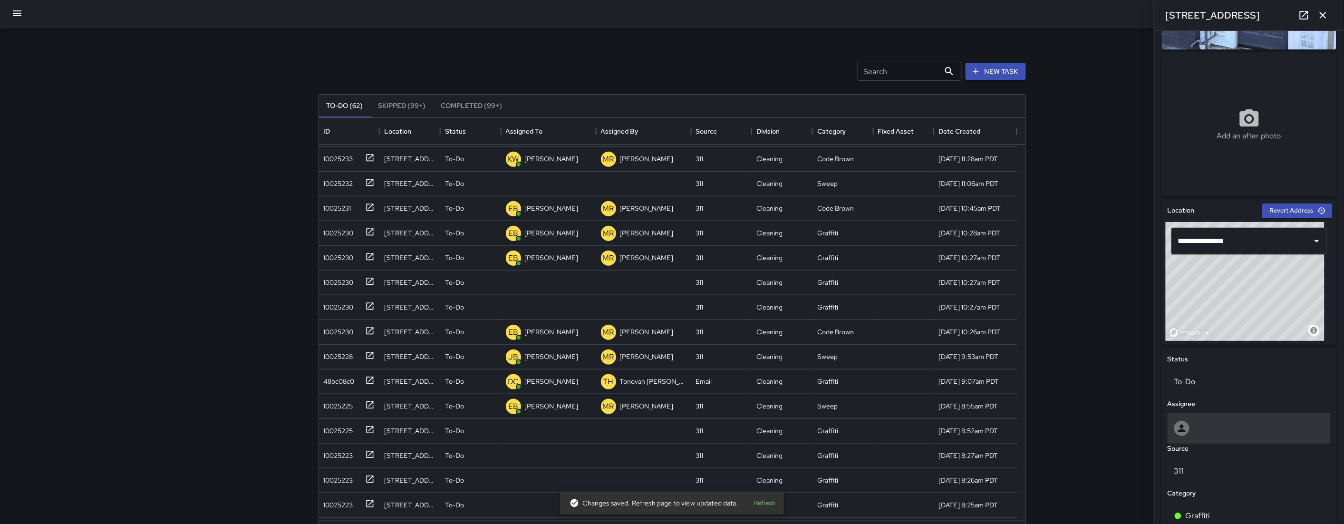
click at [1241, 419] on div at bounding box center [1248, 428] width 163 height 30
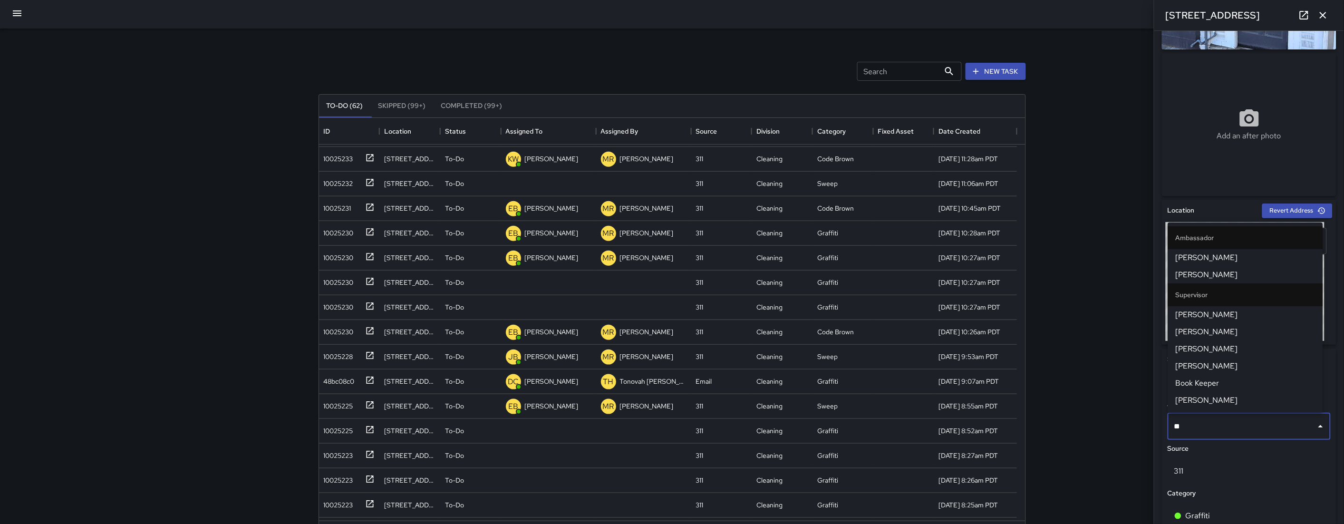
type input "***"
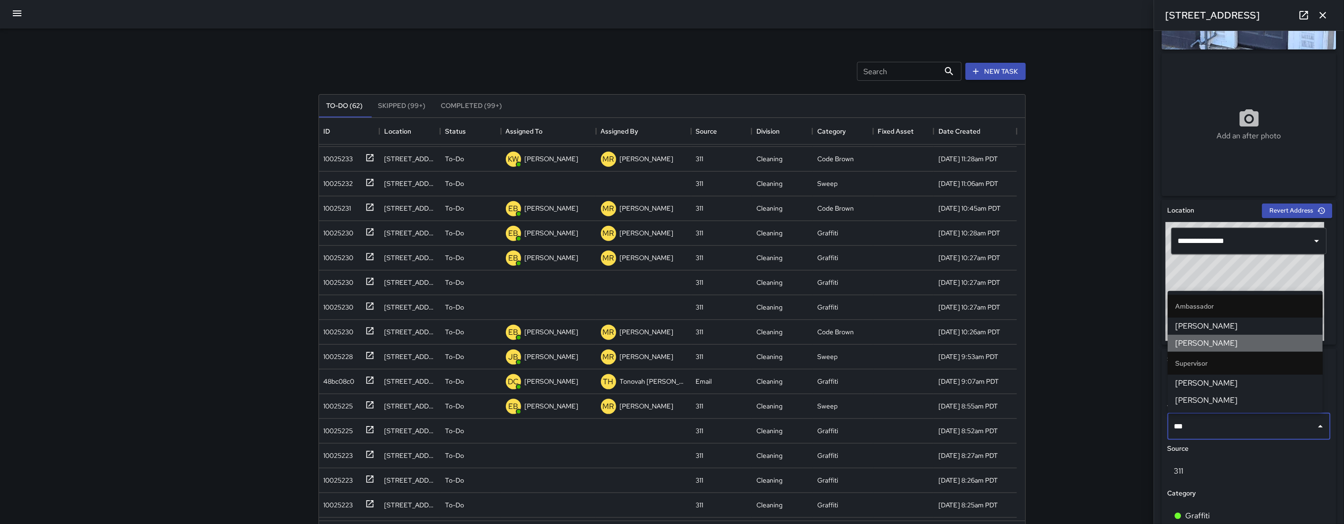
click at [1211, 339] on span "[PERSON_NAME]" at bounding box center [1245, 342] width 140 height 11
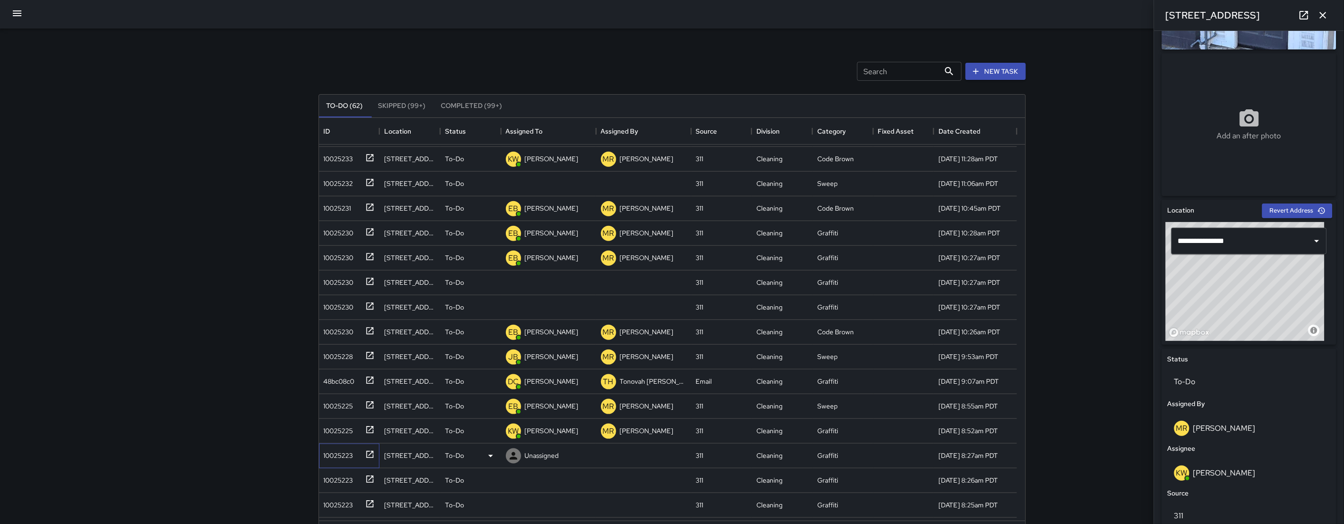
click at [322, 455] on div "10025223" at bounding box center [336, 453] width 33 height 13
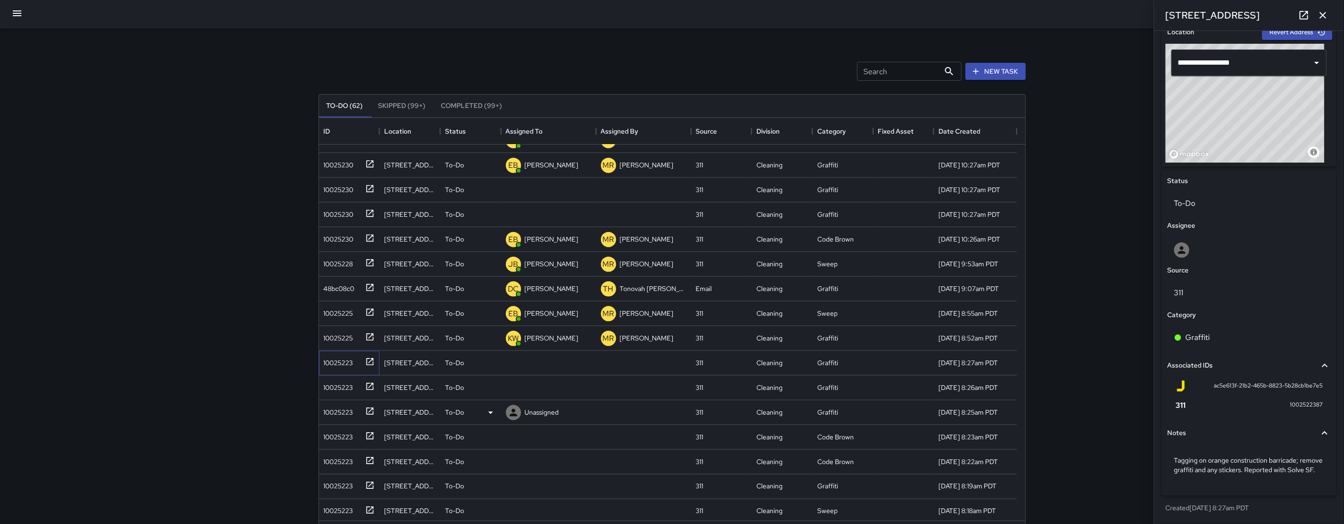
scroll to position [538, 0]
click at [346, 391] on div "10025223" at bounding box center [347, 383] width 55 height 16
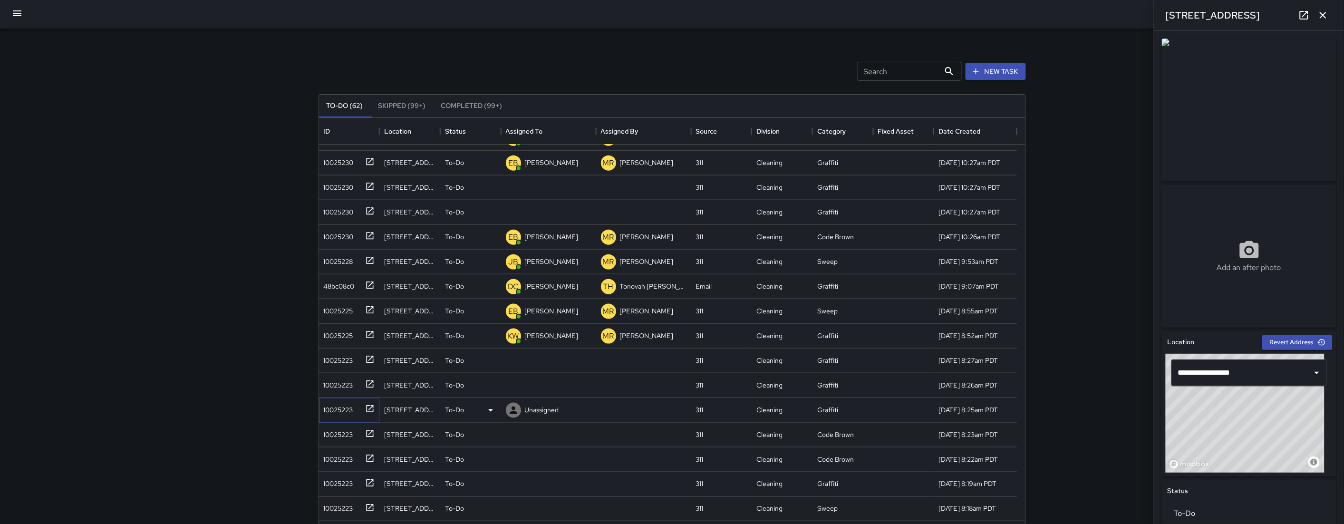
click at [340, 414] on div "10025223" at bounding box center [347, 408] width 55 height 16
click at [340, 426] on div "10025223" at bounding box center [336, 432] width 33 height 13
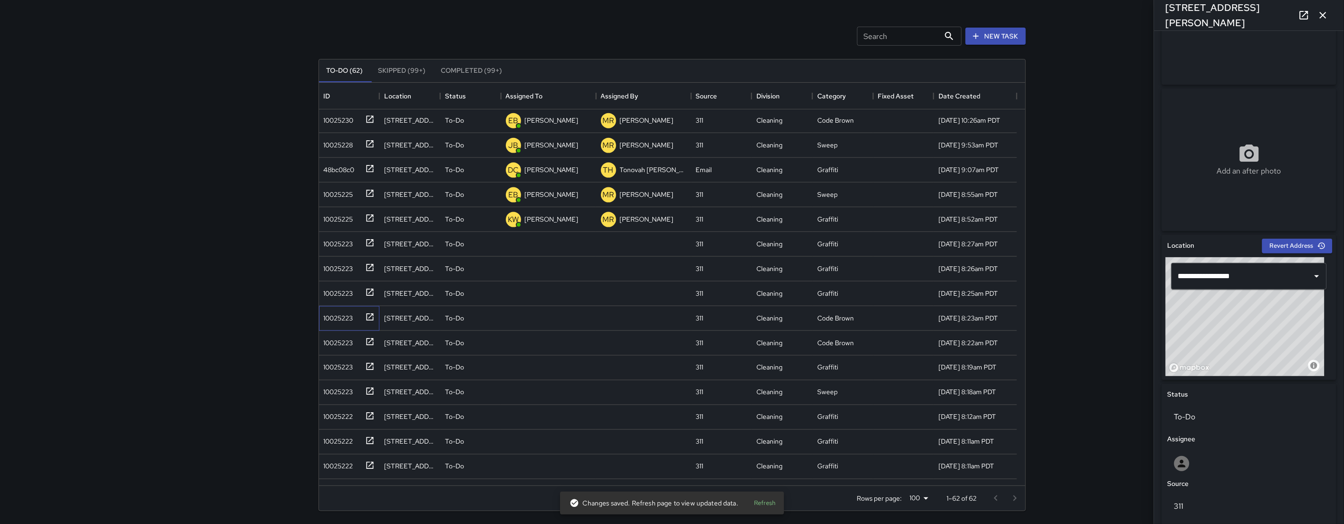
scroll to position [98, 0]
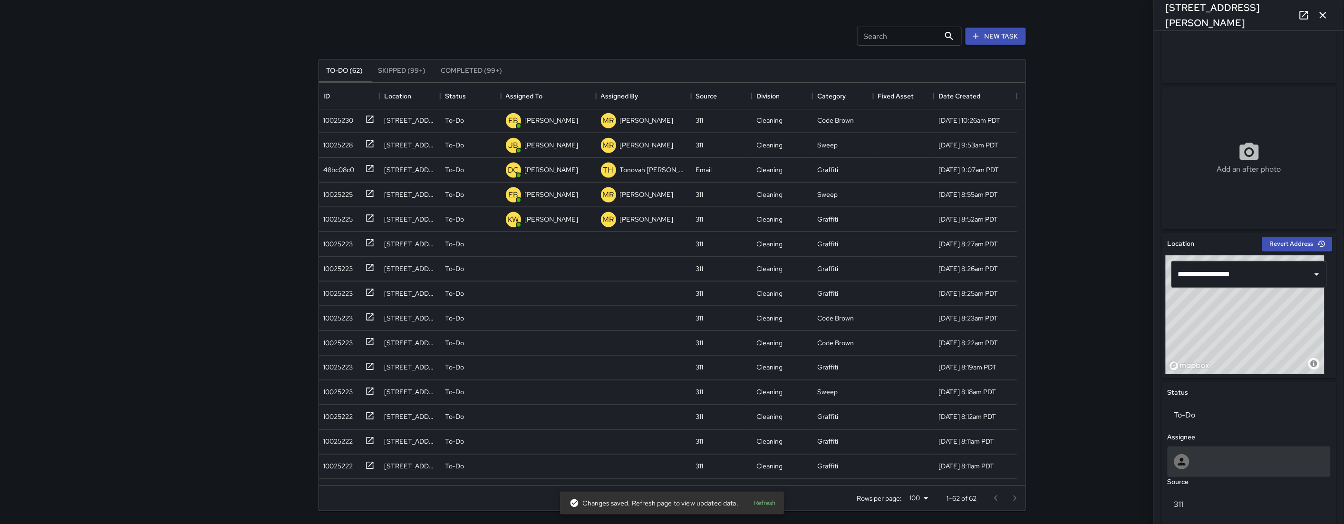
click at [1206, 448] on div at bounding box center [1248, 461] width 163 height 30
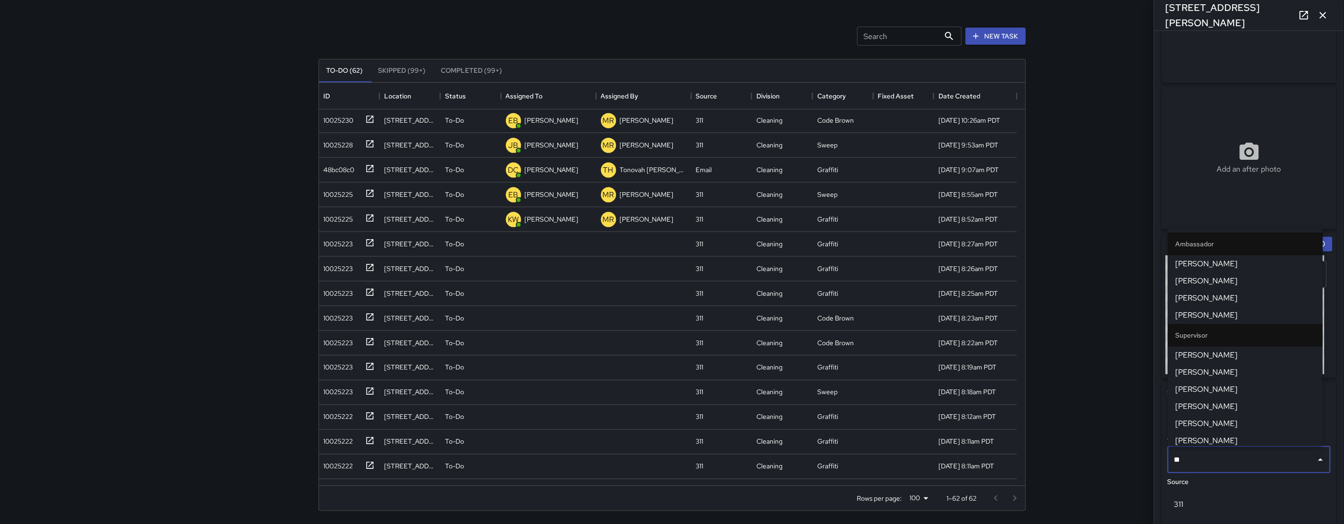
type input "***"
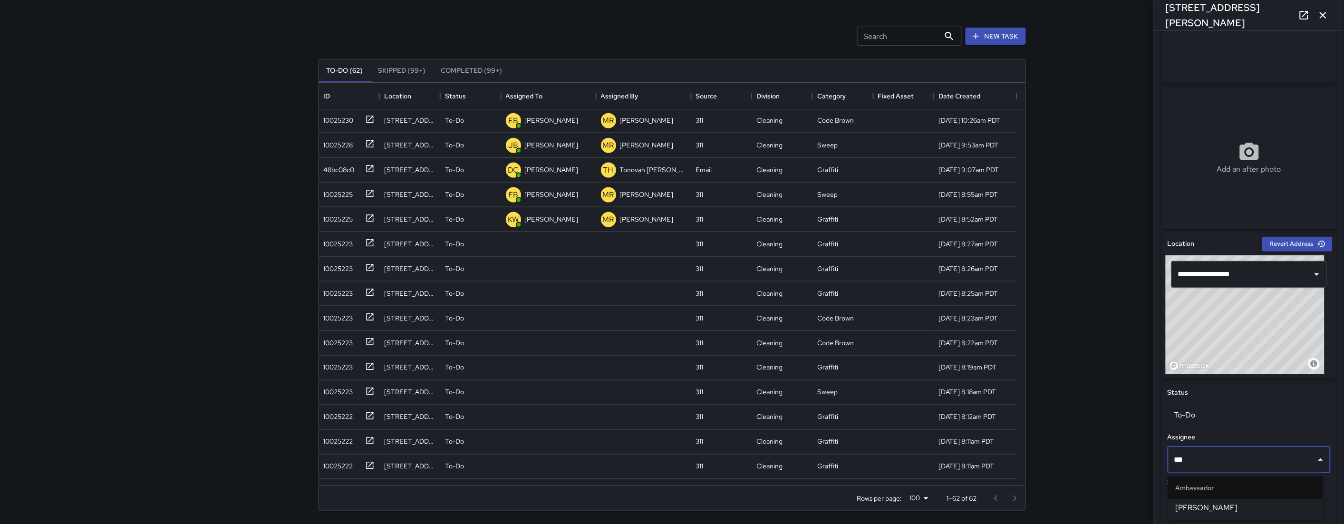
click at [1212, 502] on span "[PERSON_NAME]" at bounding box center [1245, 507] width 140 height 11
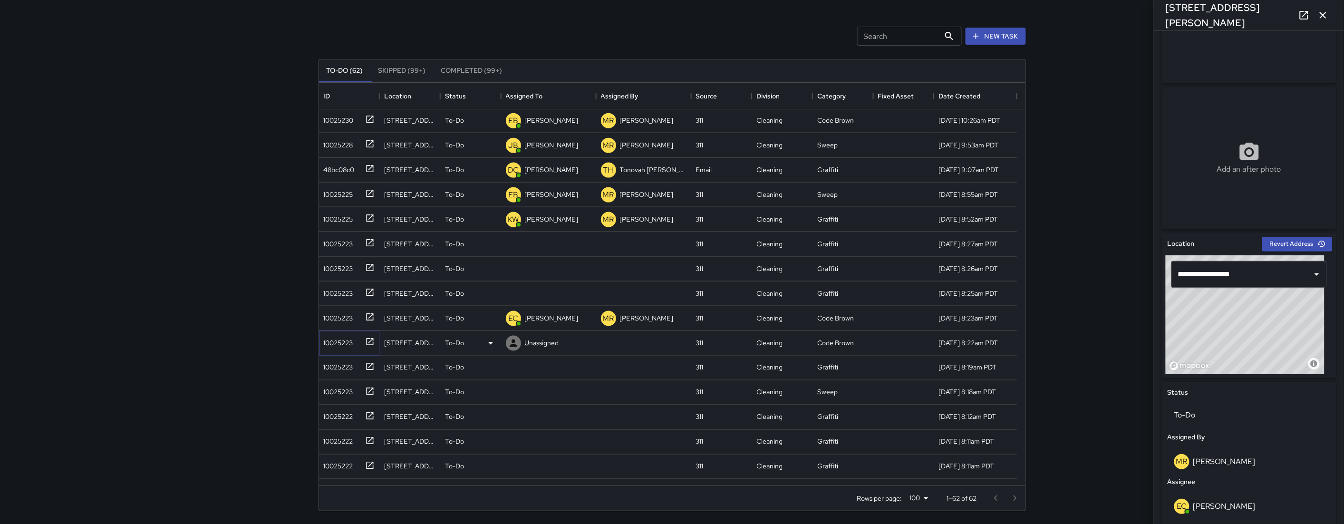
click at [344, 336] on div "10025223" at bounding box center [336, 340] width 33 height 13
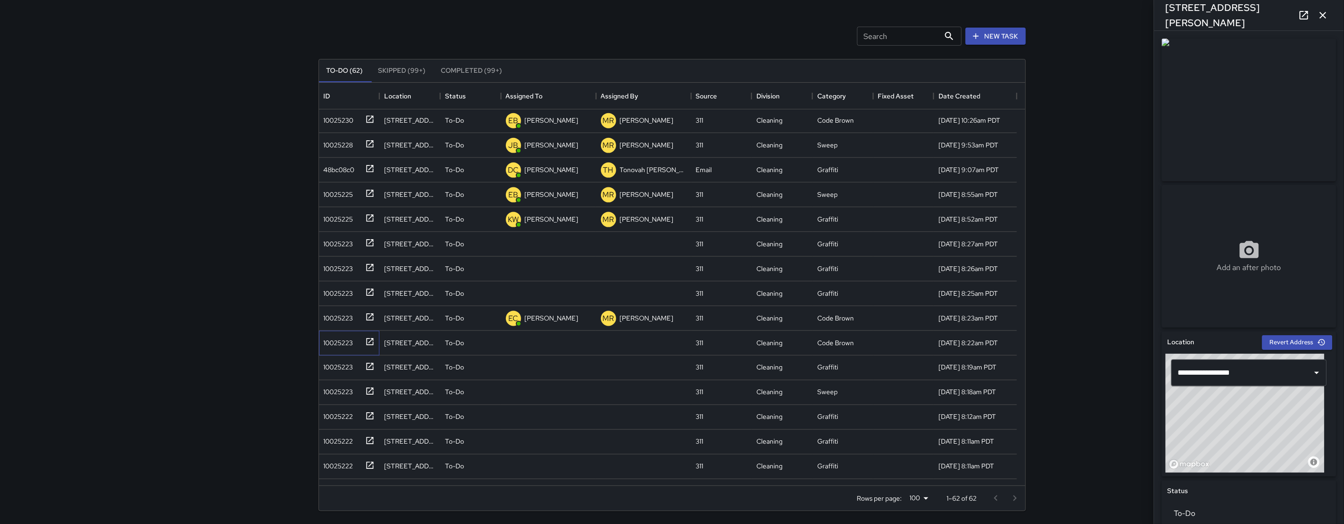
scroll to position [226, 0]
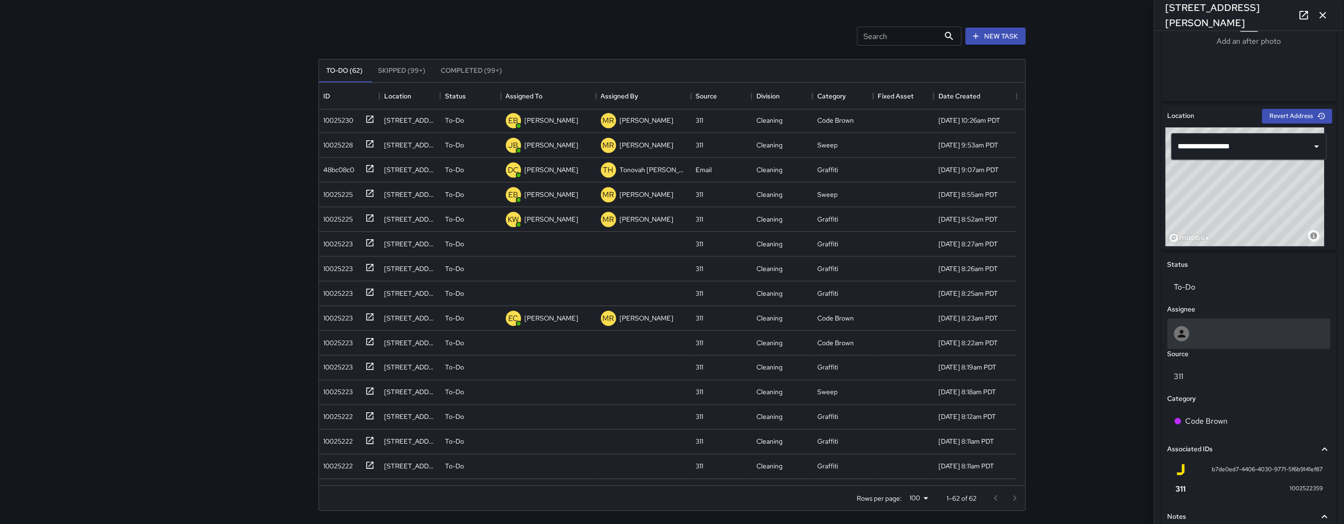
click at [1199, 342] on div at bounding box center [1248, 333] width 163 height 30
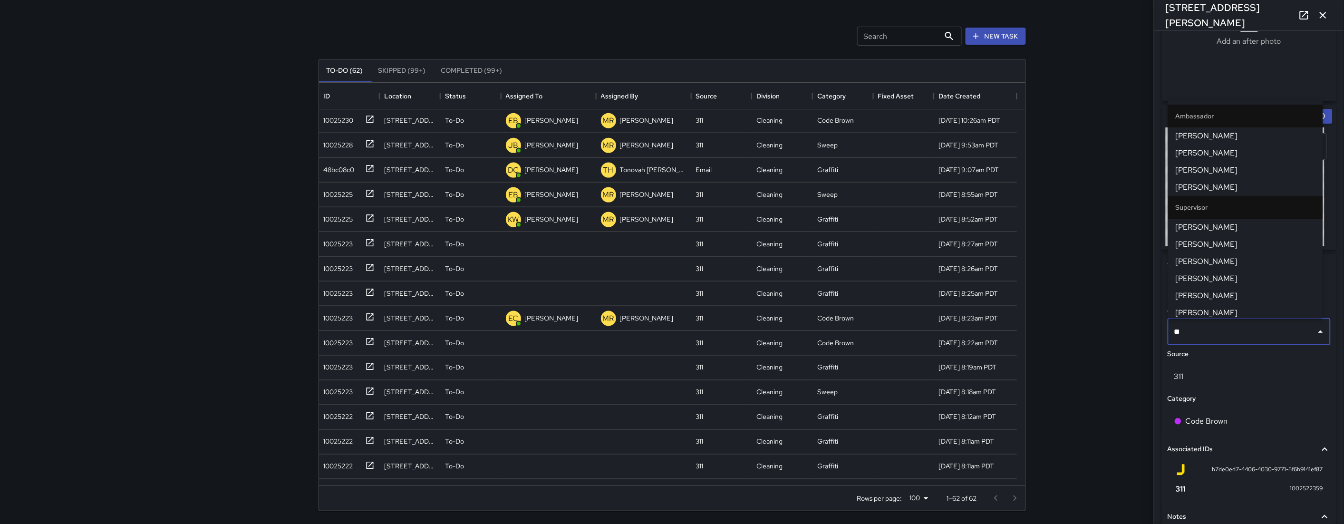
type input "***"
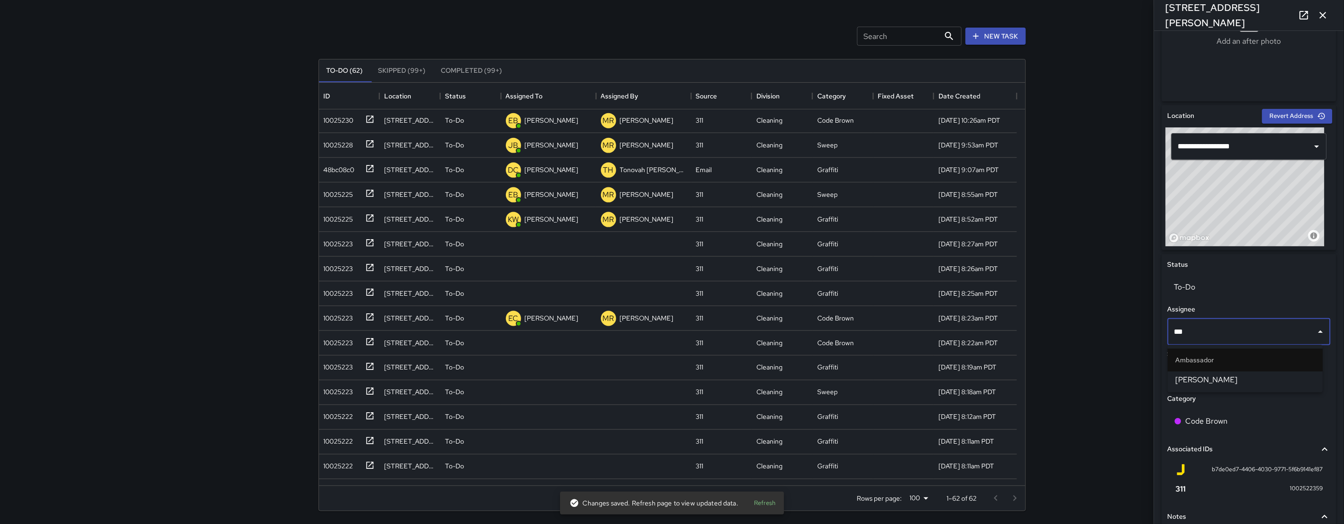
click at [1198, 377] on span "[PERSON_NAME]" at bounding box center [1245, 379] width 140 height 11
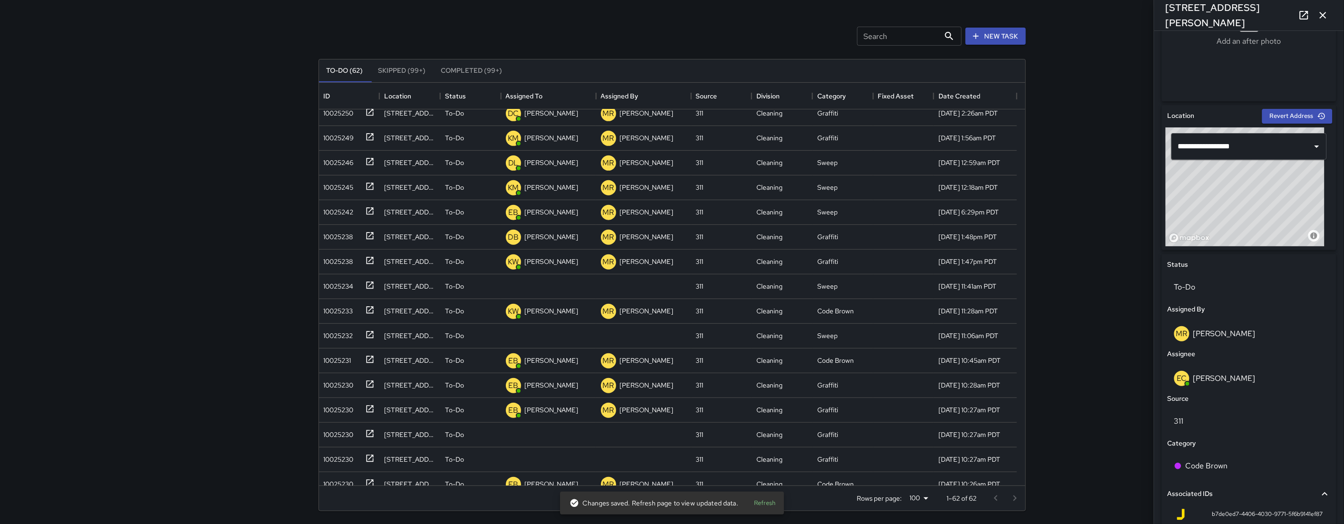
scroll to position [0, 0]
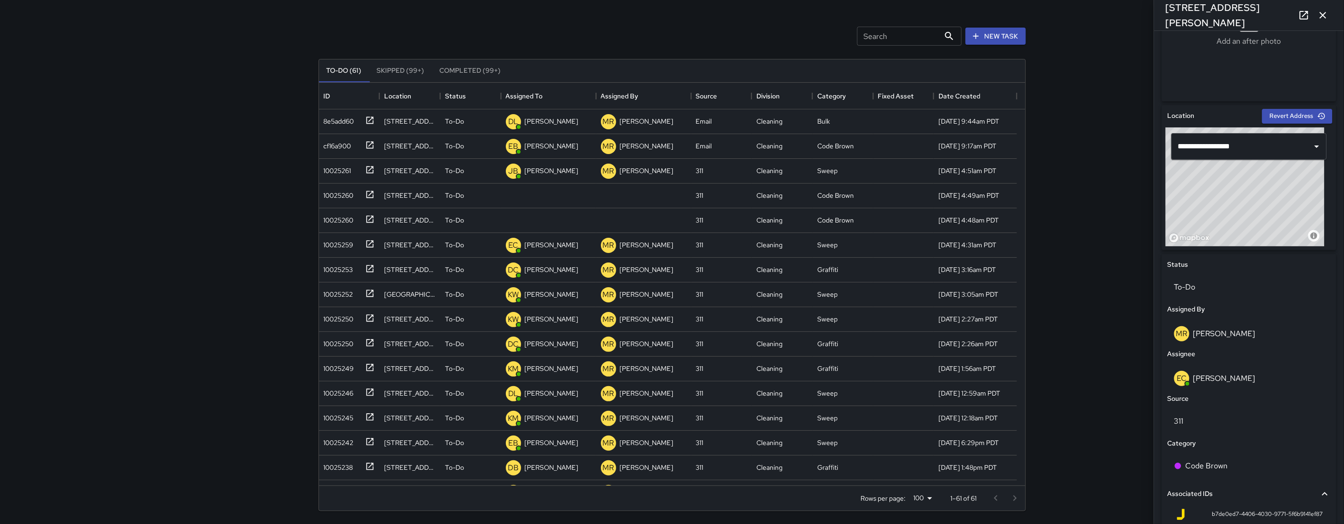
click at [1325, 15] on icon "button" at bounding box center [1322, 15] width 11 height 11
click at [1325, 15] on div "Search Search New Task To-Do (61) Skipped (99+) Completed (99+) ID Location Sta…" at bounding box center [672, 243] width 1344 height 561
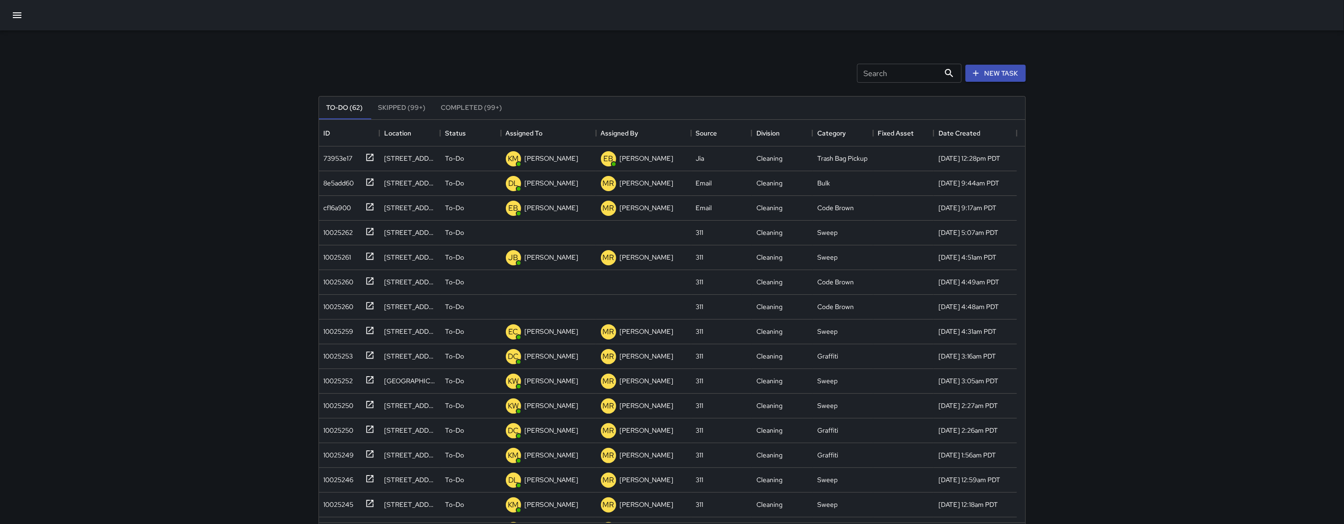
click at [875, 79] on input "Search" at bounding box center [898, 73] width 83 height 19
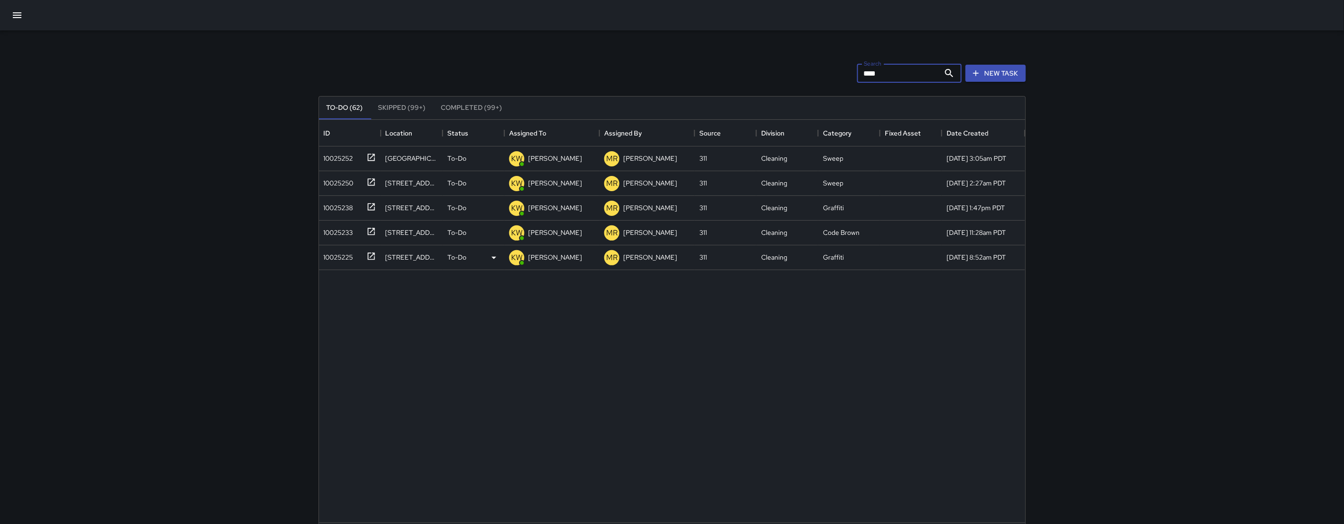
type input "****"
click at [339, 253] on div "10025225" at bounding box center [336, 255] width 33 height 13
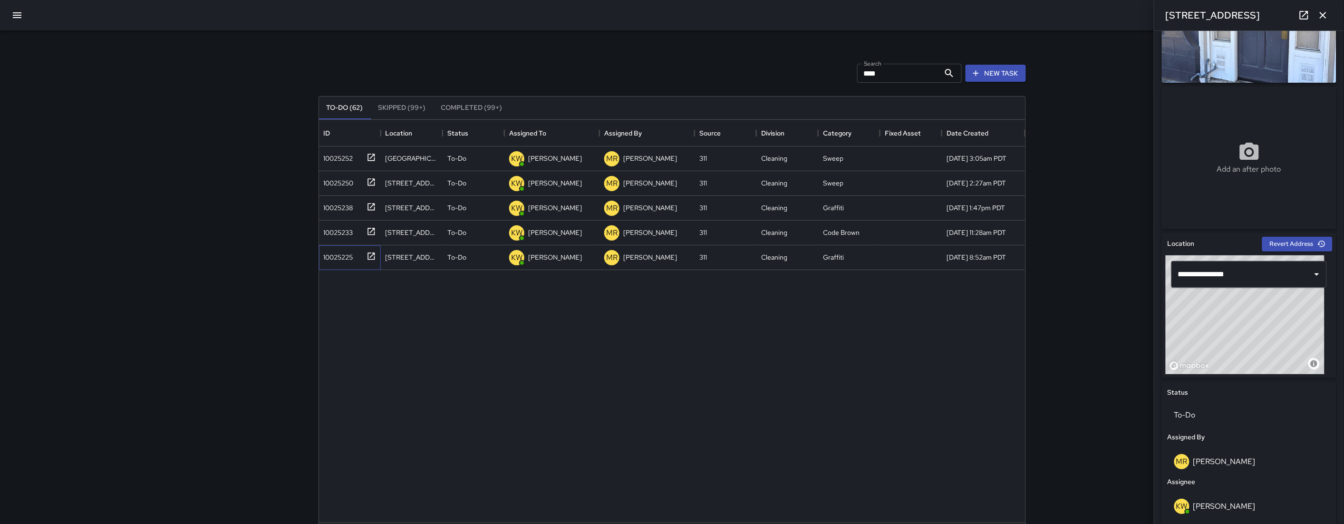
scroll to position [311, 0]
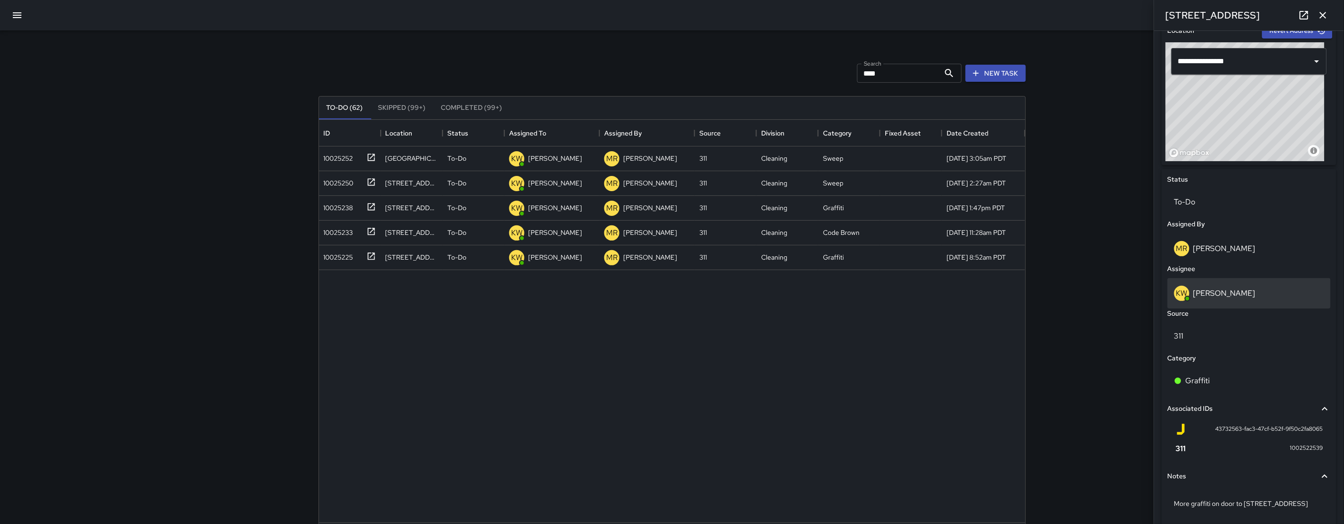
click at [1257, 289] on div "KW [PERSON_NAME]" at bounding box center [1249, 293] width 150 height 15
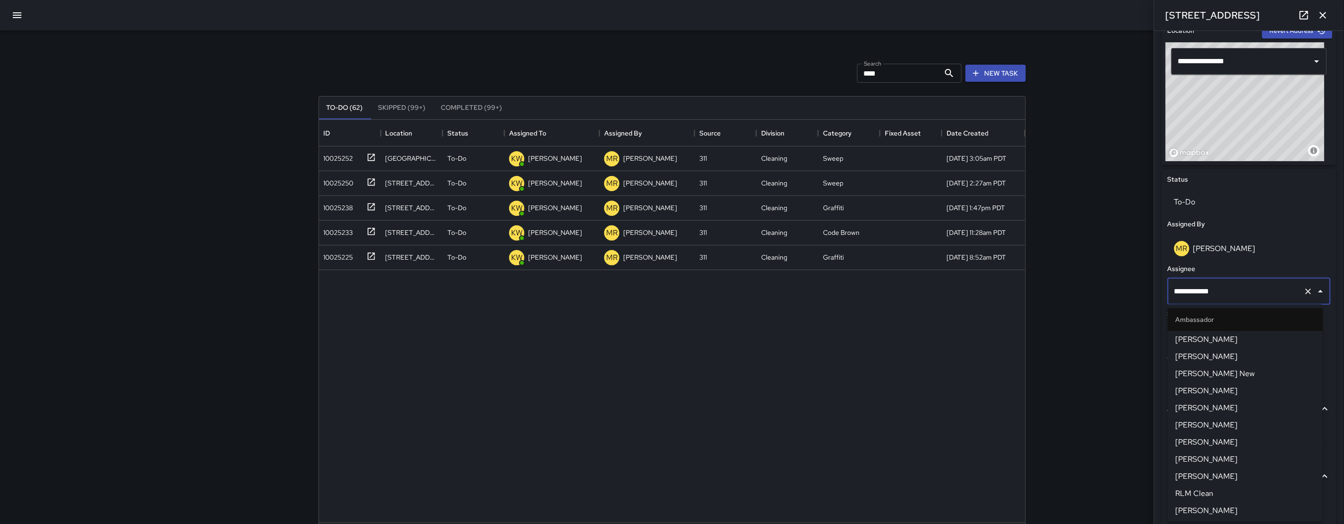
scroll to position [117, 0]
click at [1257, 289] on input "**********" at bounding box center [1236, 291] width 128 height 18
click at [1303, 292] on icon "Clear" at bounding box center [1308, 292] width 10 height 10
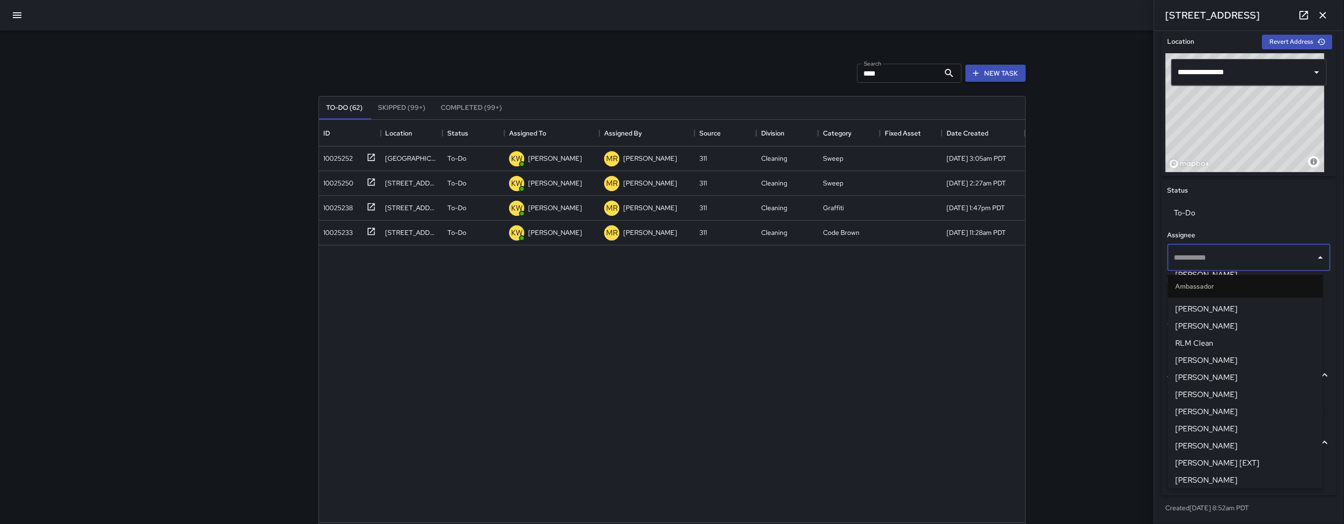
scroll to position [300, 0]
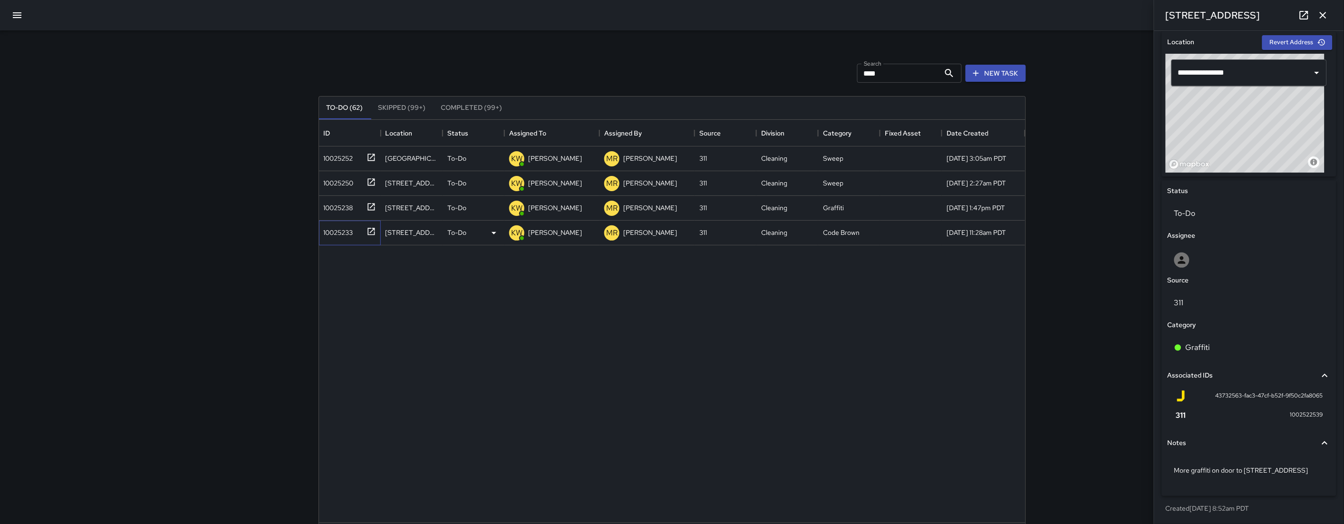
click at [349, 235] on div "10025233" at bounding box center [336, 230] width 33 height 13
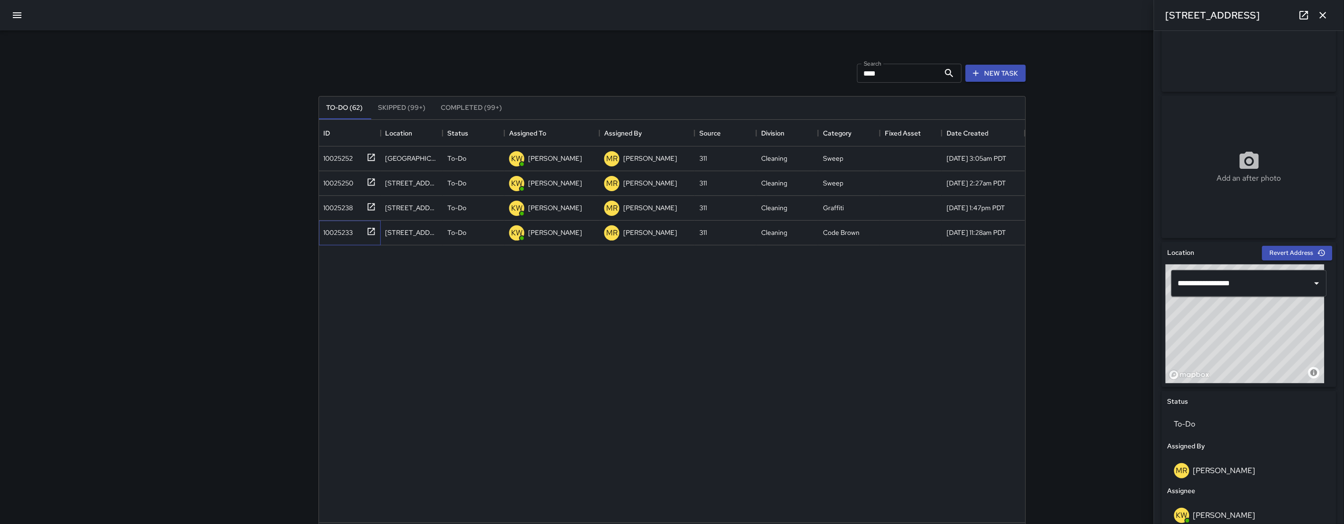
scroll to position [329, 0]
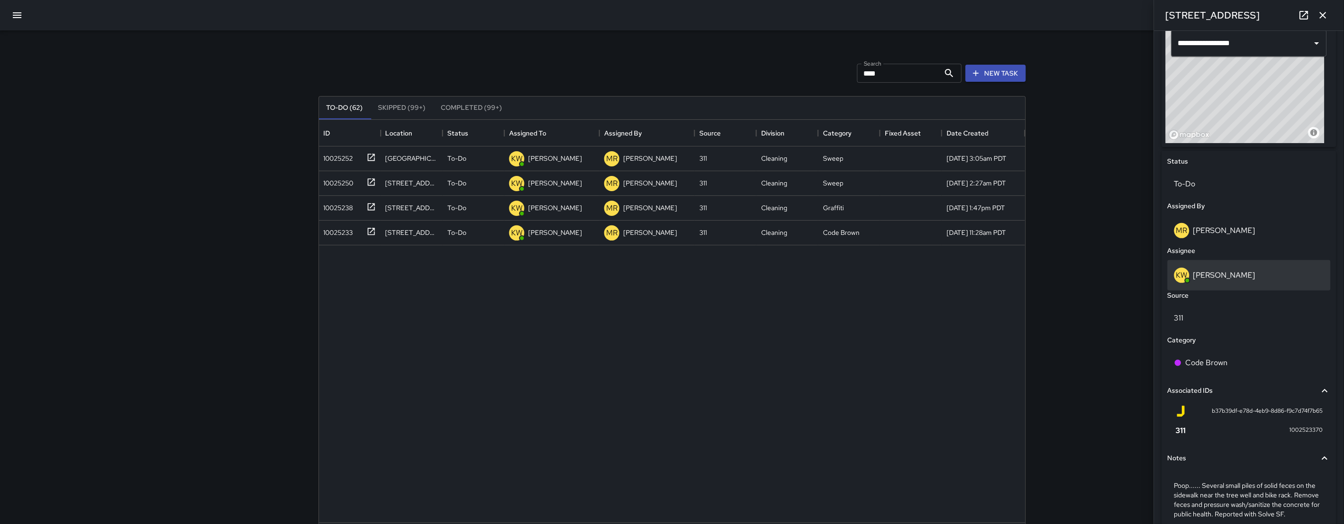
click at [1235, 277] on p "[PERSON_NAME]" at bounding box center [1224, 275] width 62 height 10
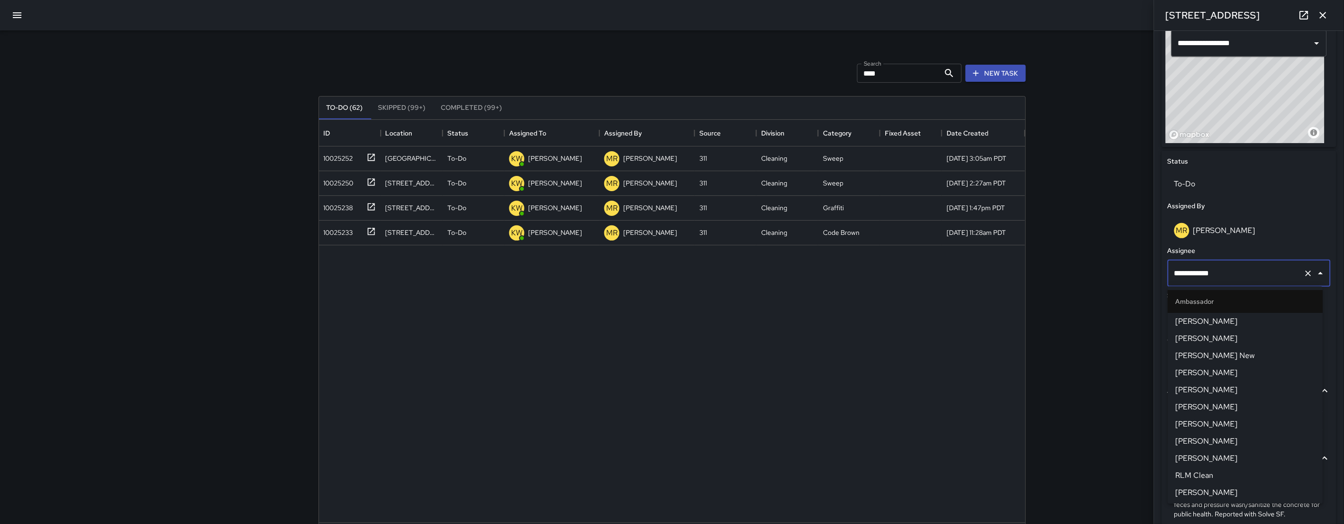
scroll to position [117, 0]
click at [1240, 274] on input "**********" at bounding box center [1236, 273] width 128 height 18
click at [1303, 271] on icon "Clear" at bounding box center [1308, 274] width 10 height 10
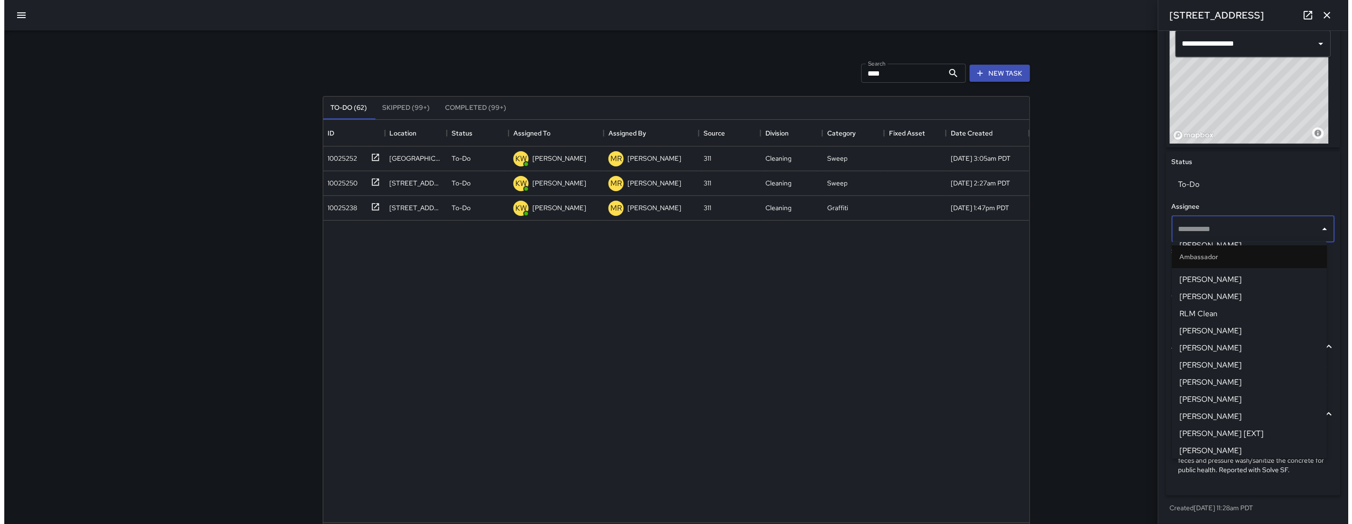
scroll to position [0, 0]
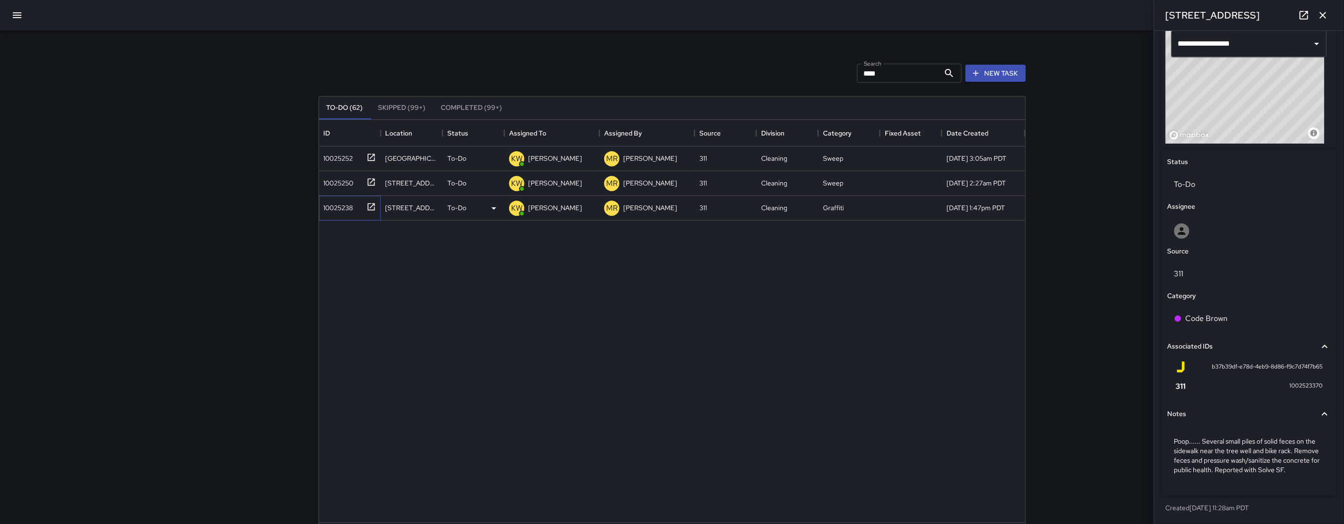
click at [336, 208] on div "10025238" at bounding box center [336, 205] width 33 height 13
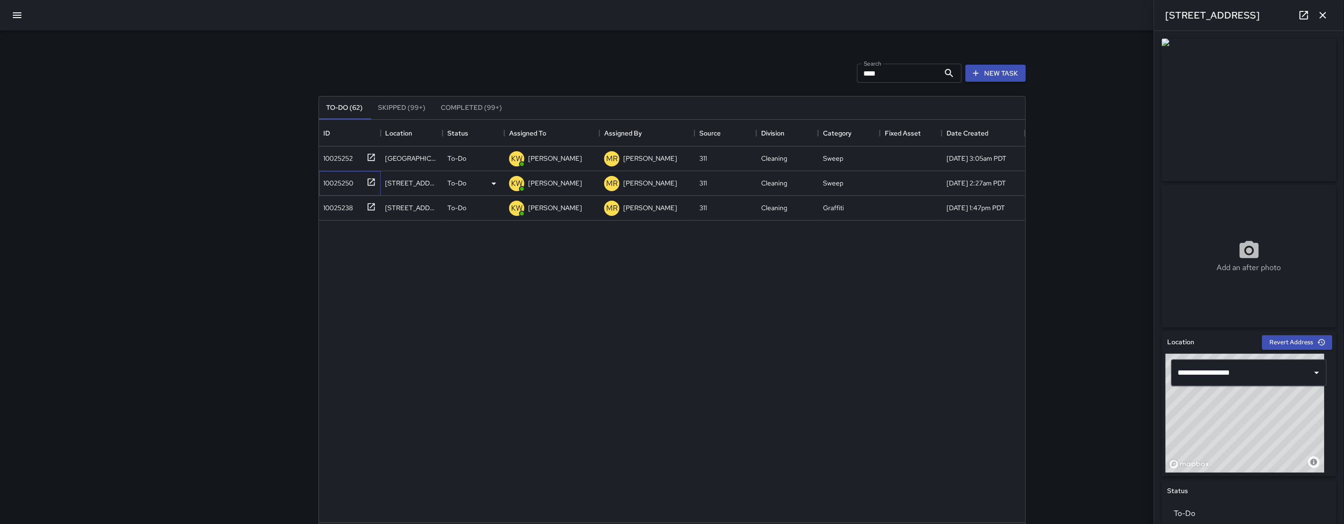
click at [323, 181] on div "10025250" at bounding box center [337, 180] width 34 height 13
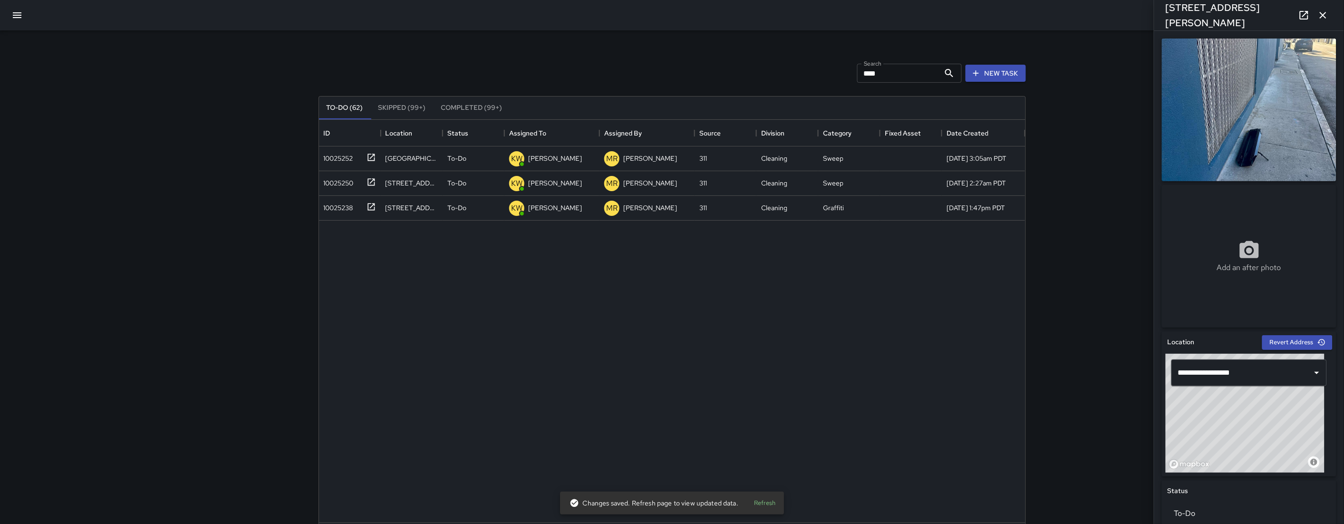
click at [14, 17] on icon "button" at bounding box center [17, 15] width 9 height 6
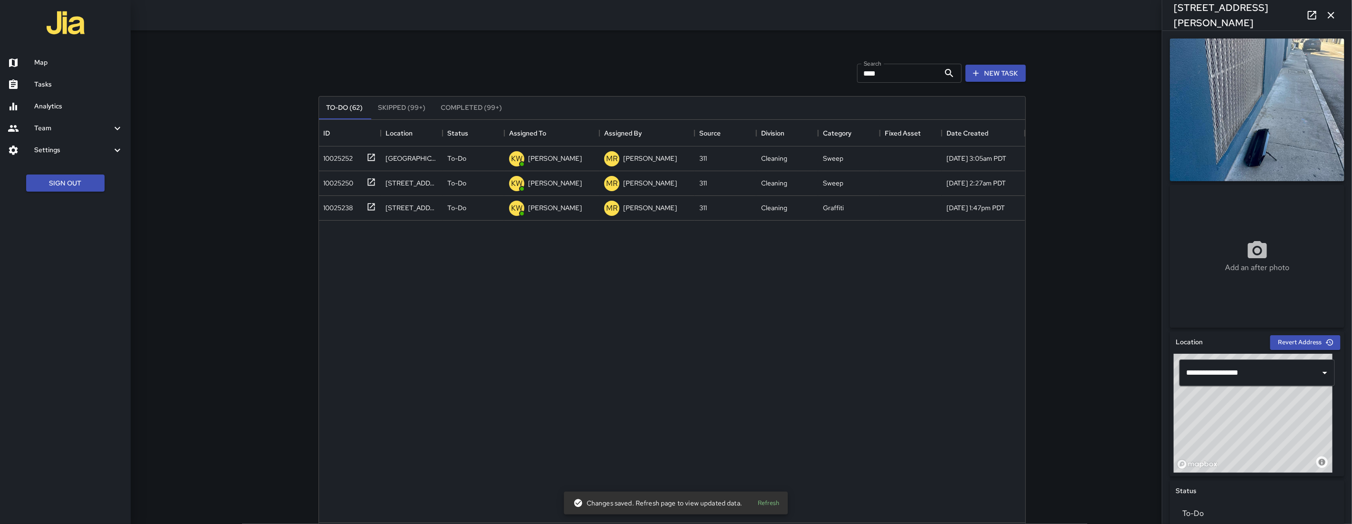
click at [97, 67] on link "Map" at bounding box center [65, 63] width 131 height 22
